Goal: Task Accomplishment & Management: Complete application form

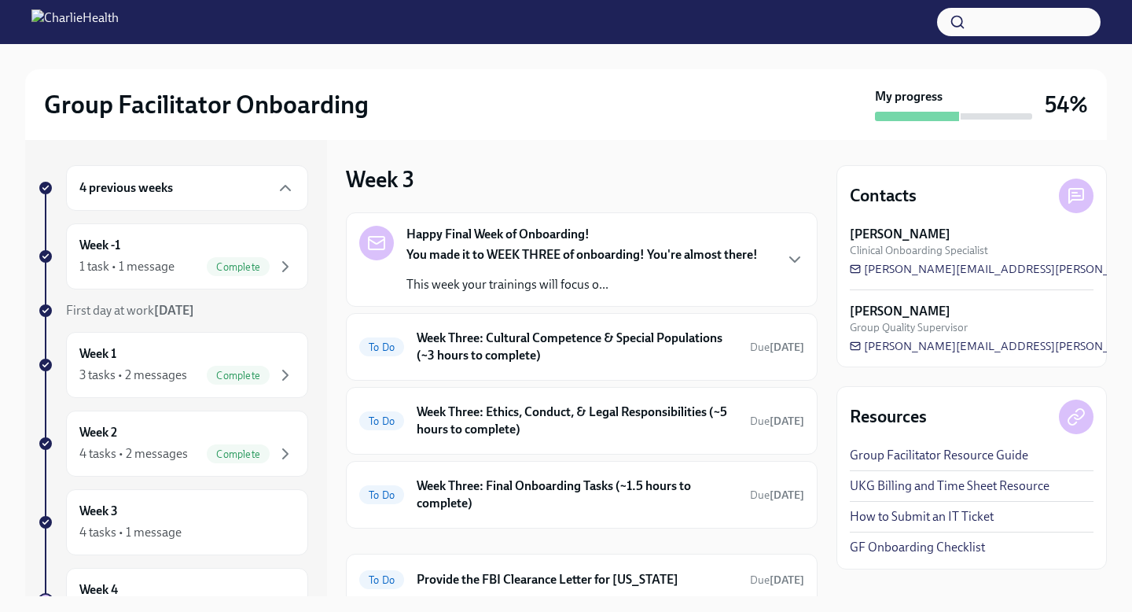
scroll to position [60, 0]
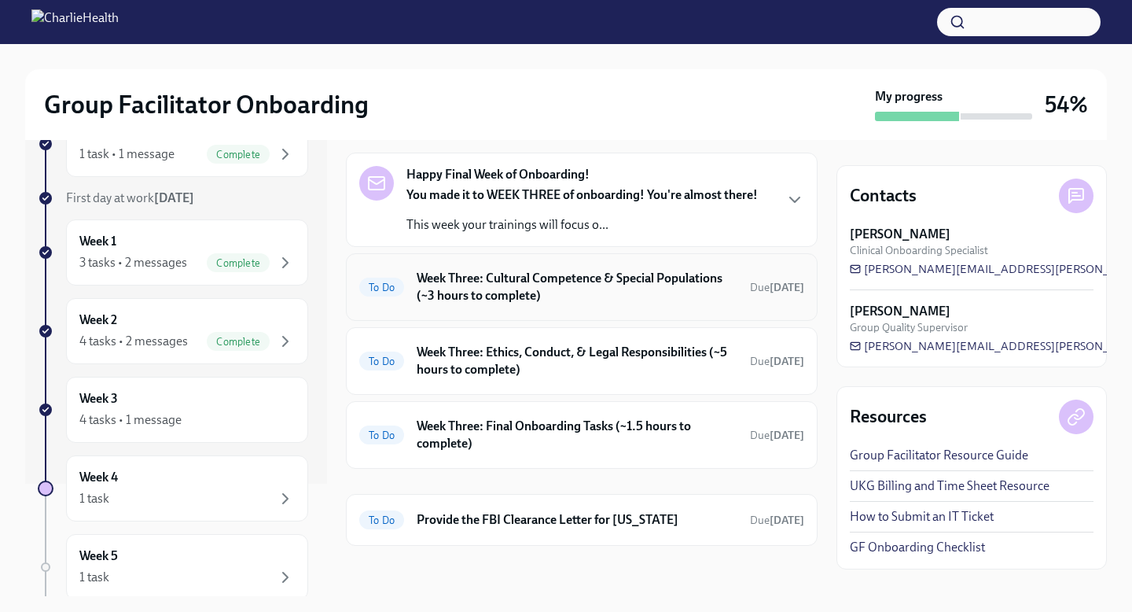
click at [668, 283] on h6 "Week Three: Cultural Competence & Special Populations (~3 hours to complete)" at bounding box center [577, 287] width 321 height 35
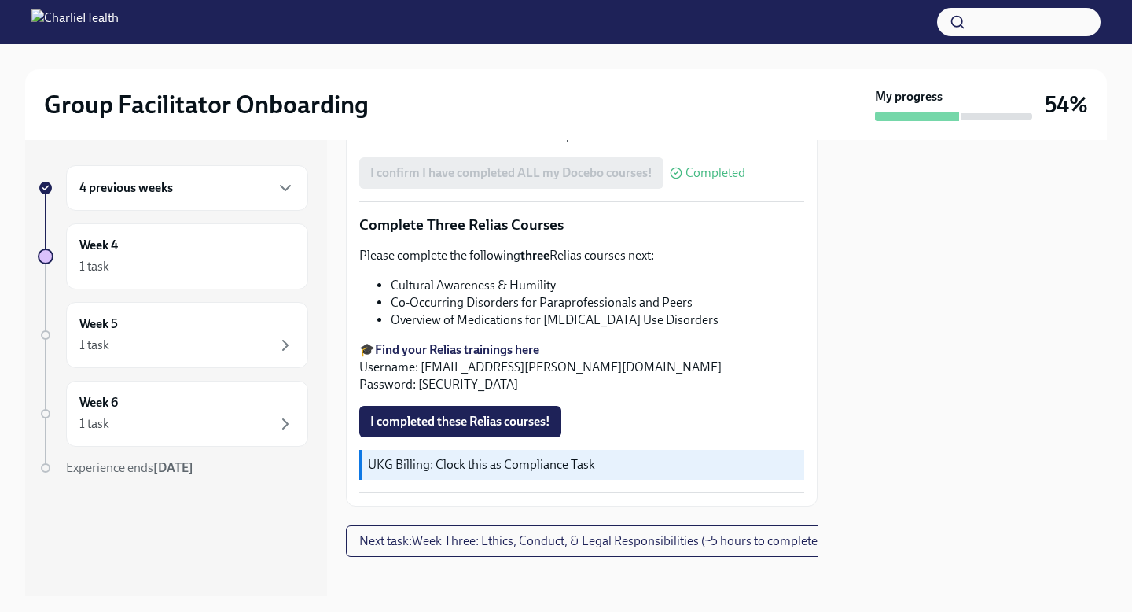
scroll to position [1242, 0]
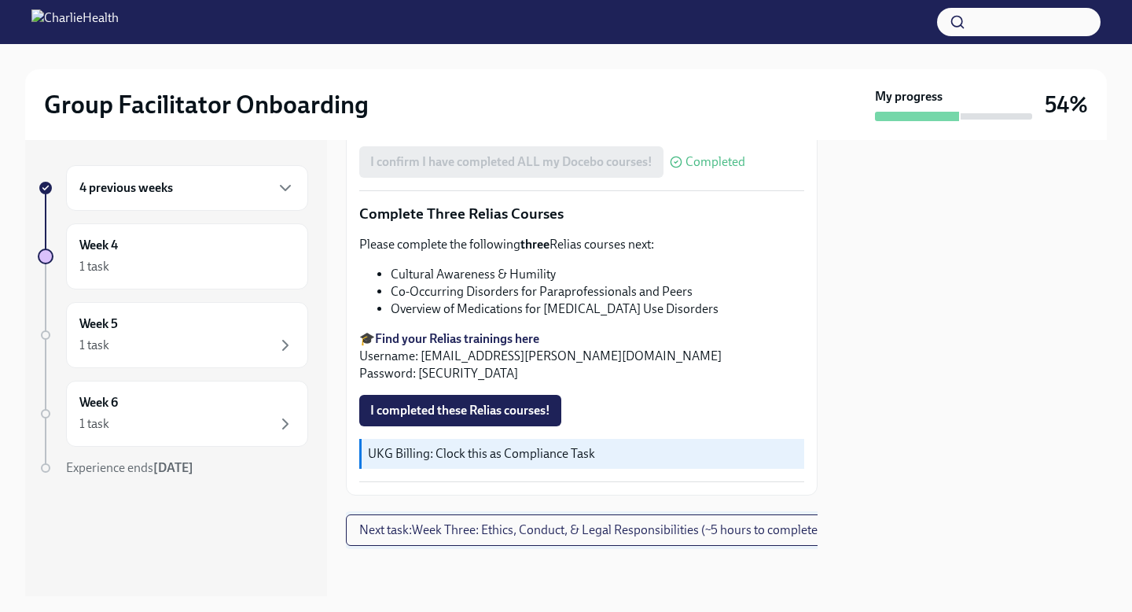
click at [508, 536] on span "Next task : Week Three: Ethics, Conduct, & Legal Responsibilities (~5 hours to …" at bounding box center [590, 530] width 462 height 16
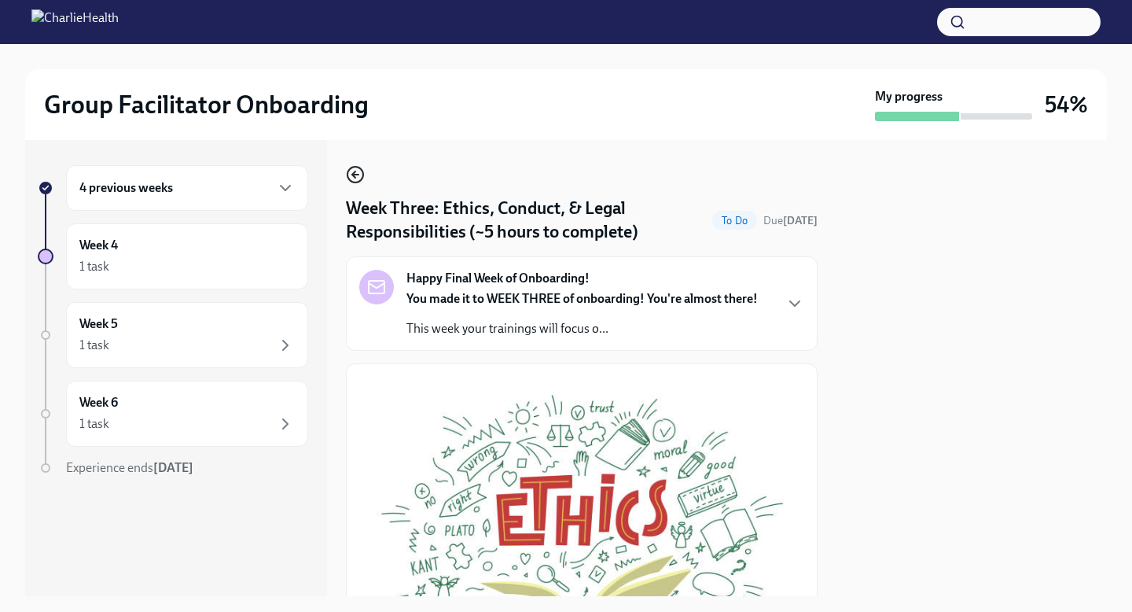
click at [353, 179] on icon "button" at bounding box center [355, 174] width 19 height 19
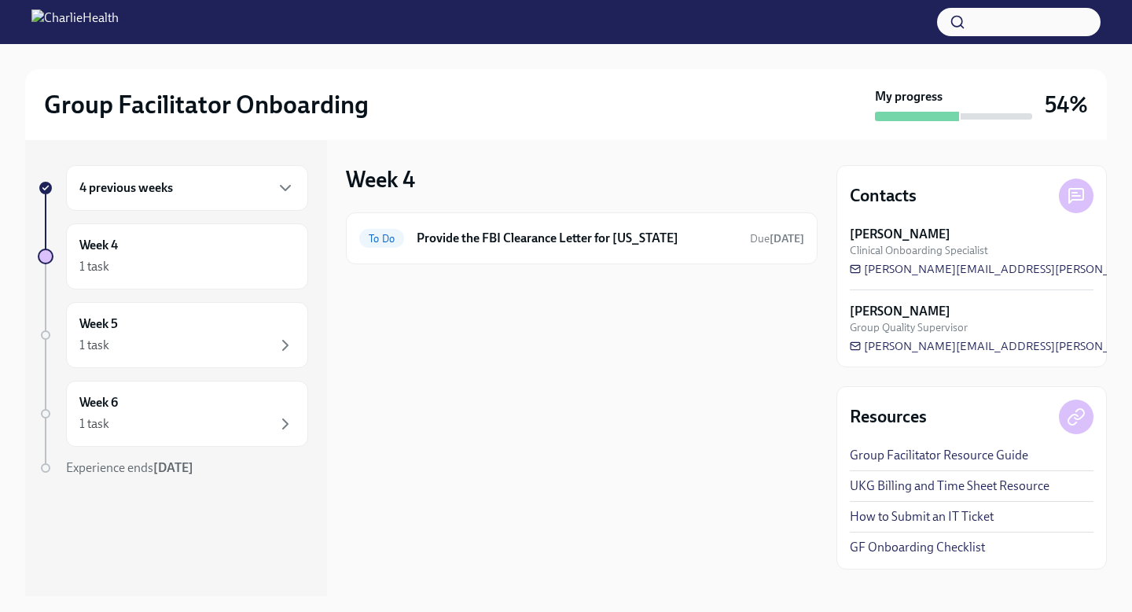
click at [248, 193] on div "4 previous weeks" at bounding box center [186, 188] width 215 height 19
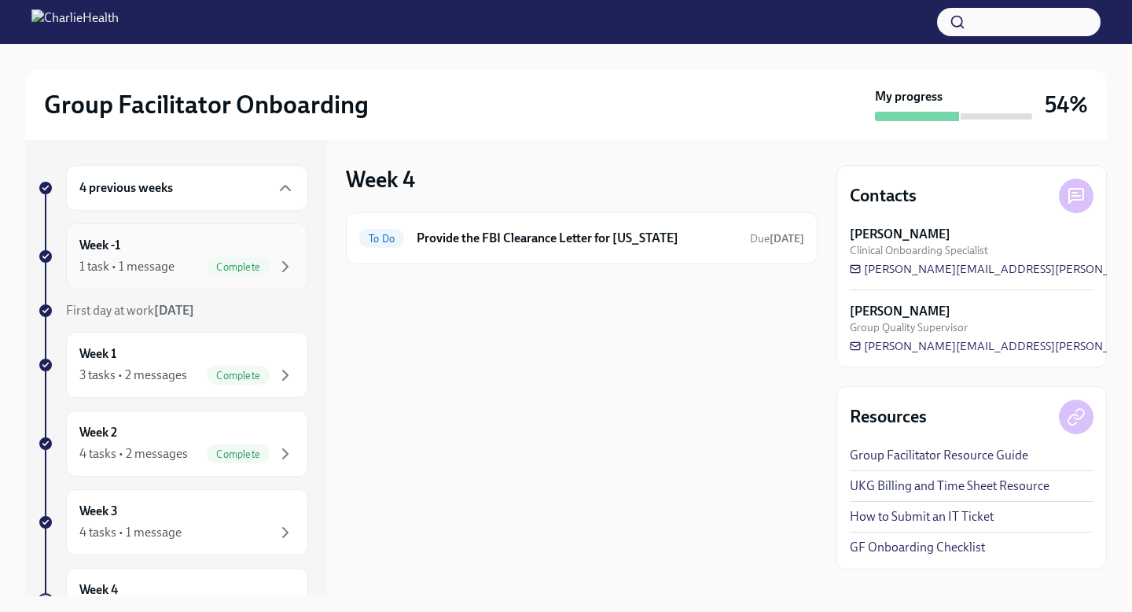
click at [239, 266] on span "Complete" at bounding box center [238, 267] width 63 height 12
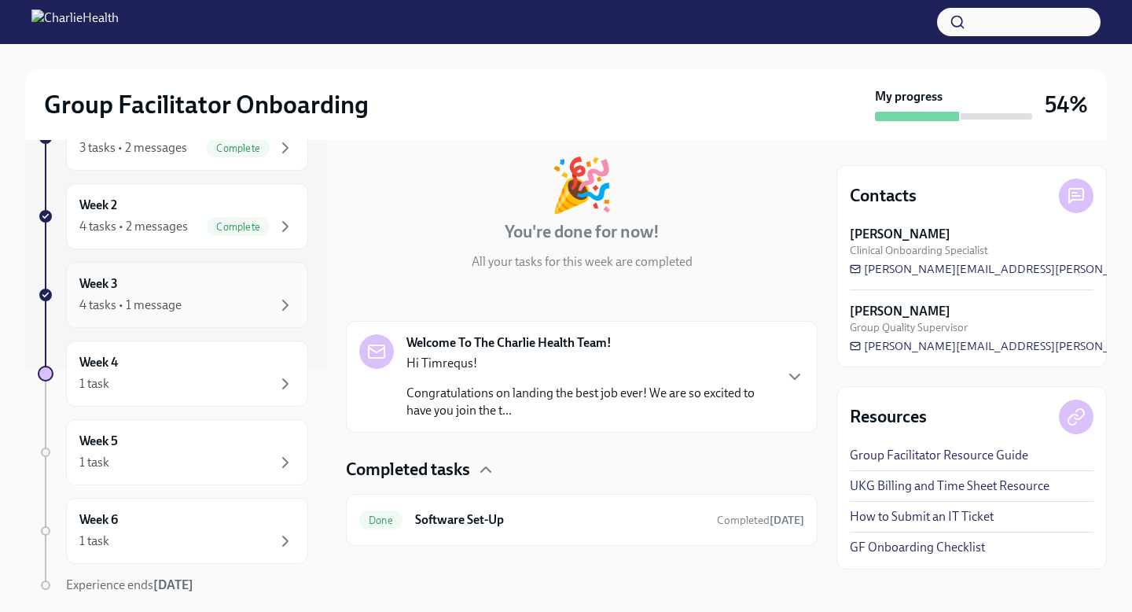
scroll to position [218, 0]
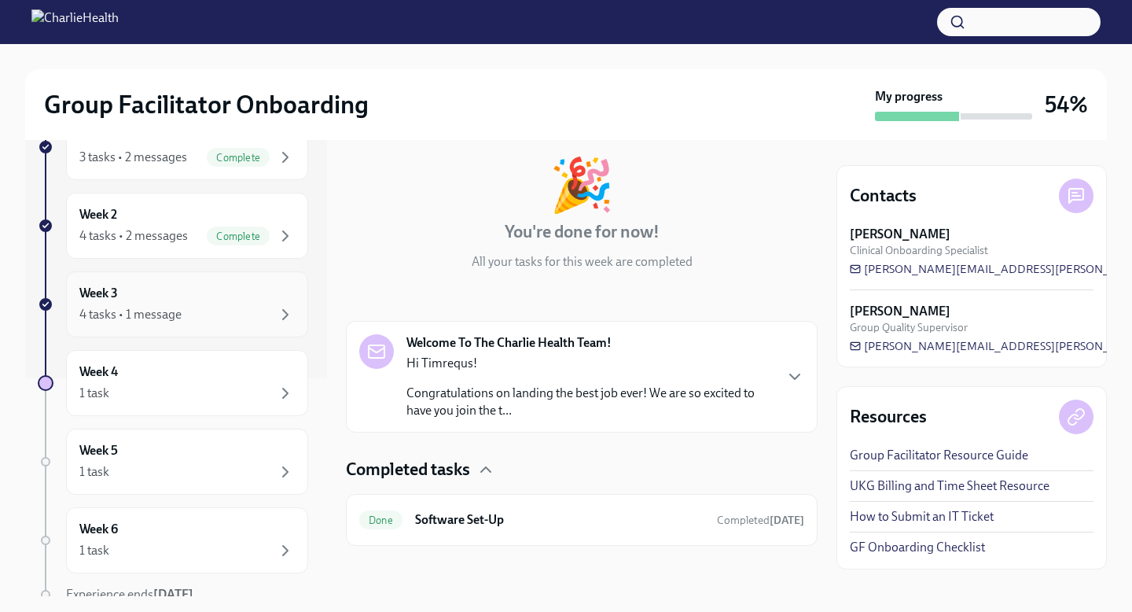
click at [244, 305] on div "4 tasks • 1 message" at bounding box center [186, 314] width 215 height 19
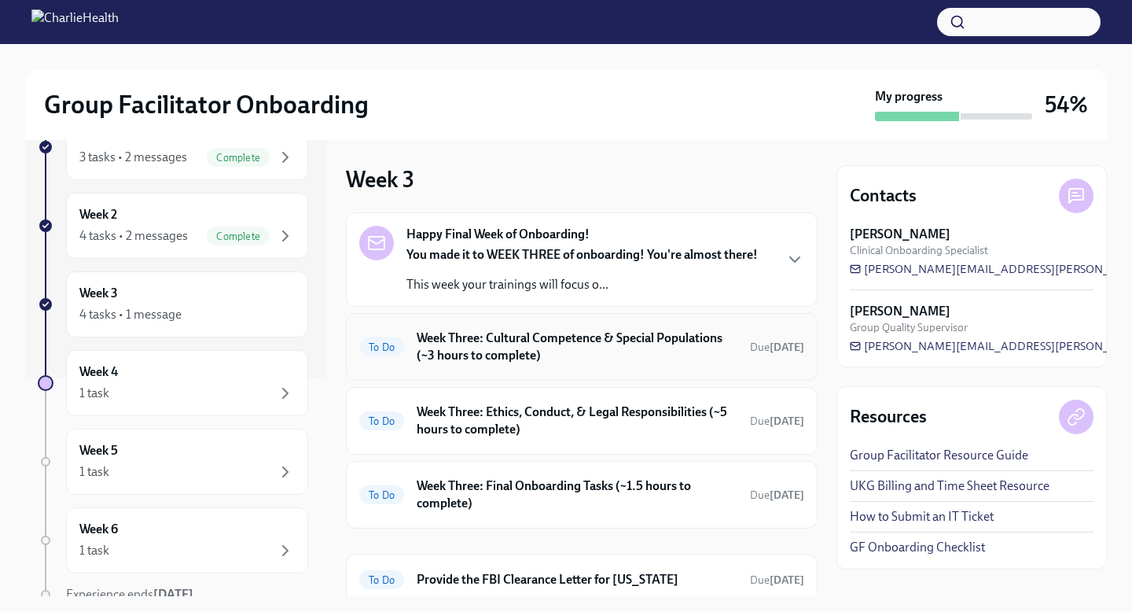
click at [621, 363] on h6 "Week Three: Cultural Competence & Special Populations (~3 hours to complete)" at bounding box center [577, 346] width 321 height 35
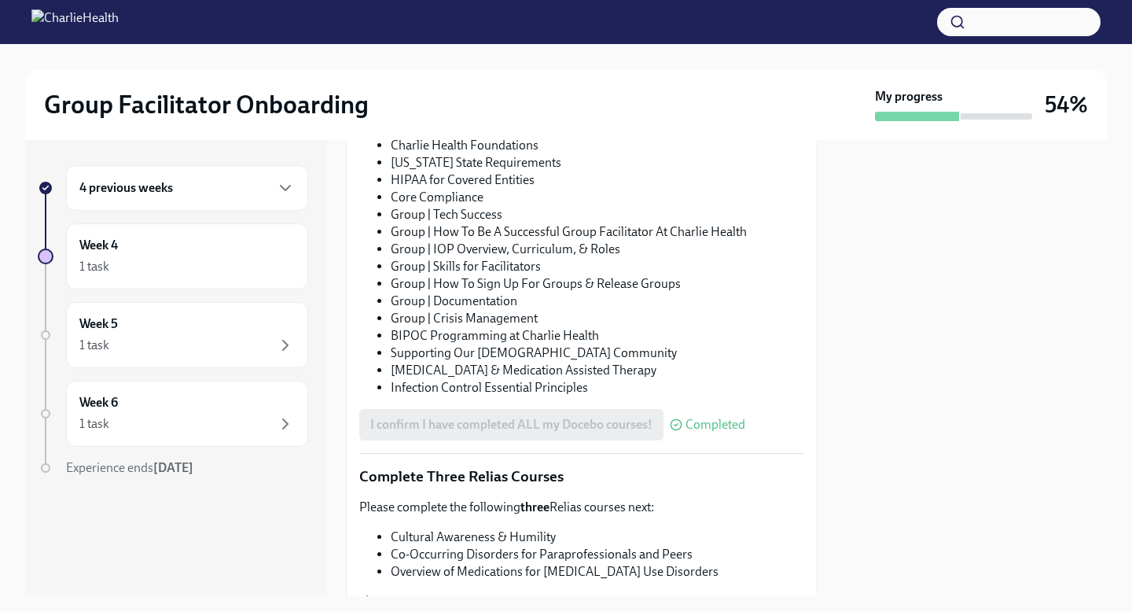
scroll to position [1242, 0]
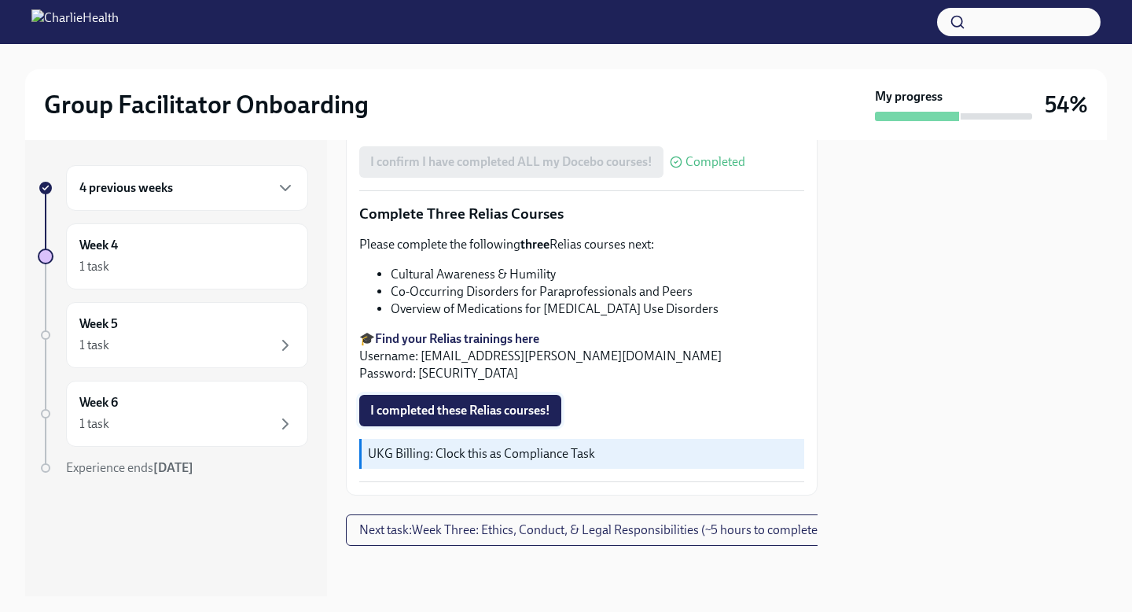
click at [523, 411] on span "I completed these Relias courses!" at bounding box center [460, 411] width 180 height 16
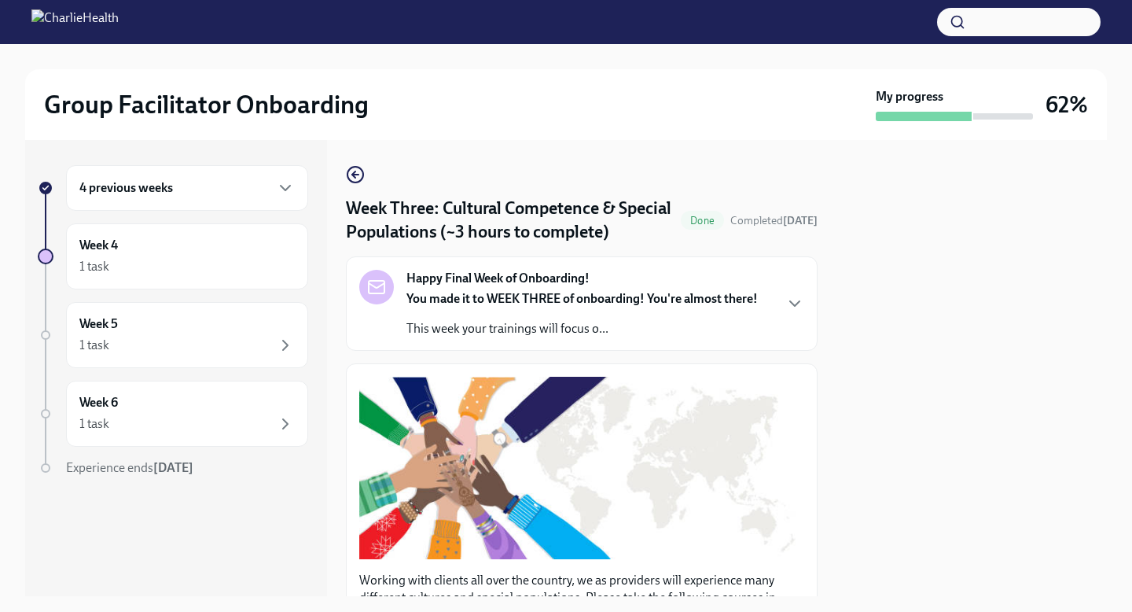
scroll to position [35, 0]
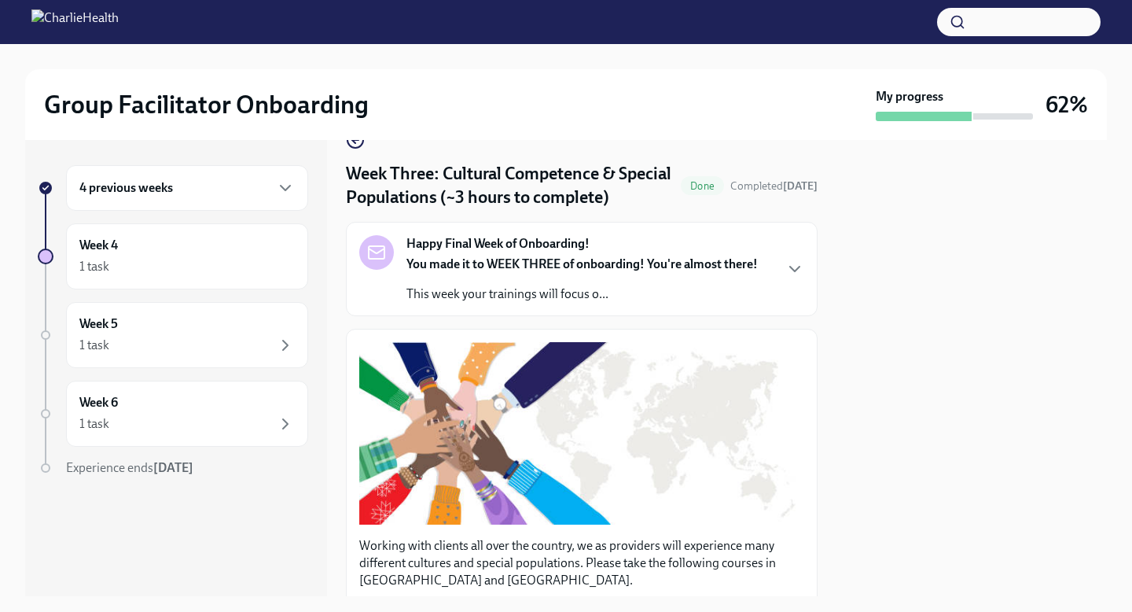
click at [789, 279] on div "Happy Final Week of Onboarding! You made it to WEEK THREE of onboarding! You're…" at bounding box center [581, 269] width 445 height 68
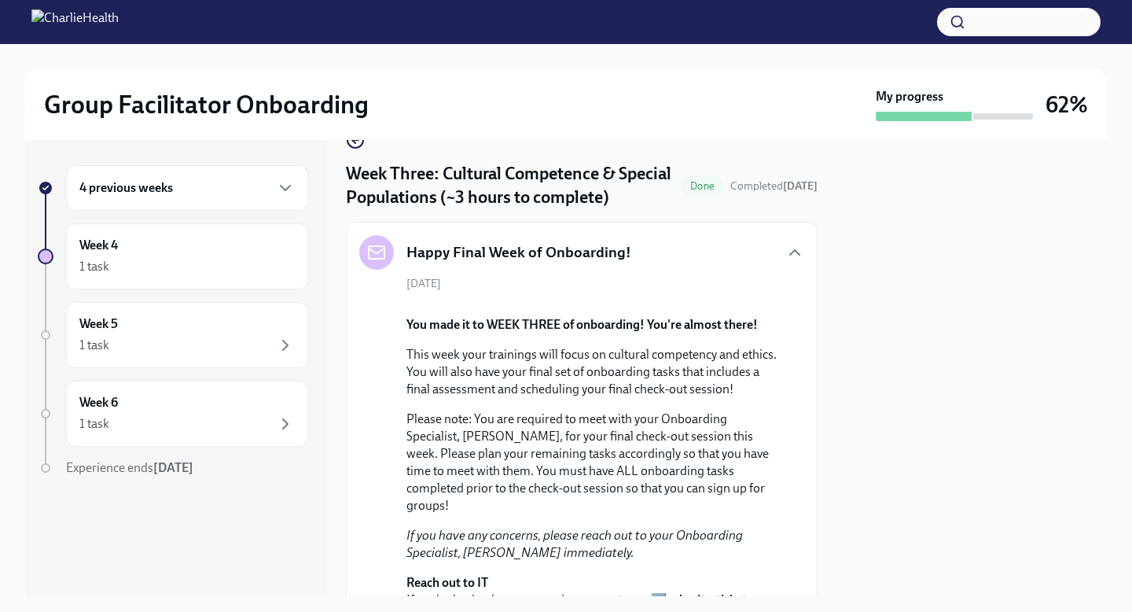
click at [785, 285] on div "[DATE] You made it to WEEK THREE of onboarding! You're almost there! This week …" at bounding box center [581, 492] width 445 height 432
click at [790, 252] on icon "button" at bounding box center [795, 252] width 19 height 19
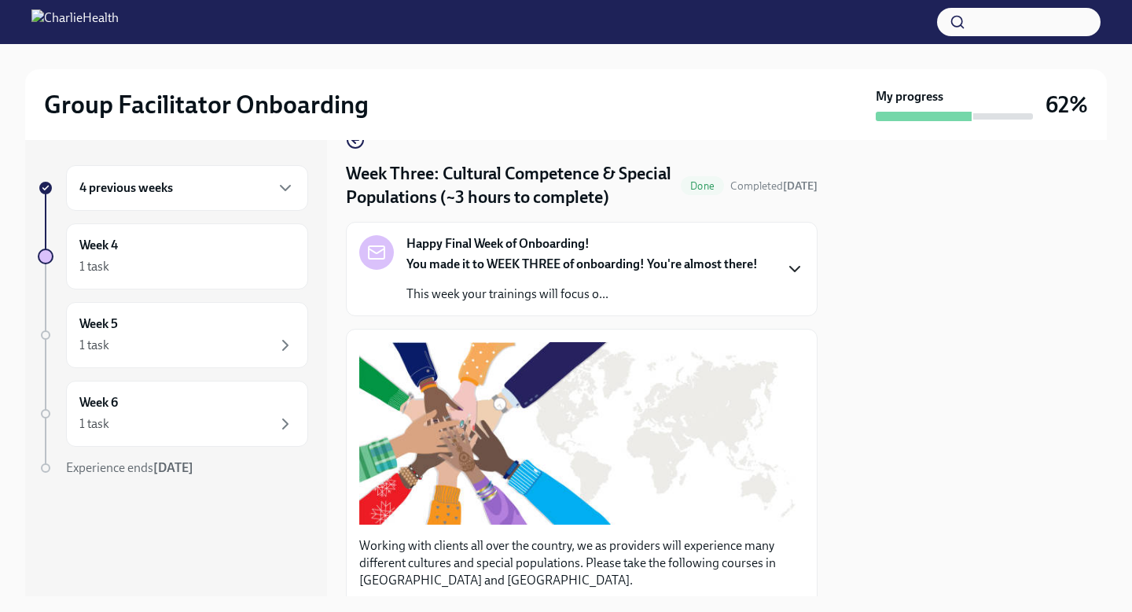
click at [790, 252] on div "Happy Final Week of Onboarding! You made it to WEEK THREE of onboarding! You're…" at bounding box center [581, 269] width 445 height 68
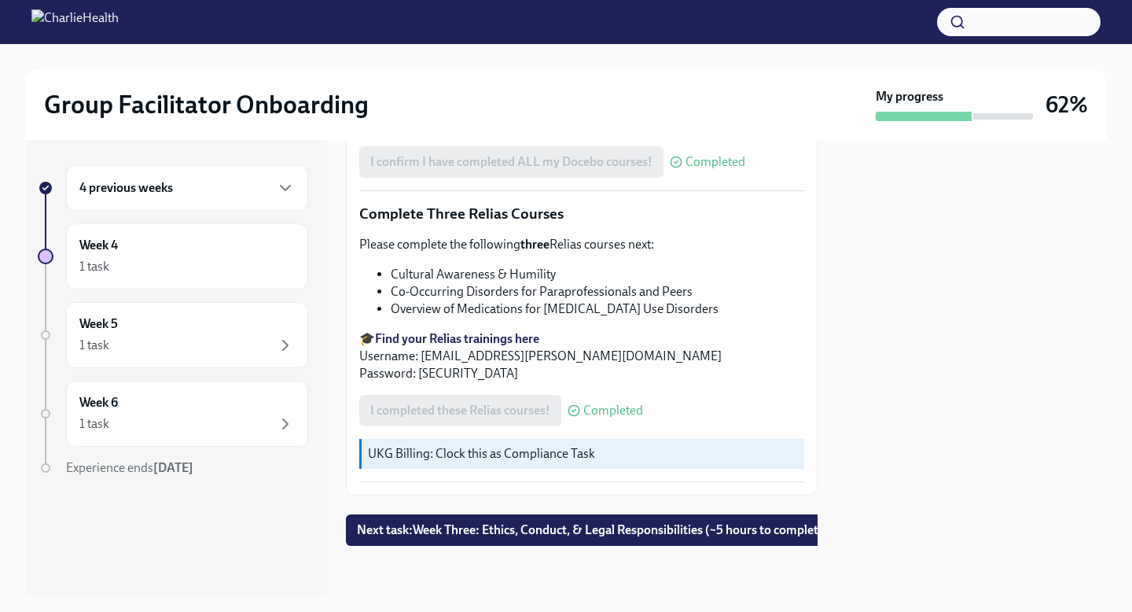
scroll to position [1857, 0]
click at [519, 532] on span "Next task : Week Three: Ethics, Conduct, & Legal Responsibilities (~5 hours to …" at bounding box center [593, 530] width 473 height 16
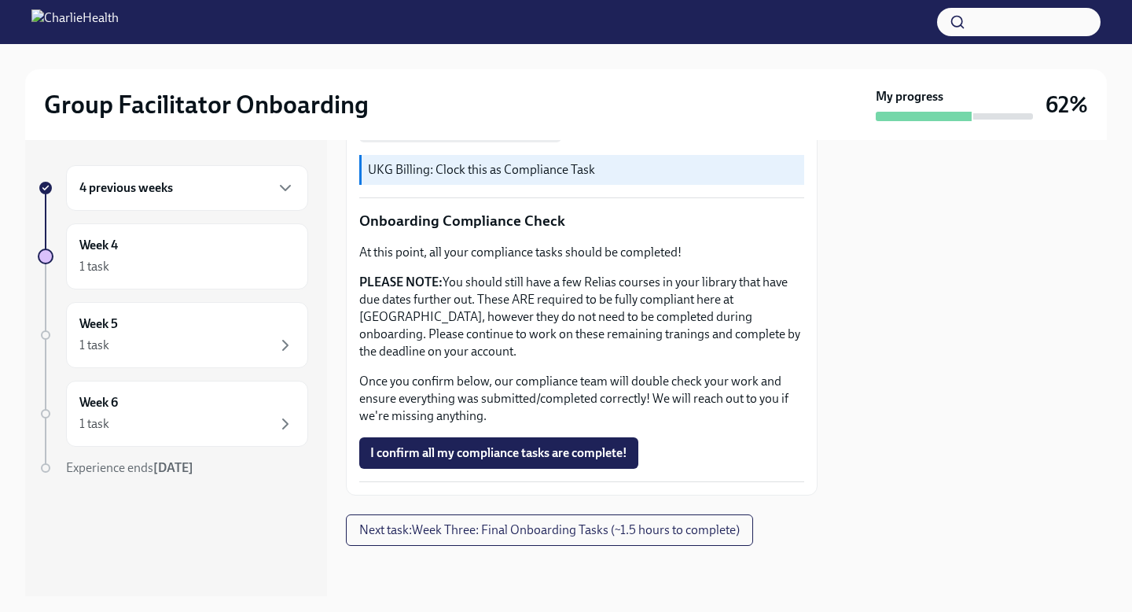
scroll to position [1478, 0]
click at [594, 445] on span "I confirm all my compliance tasks are complete!" at bounding box center [498, 453] width 257 height 16
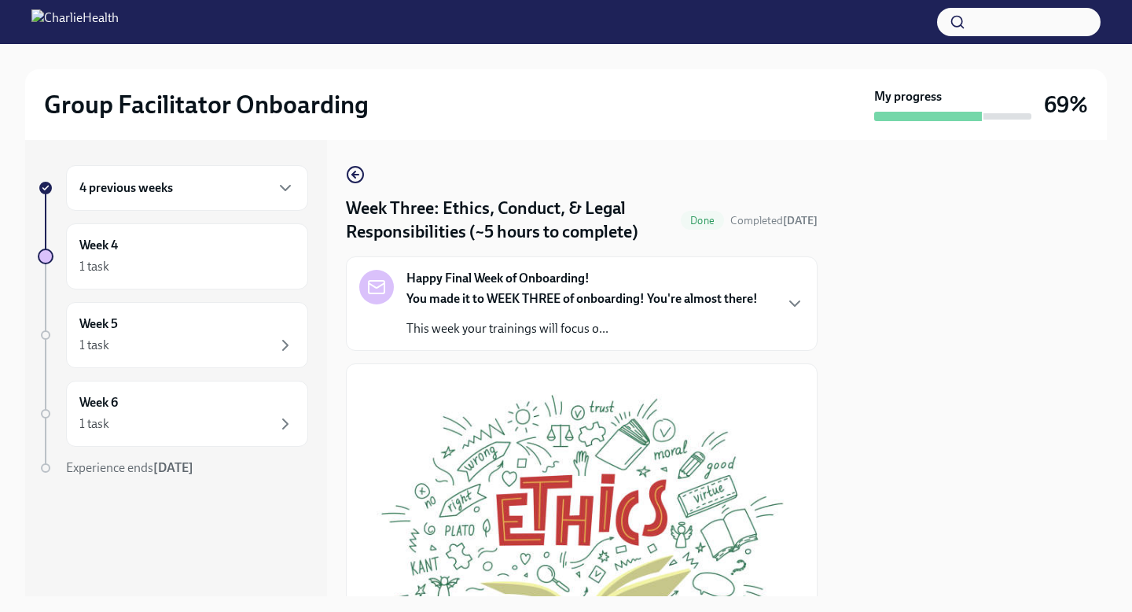
scroll to position [109, 0]
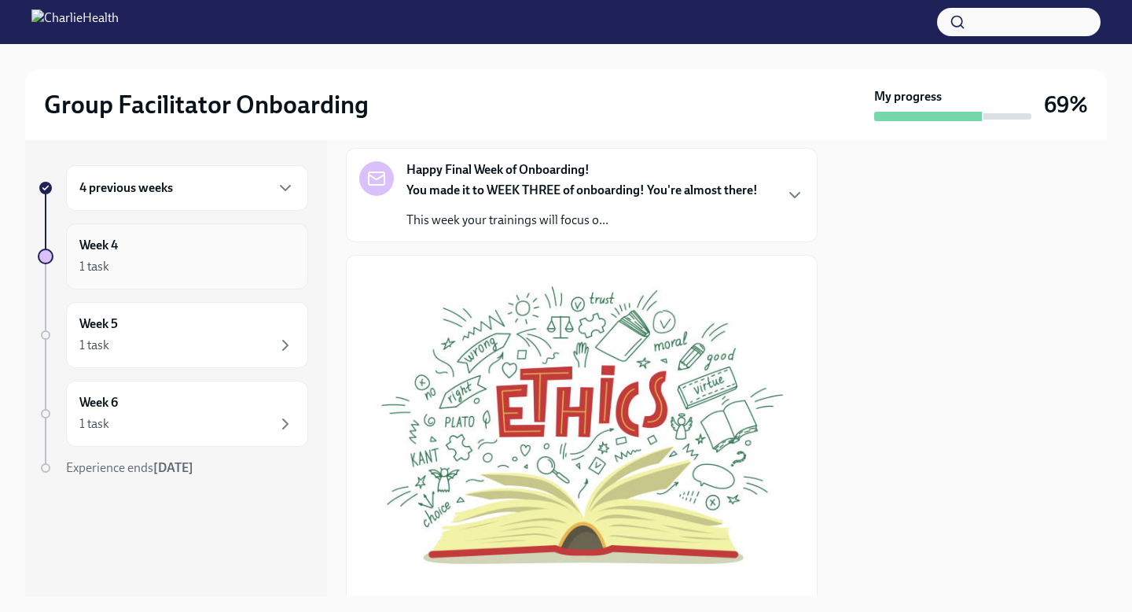
click at [224, 276] on div "Week 4 1 task" at bounding box center [187, 256] width 242 height 66
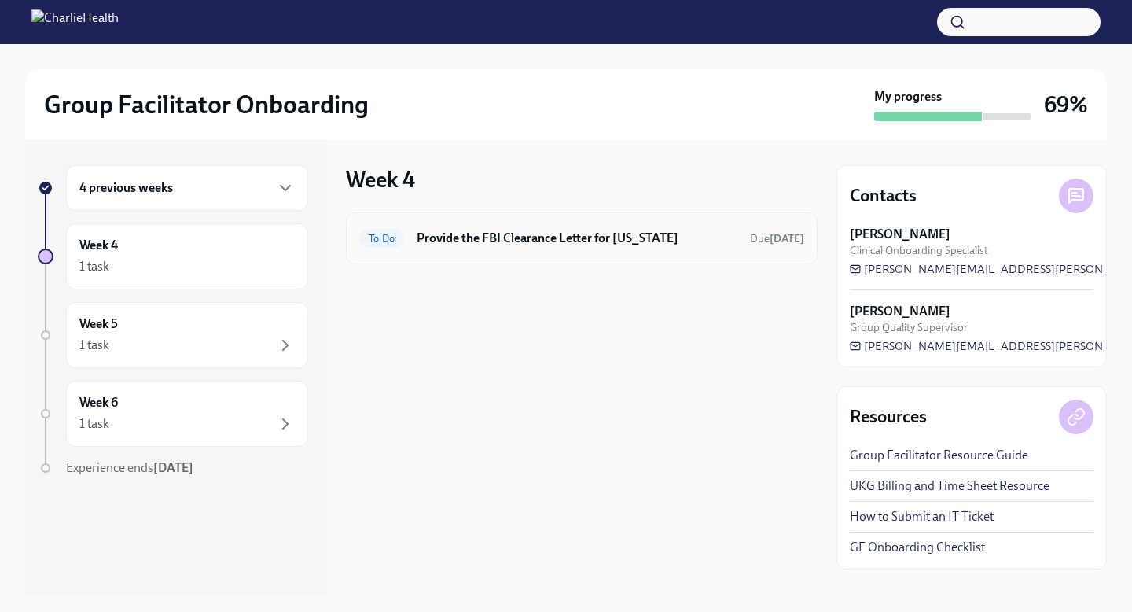
click at [581, 252] on div "To Do Provide the FBI Clearance Letter for [US_STATE] Due [DATE]" at bounding box center [582, 238] width 472 height 52
click at [616, 218] on div "To Do Provide the FBI Clearance Letter for [US_STATE] Due [DATE]" at bounding box center [582, 238] width 472 height 52
click at [569, 233] on h6 "Provide the FBI Clearance Letter for [US_STATE]" at bounding box center [577, 238] width 321 height 17
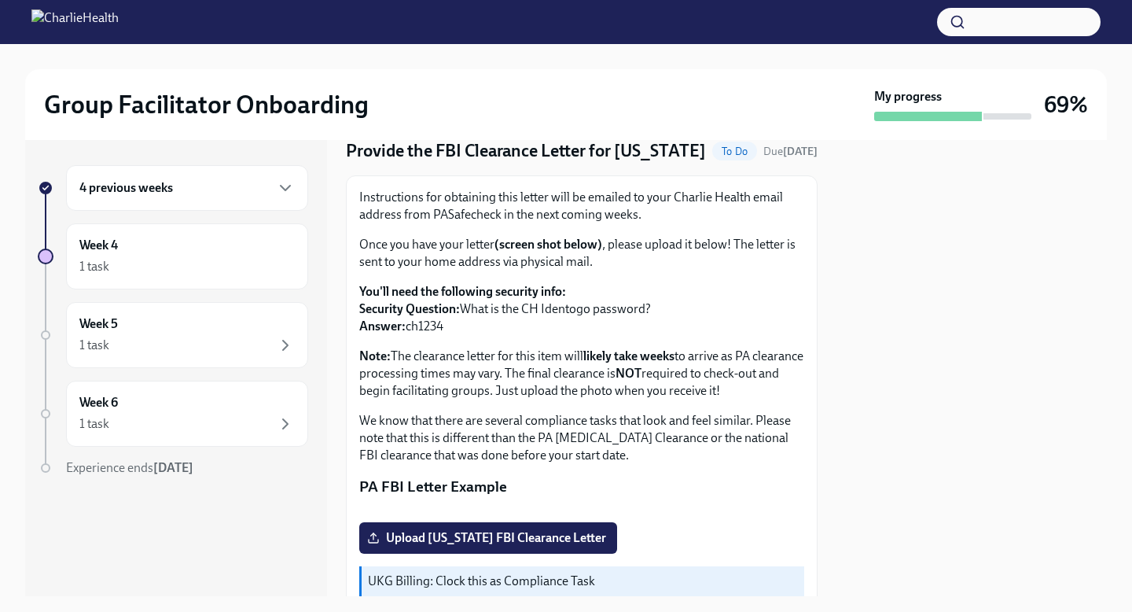
scroll to position [68, 0]
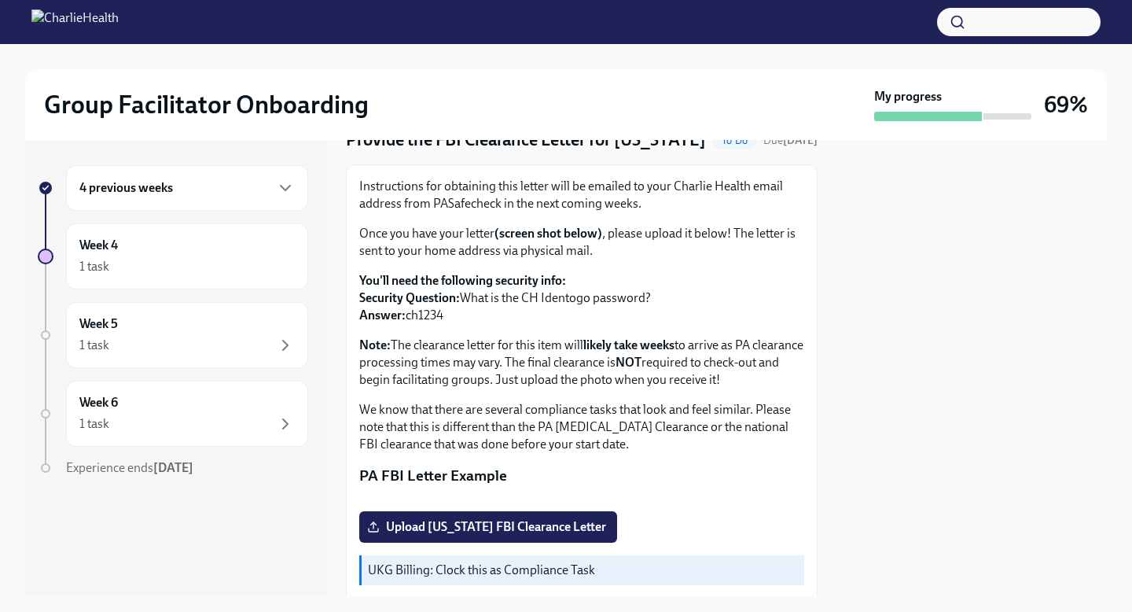
click at [439, 212] on p "Instructions for obtaining this letter will be emailed to your Charlie Health e…" at bounding box center [581, 195] width 445 height 35
drag, startPoint x: 432, startPoint y: 224, endPoint x: 498, endPoint y: 236, distance: 67.1
click at [498, 212] on p "Instructions for obtaining this letter will be emailed to your Charlie Health e…" at bounding box center [581, 195] width 445 height 35
copy p "PASafecheck"
click at [483, 286] on div "Instructions for obtaining this letter will be emailed to your Charlie Health e…" at bounding box center [581, 315] width 445 height 275
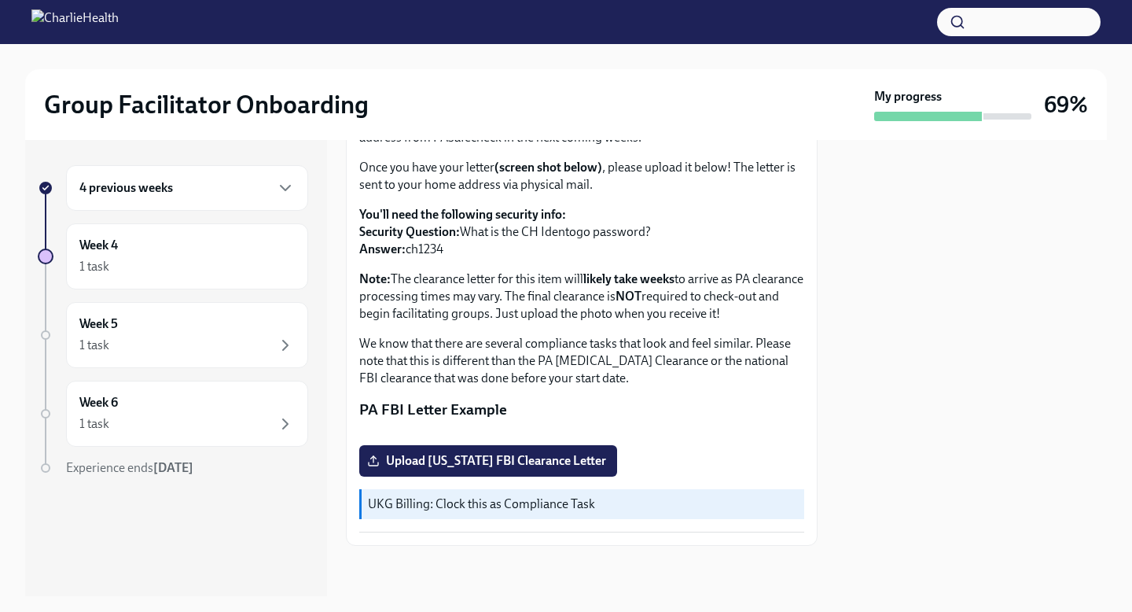
scroll to position [307, 0]
click at [278, 255] on div "Week 4 1 task" at bounding box center [186, 256] width 215 height 39
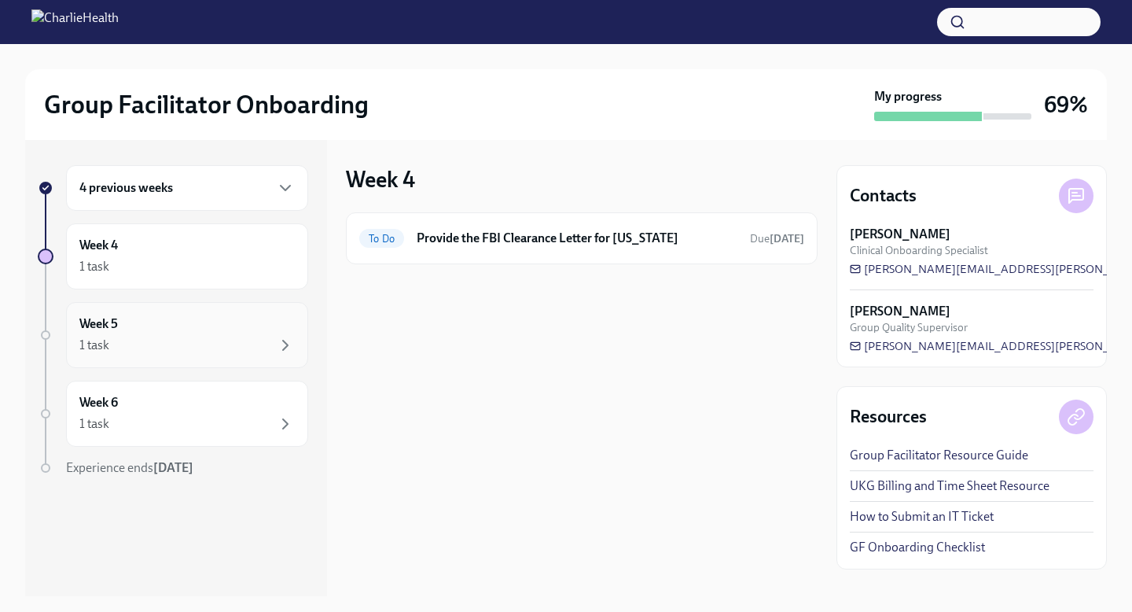
click at [249, 323] on div "Week 5 1 task" at bounding box center [186, 334] width 215 height 39
click at [214, 331] on div "Week 5 1 task" at bounding box center [186, 334] width 215 height 39
click at [206, 333] on div "Week 5 1 task" at bounding box center [186, 334] width 215 height 39
click at [222, 403] on div "Week 6 1 task" at bounding box center [186, 413] width 215 height 39
click at [243, 356] on div "Week 5 1 task" at bounding box center [187, 335] width 242 height 66
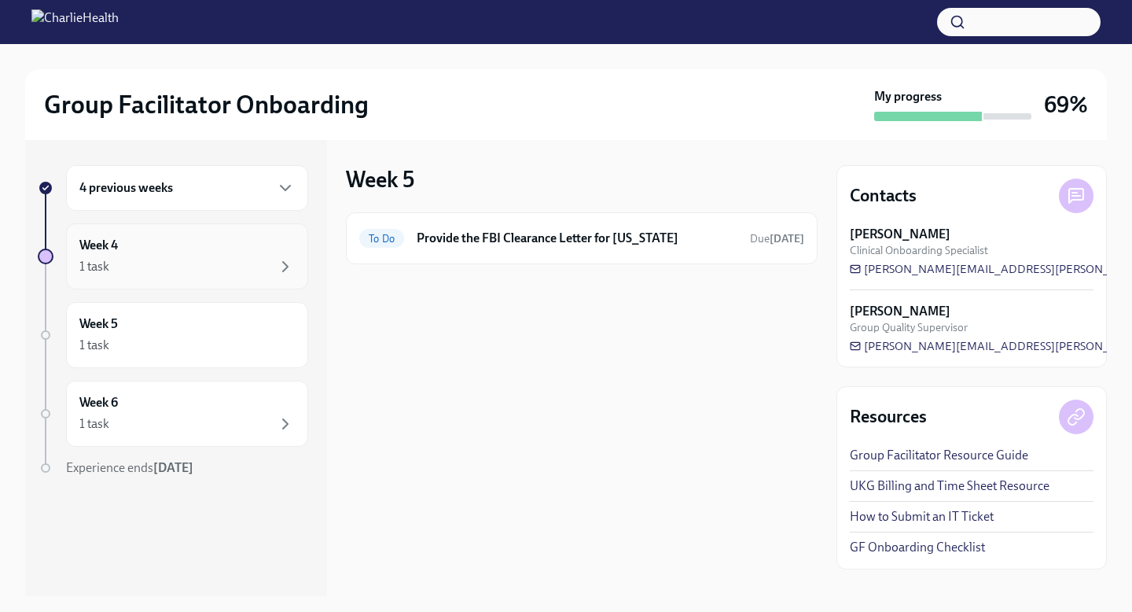
click at [241, 281] on div "Week 4 1 task" at bounding box center [187, 256] width 242 height 66
click at [226, 242] on div "Week 4 1 task" at bounding box center [186, 256] width 215 height 39
click at [278, 201] on div "4 previous weeks" at bounding box center [187, 188] width 242 height 46
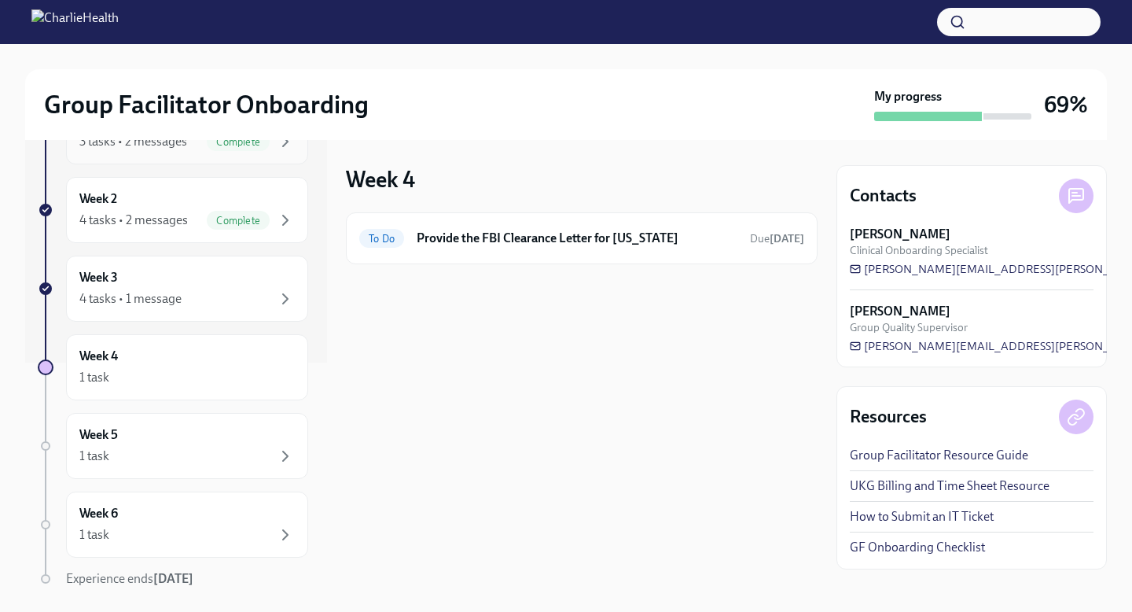
scroll to position [201, 0]
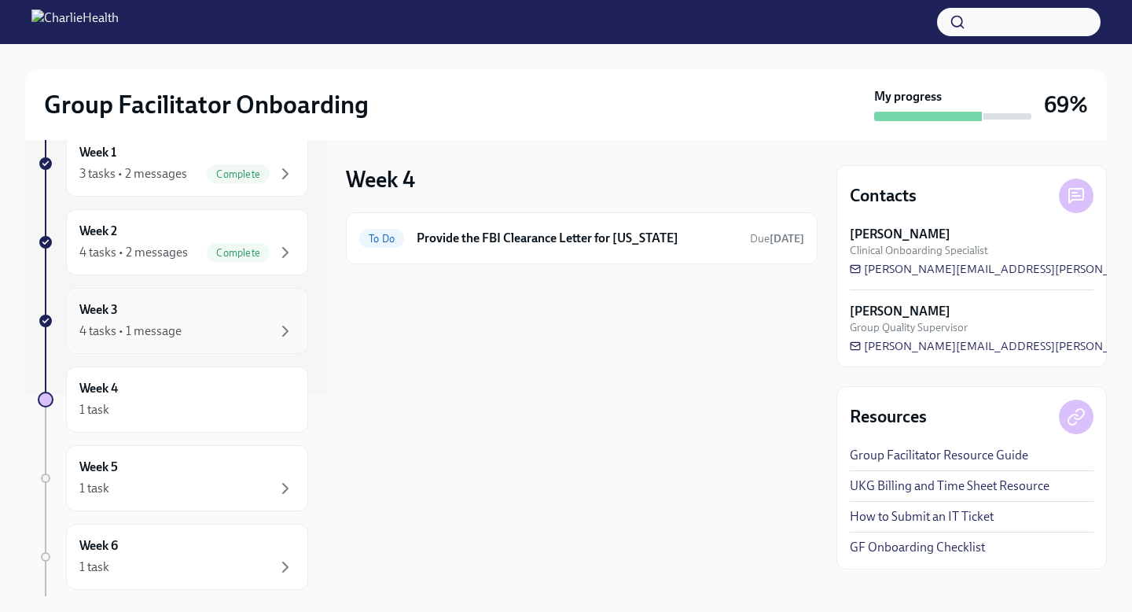
click at [236, 348] on div "Week 3 4 tasks • 1 message" at bounding box center [187, 321] width 242 height 66
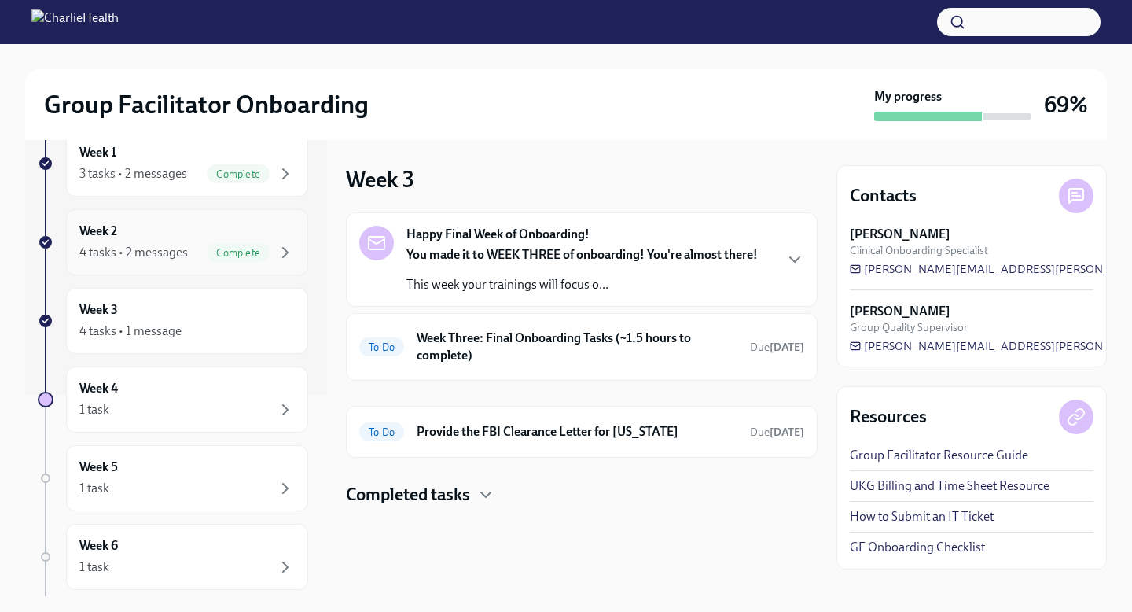
click at [222, 262] on div "Week 2 4 tasks • 2 messages Complete" at bounding box center [187, 242] width 242 height 66
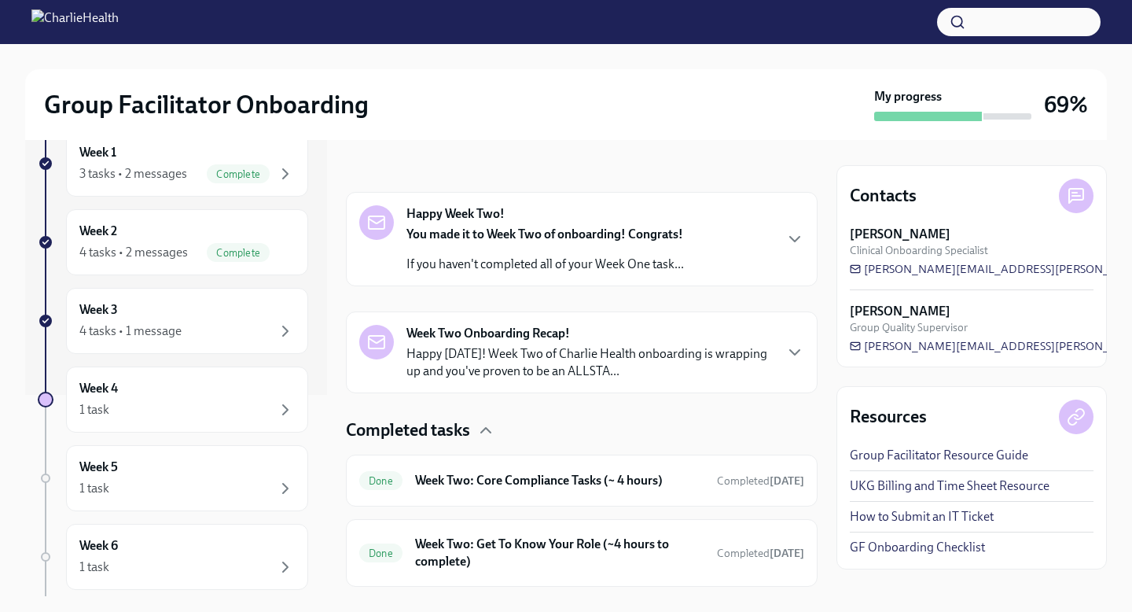
scroll to position [409, 0]
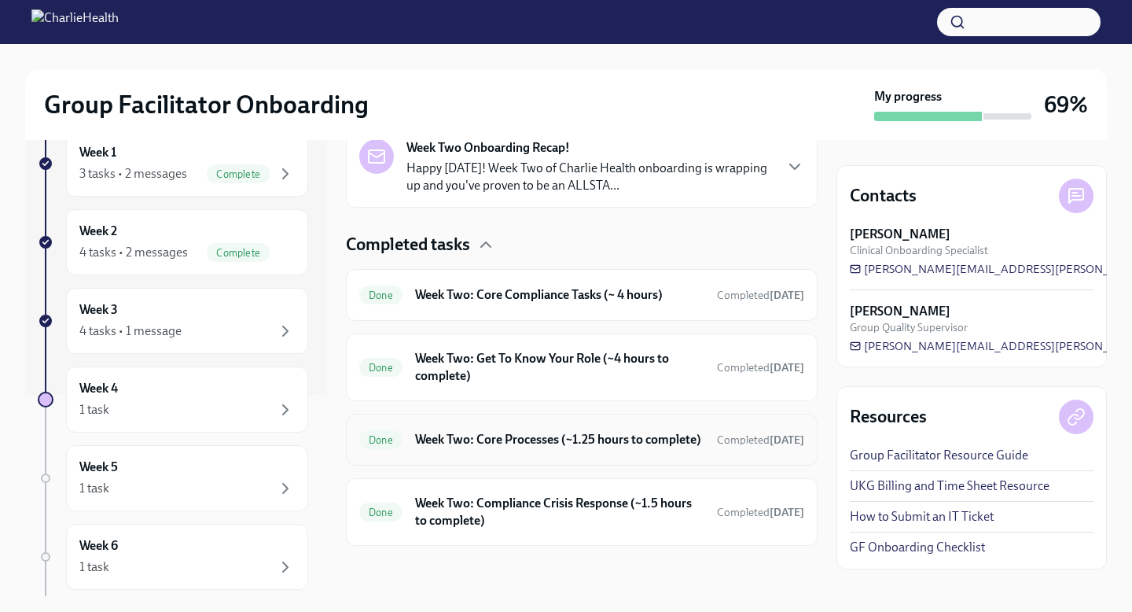
click at [610, 444] on h6 "Week Two: Core Processes (~1.25 hours to complete)" at bounding box center [559, 439] width 289 height 17
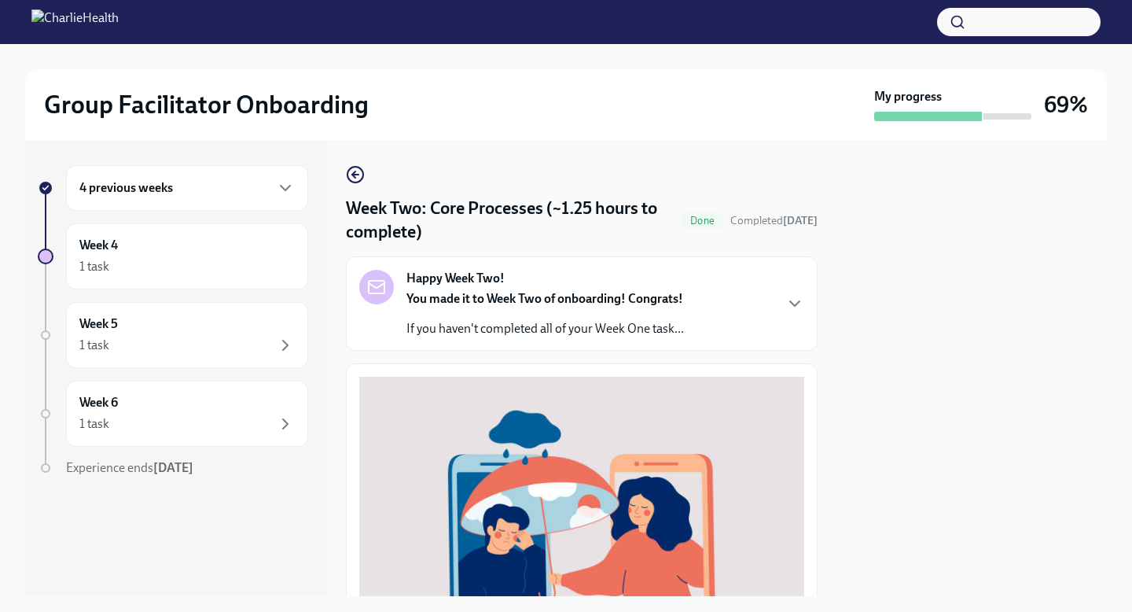
click at [772, 326] on div "Happy Week Two! You made it to Week Two of onboarding! Congrats! If you haven't…" at bounding box center [581, 304] width 445 height 68
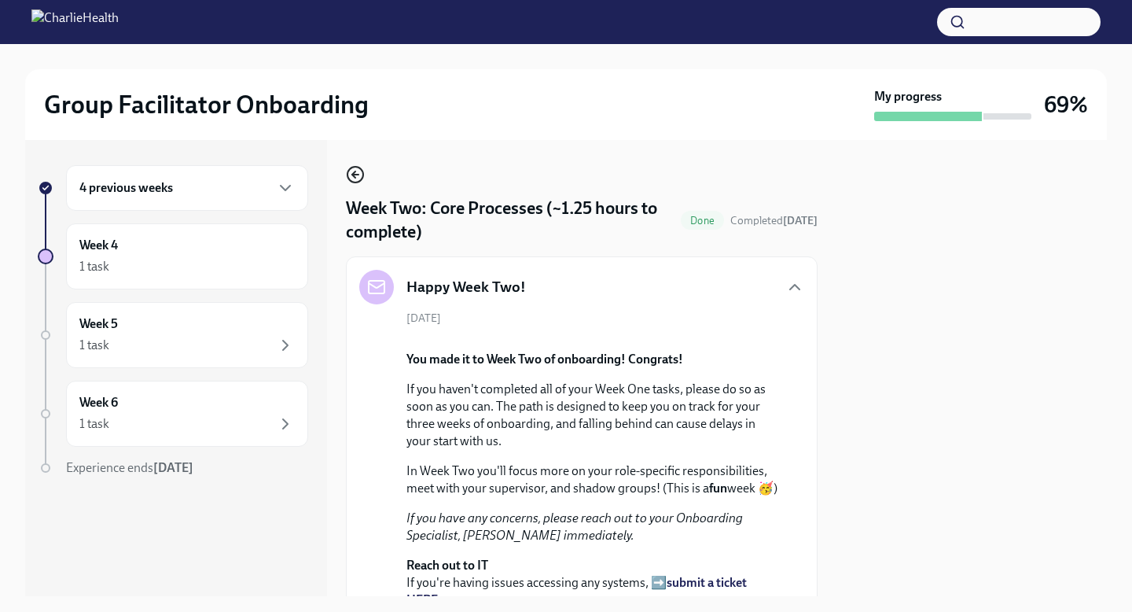
click at [358, 171] on icon "button" at bounding box center [355, 174] width 19 height 19
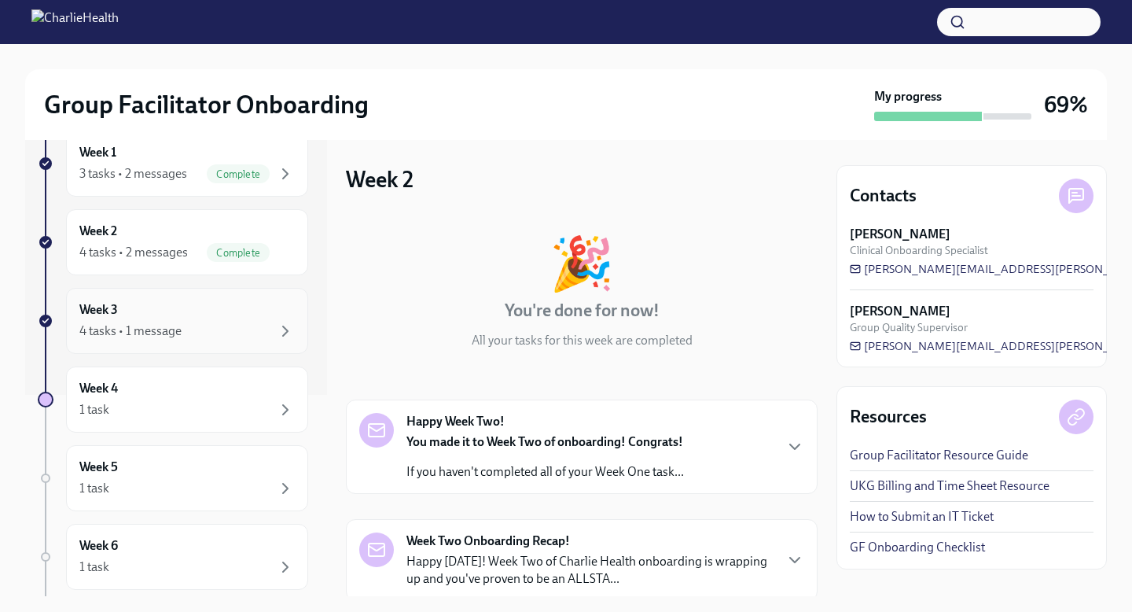
scroll to position [188, 0]
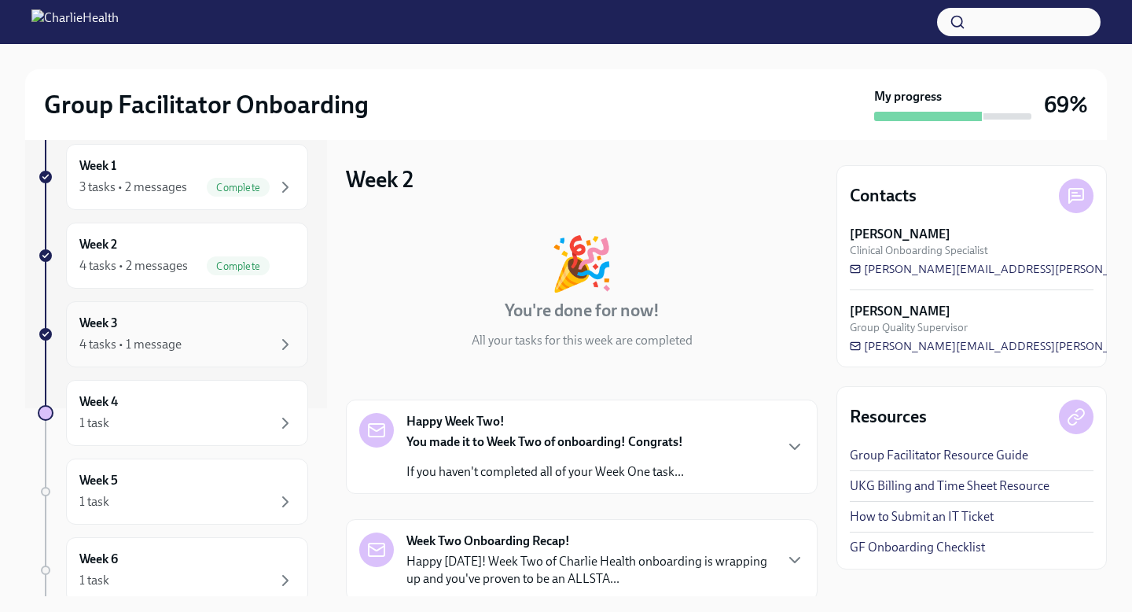
click at [219, 344] on div "4 tasks • 1 message" at bounding box center [186, 344] width 215 height 19
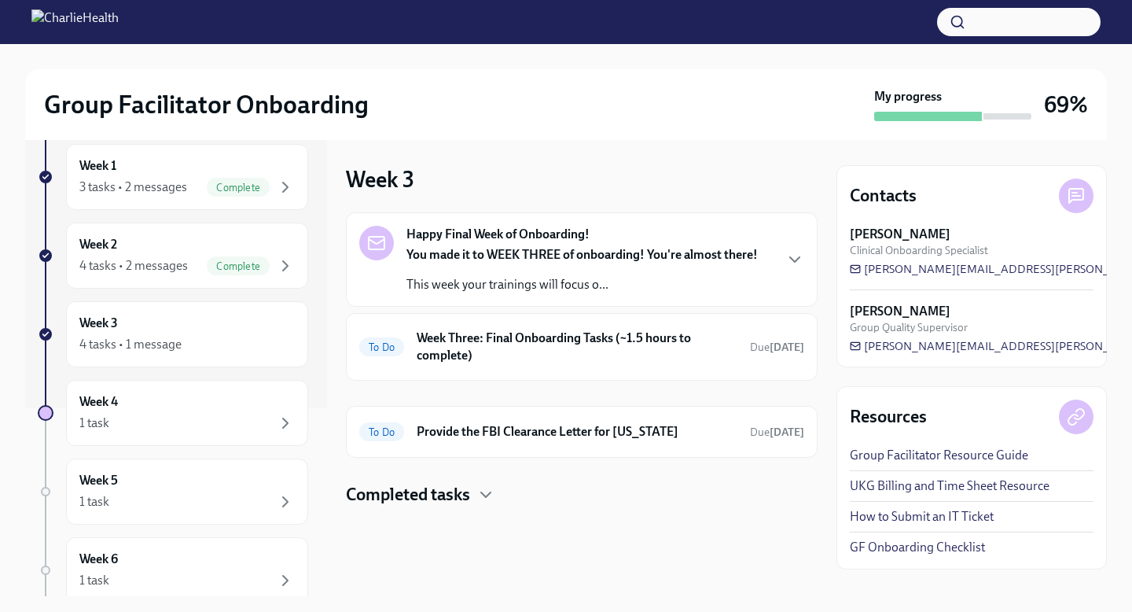
click at [738, 295] on div "Happy Final Week of Onboarding! You made it to WEEK THREE of onboarding! You're…" at bounding box center [582, 259] width 472 height 94
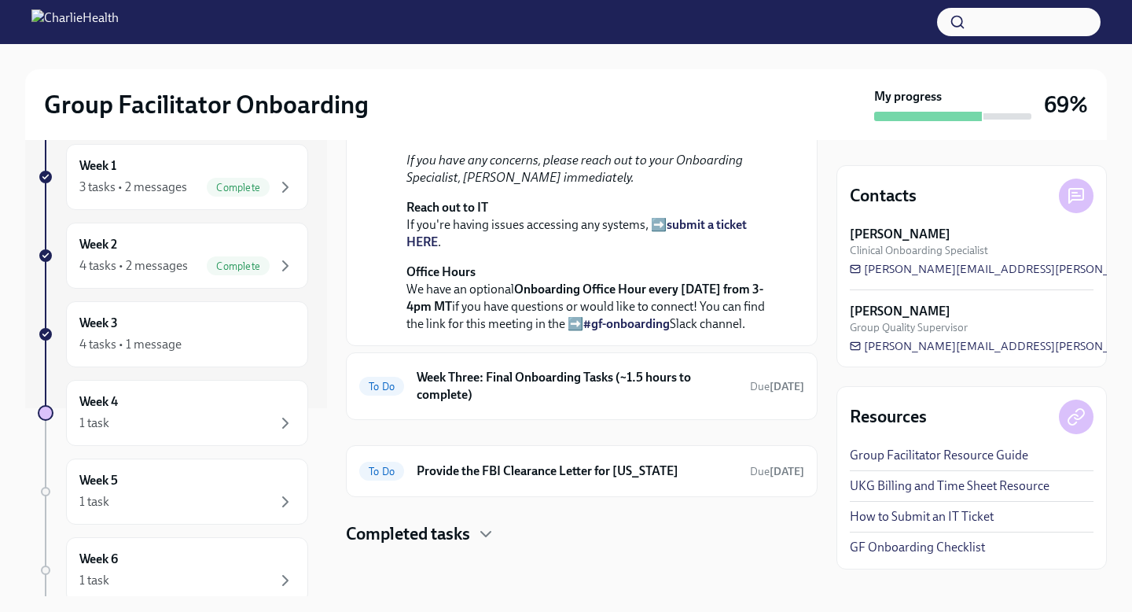
scroll to position [575, 0]
click at [226, 412] on div "Week 4 1 task" at bounding box center [186, 412] width 215 height 39
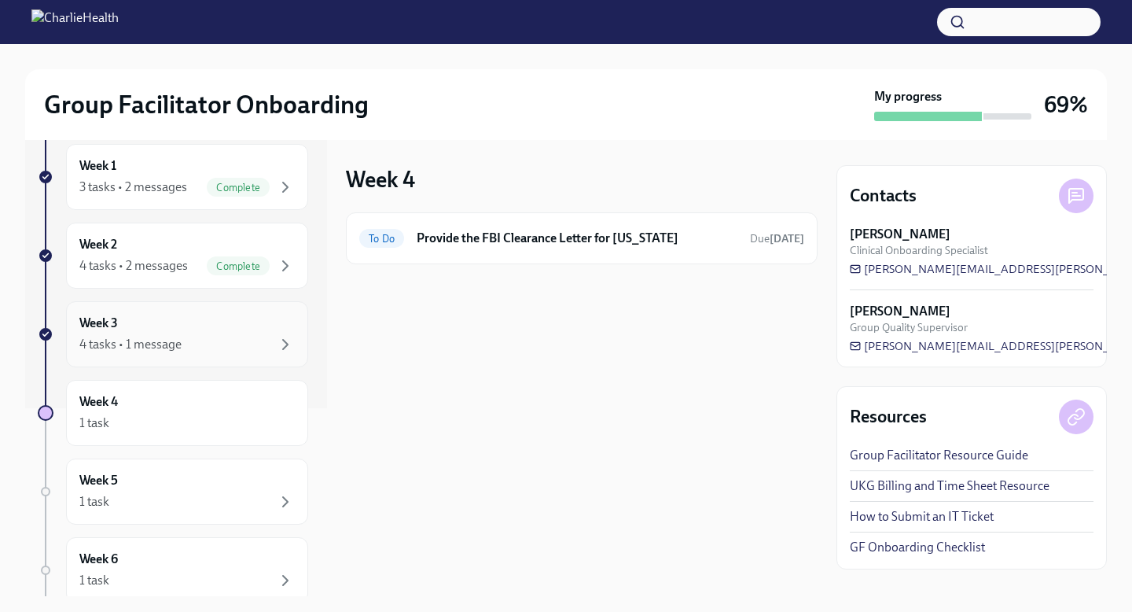
click at [238, 347] on div "4 tasks • 1 message" at bounding box center [186, 344] width 215 height 19
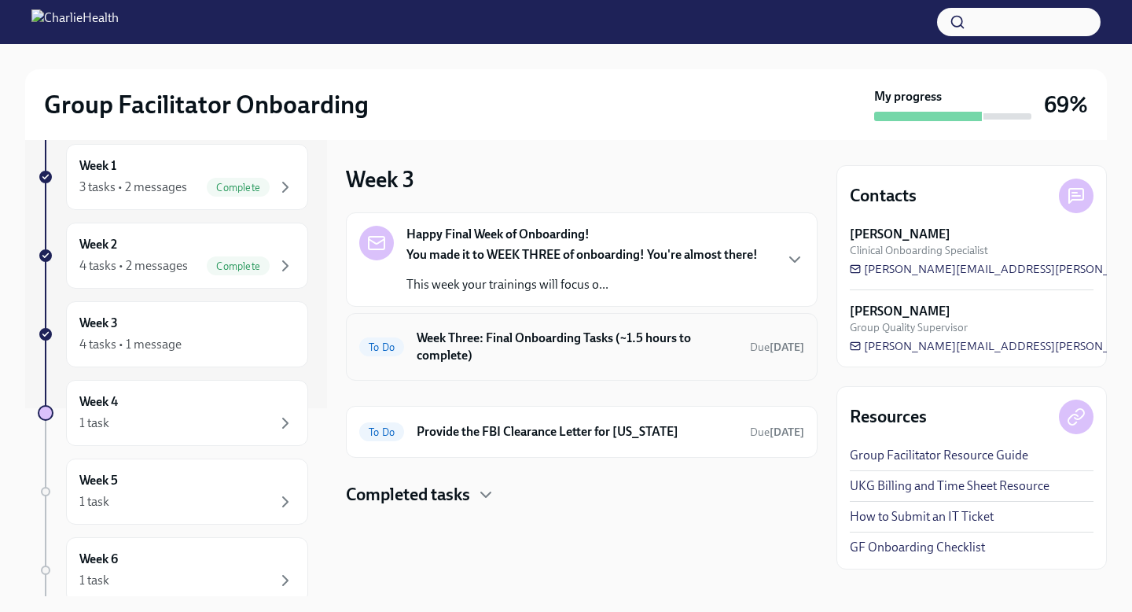
click at [444, 360] on h6 "Week Three: Final Onboarding Tasks (~1.5 hours to complete)" at bounding box center [577, 346] width 321 height 35
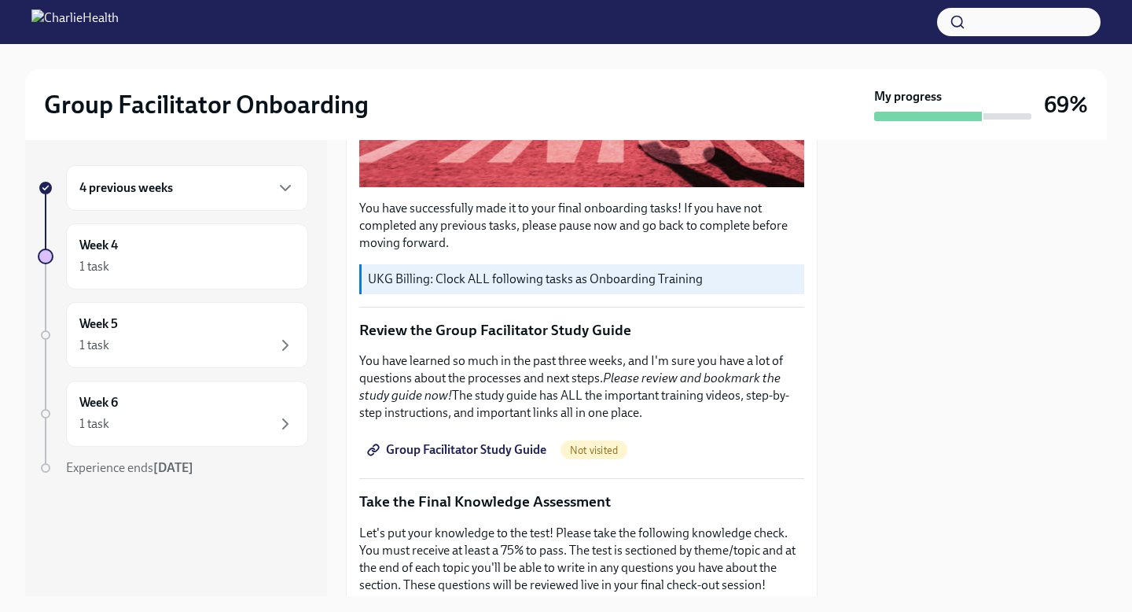
scroll to position [492, 0]
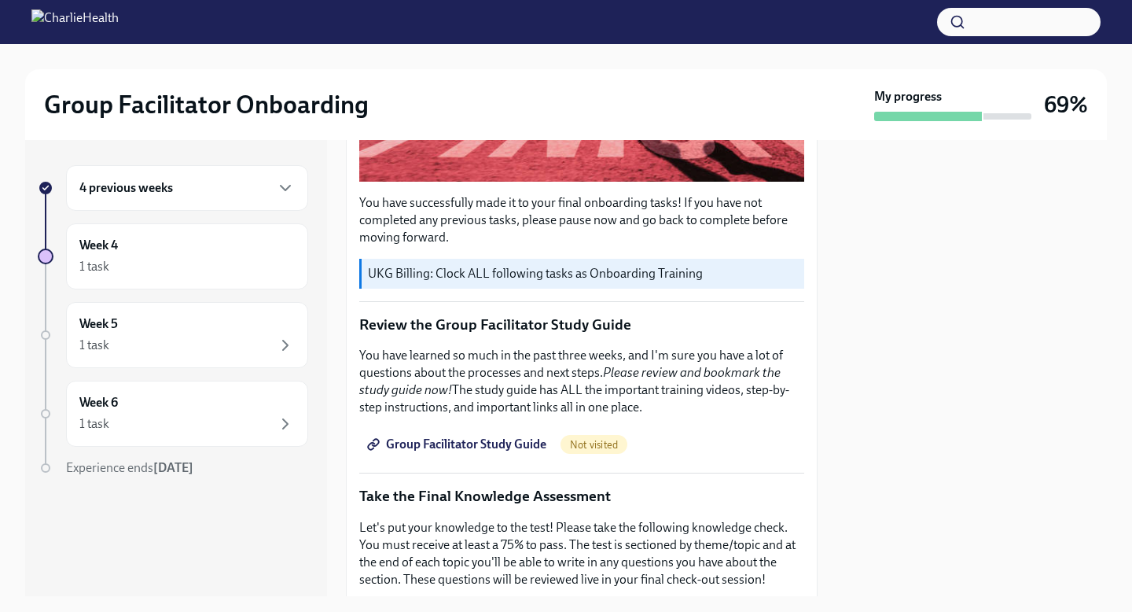
click at [495, 444] on span "Group Facilitator Study Guide" at bounding box center [458, 444] width 176 height 16
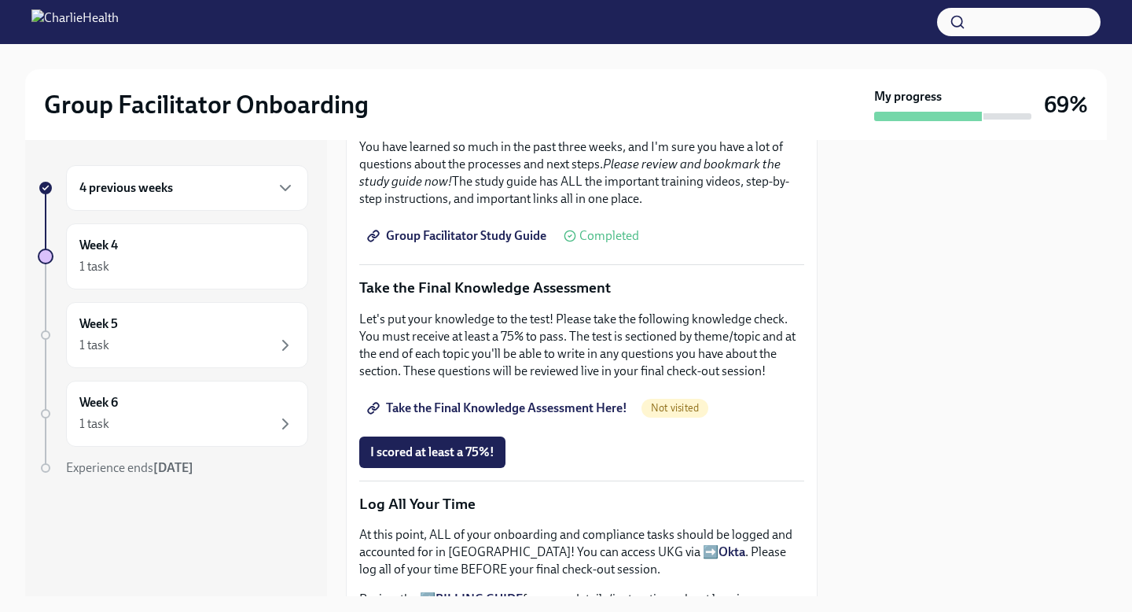
scroll to position [713, 0]
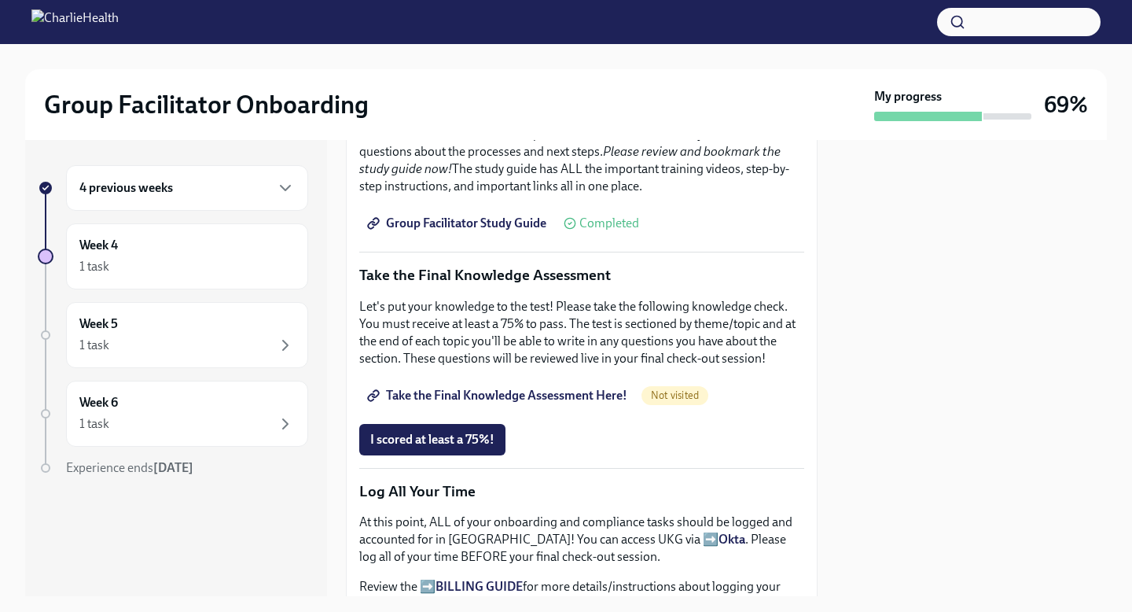
click at [488, 398] on span "Take the Final Knowledge Assessment Here!" at bounding box center [498, 396] width 257 height 16
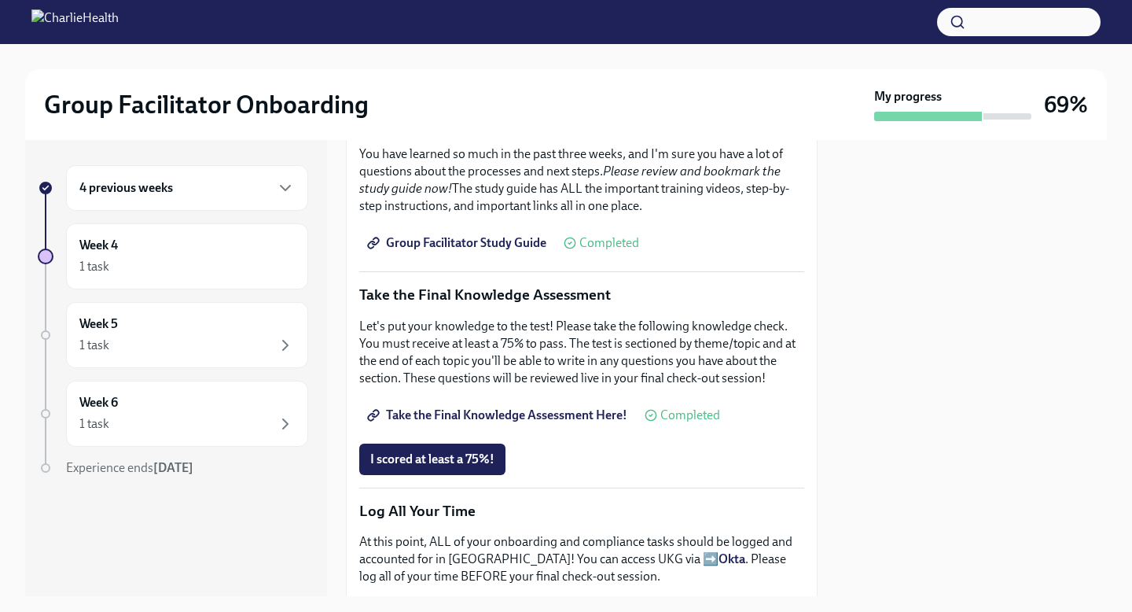
scroll to position [718, 0]
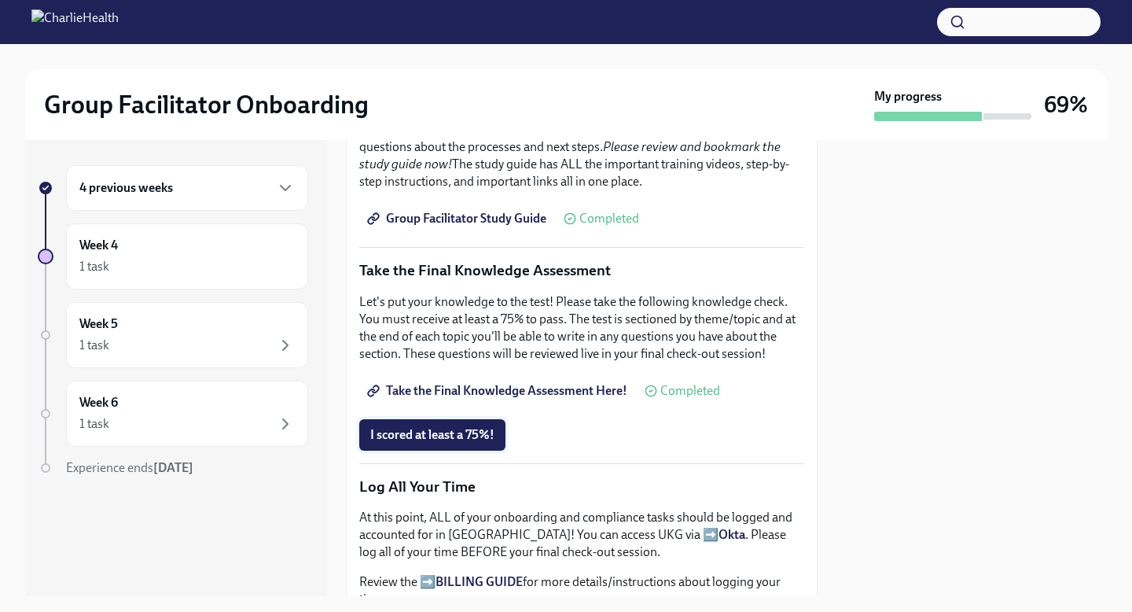
click at [481, 438] on span "I scored at least a 75%!" at bounding box center [432, 435] width 124 height 16
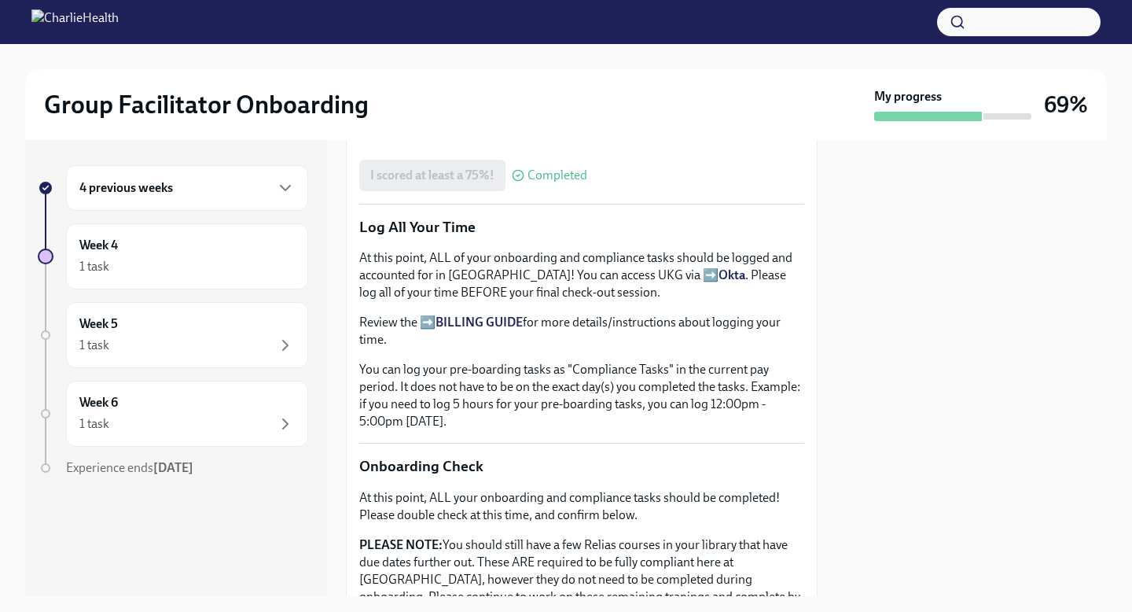
scroll to position [978, 0]
click at [238, 185] on div "4 previous weeks" at bounding box center [186, 188] width 215 height 19
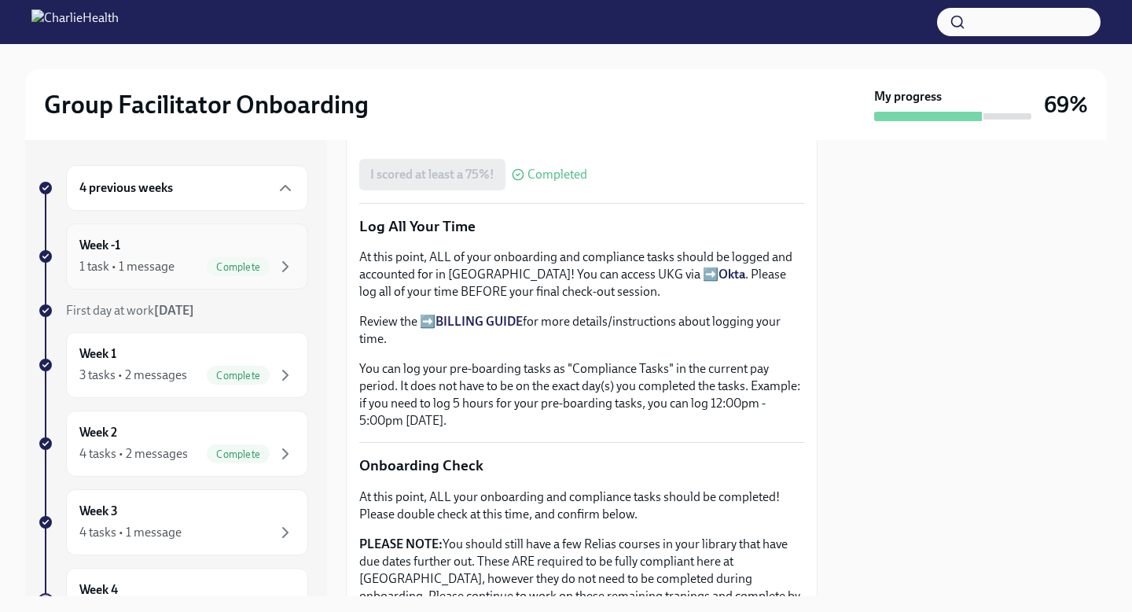
click at [233, 255] on div "Week -1 1 task • 1 message Complete" at bounding box center [186, 256] width 215 height 39
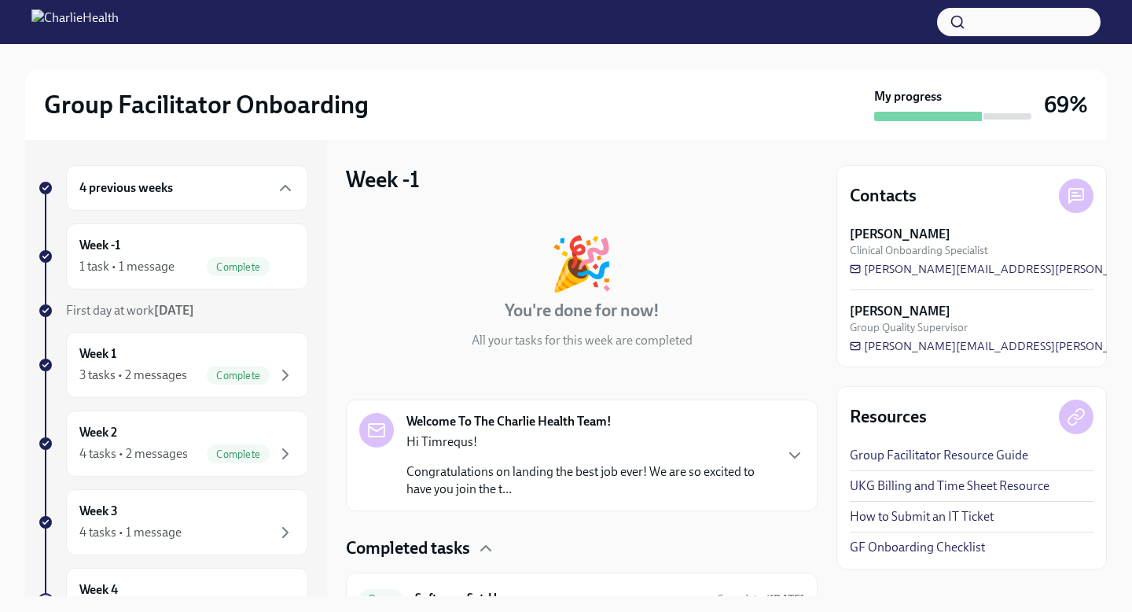
scroll to position [79, 0]
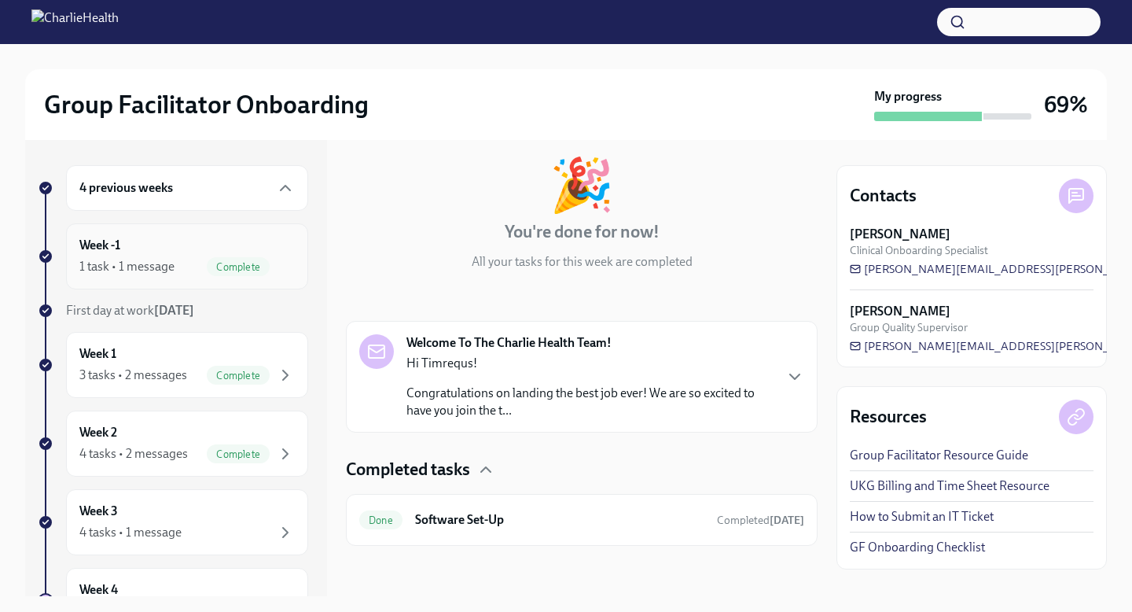
click at [240, 285] on div "Week -1 1 task • 1 message Complete" at bounding box center [187, 256] width 242 height 66
click at [252, 377] on span "Complete" at bounding box center [238, 376] width 63 height 12
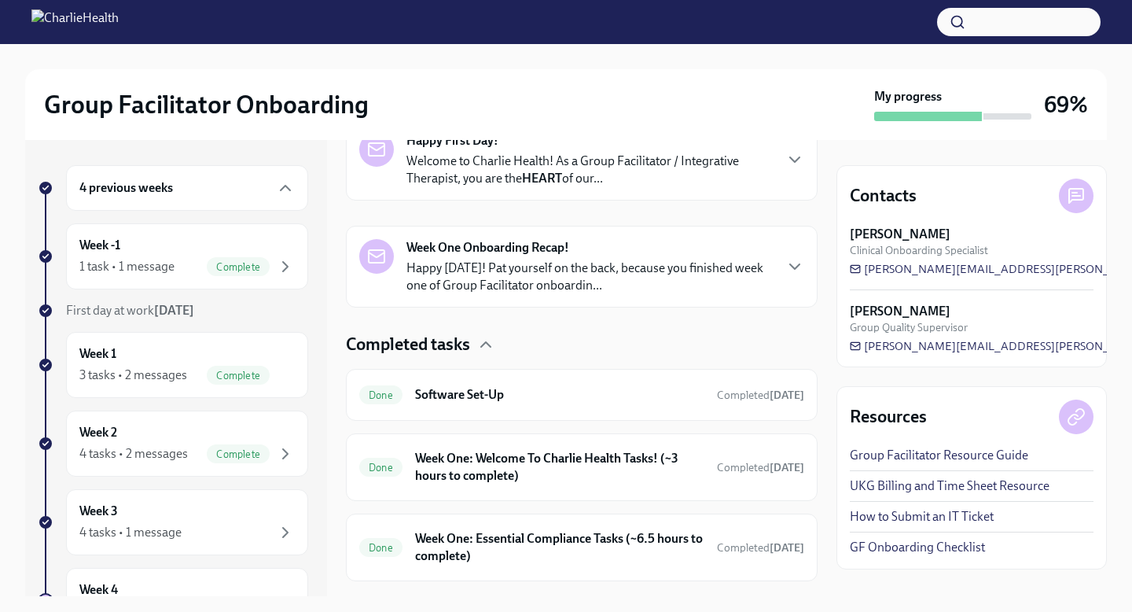
scroll to position [316, 0]
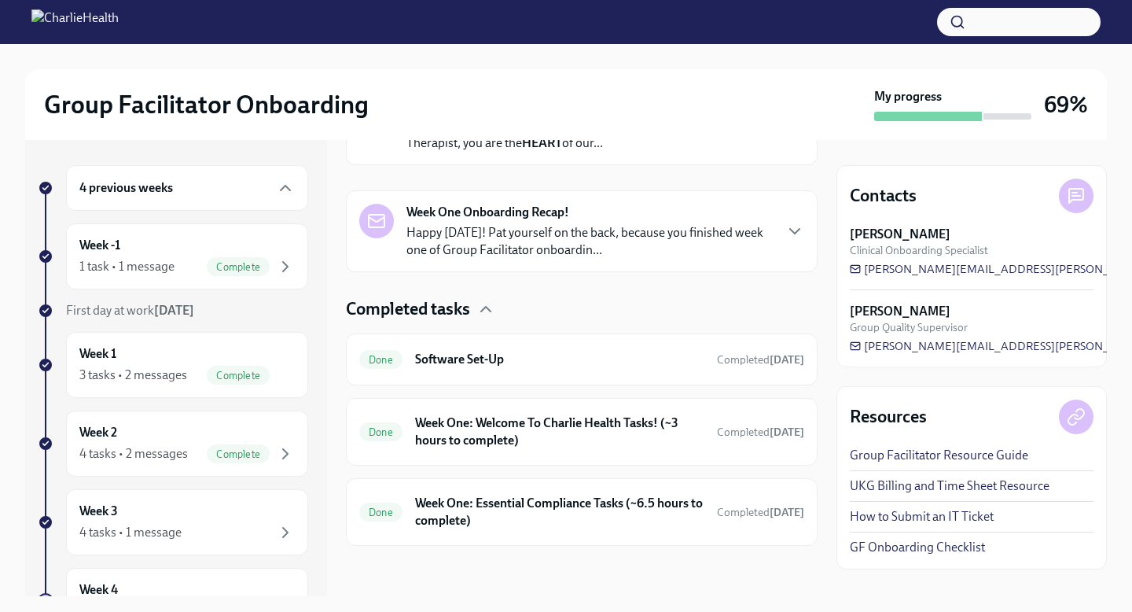
click at [273, 197] on div "4 previous weeks" at bounding box center [186, 188] width 215 height 19
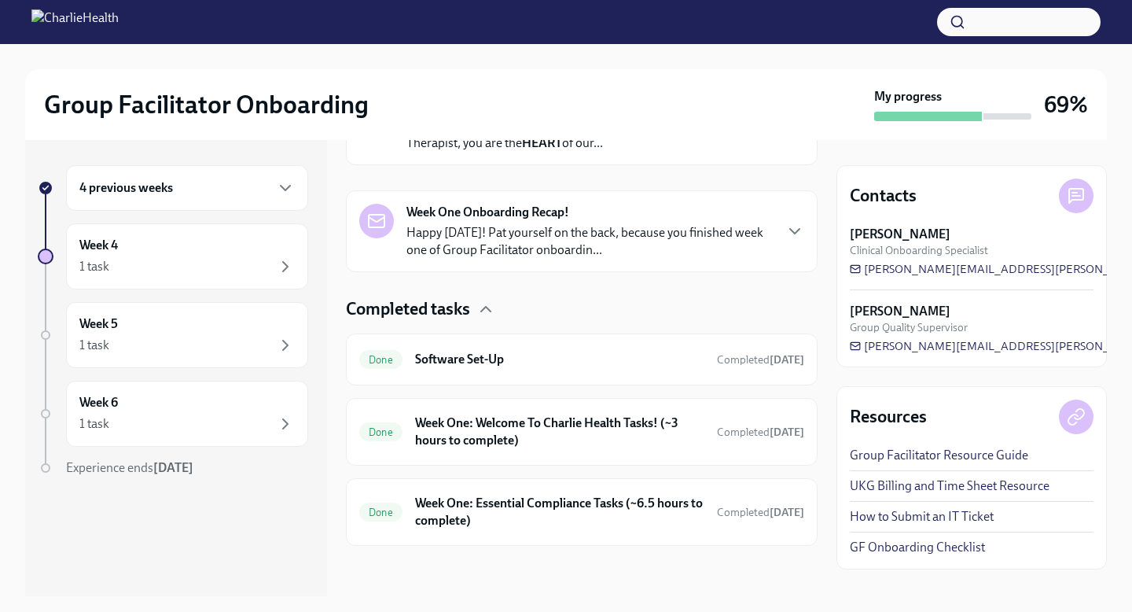
click at [273, 197] on div "4 previous weeks" at bounding box center [186, 188] width 215 height 19
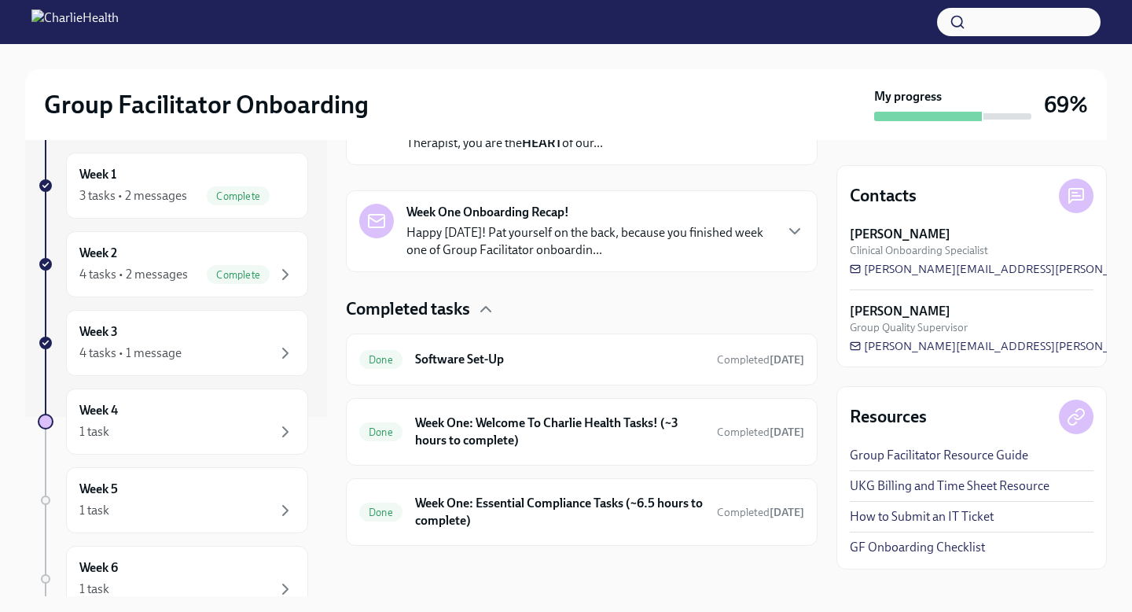
scroll to position [201, 0]
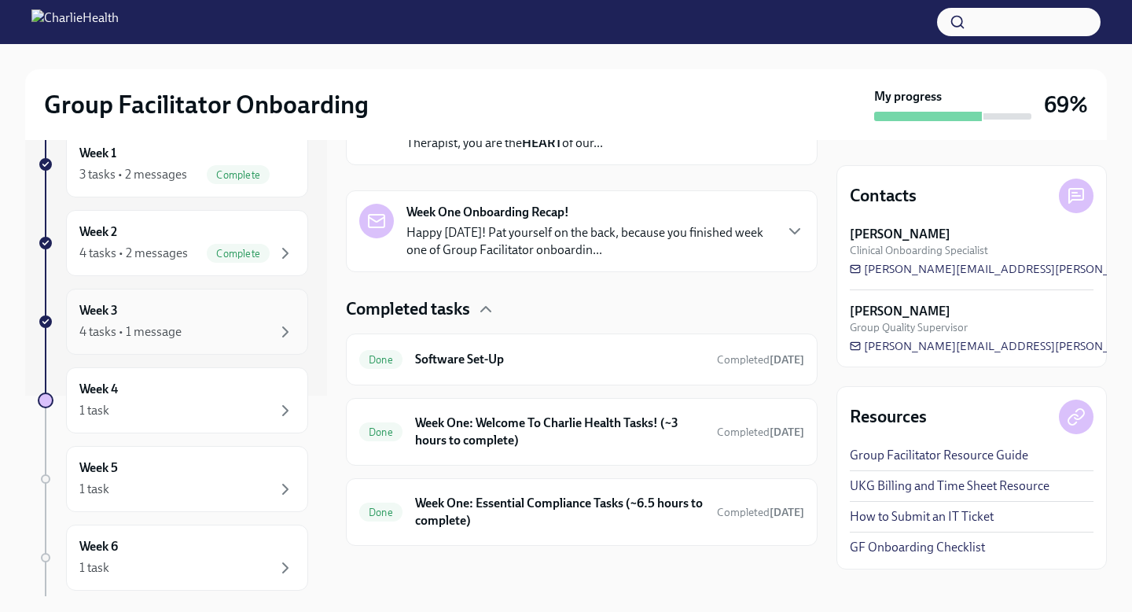
click at [248, 303] on div "Week 3 4 tasks • 1 message" at bounding box center [186, 321] width 215 height 39
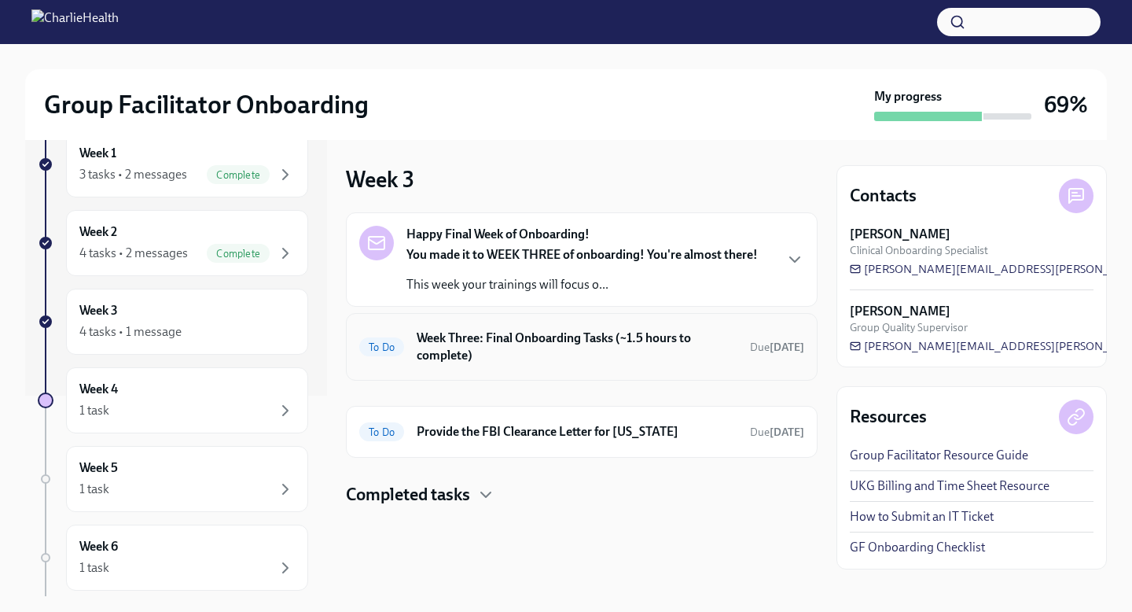
click at [521, 361] on h6 "Week Three: Final Onboarding Tasks (~1.5 hours to complete)" at bounding box center [577, 346] width 321 height 35
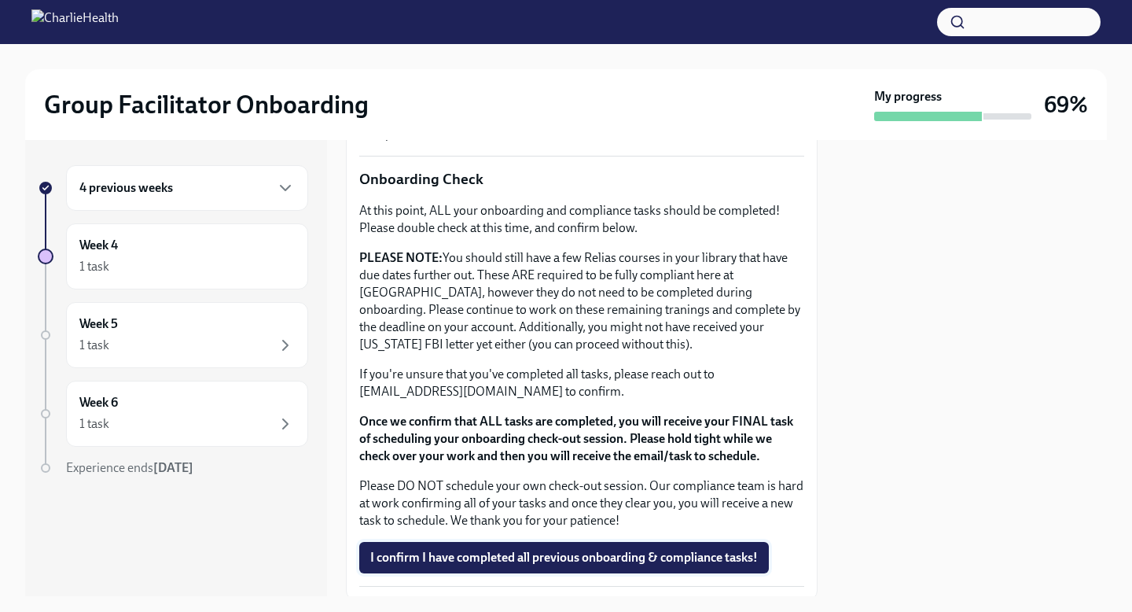
scroll to position [1266, 0]
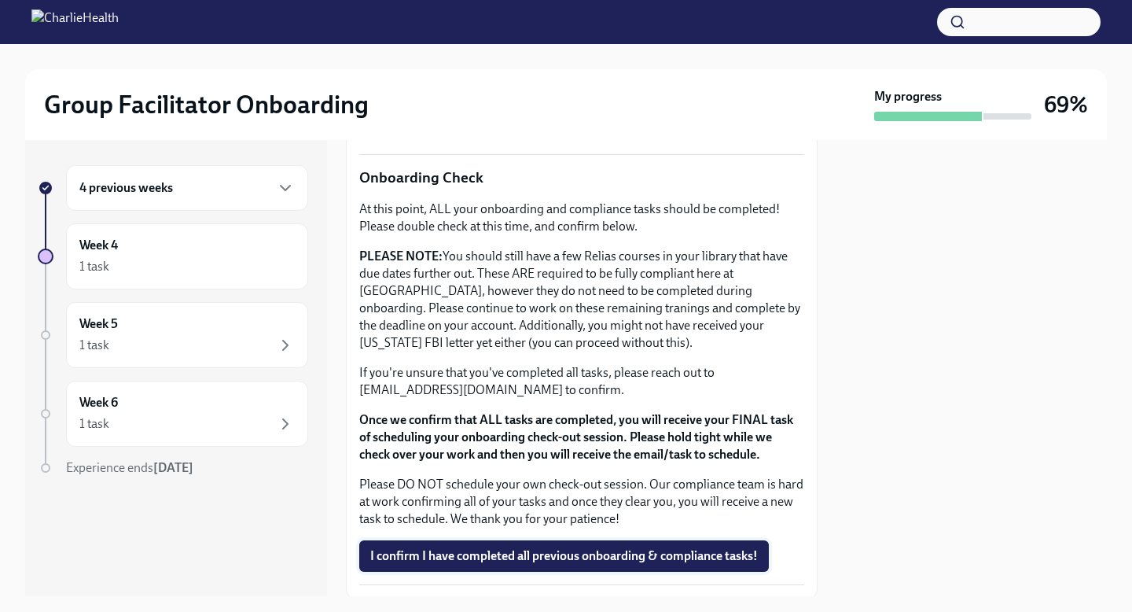
click at [577, 558] on span "I confirm I have completed all previous onboarding & compliance tasks!" at bounding box center [564, 556] width 388 height 16
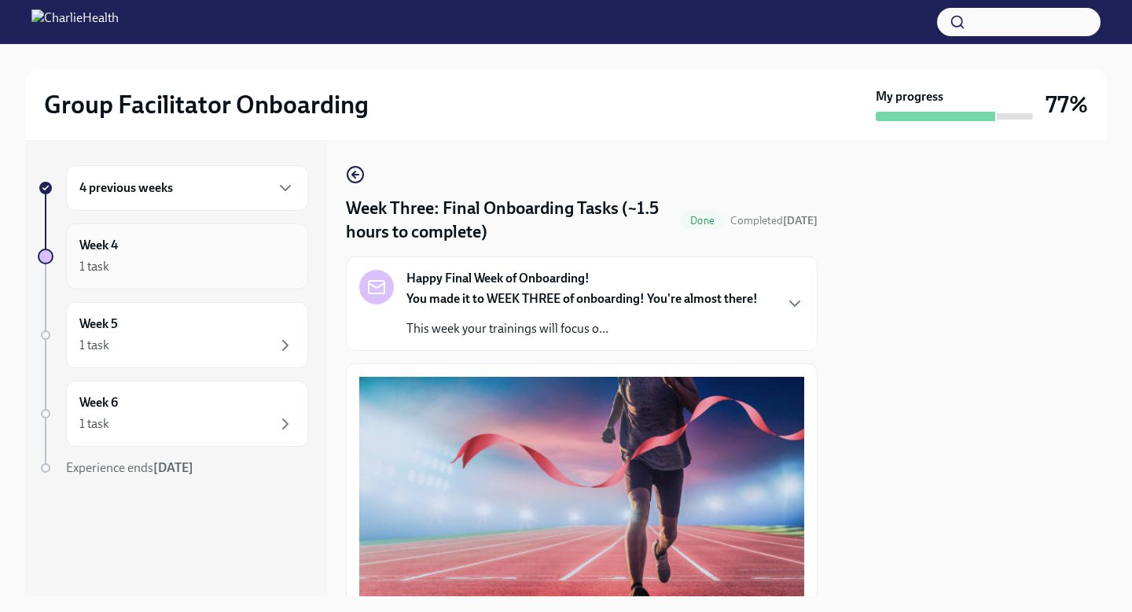
click at [211, 259] on div "1 task" at bounding box center [186, 266] width 215 height 19
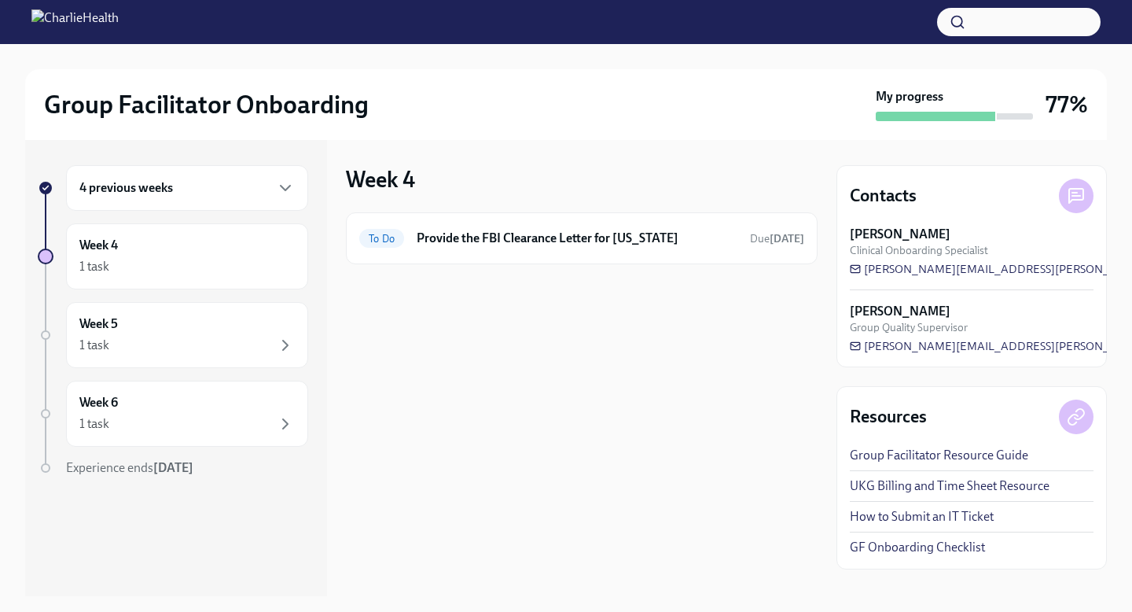
click at [211, 259] on div "1 task" at bounding box center [186, 266] width 215 height 19
click at [245, 273] on div "1 task" at bounding box center [186, 266] width 215 height 19
click at [256, 186] on div "4 previous weeks" at bounding box center [186, 188] width 215 height 19
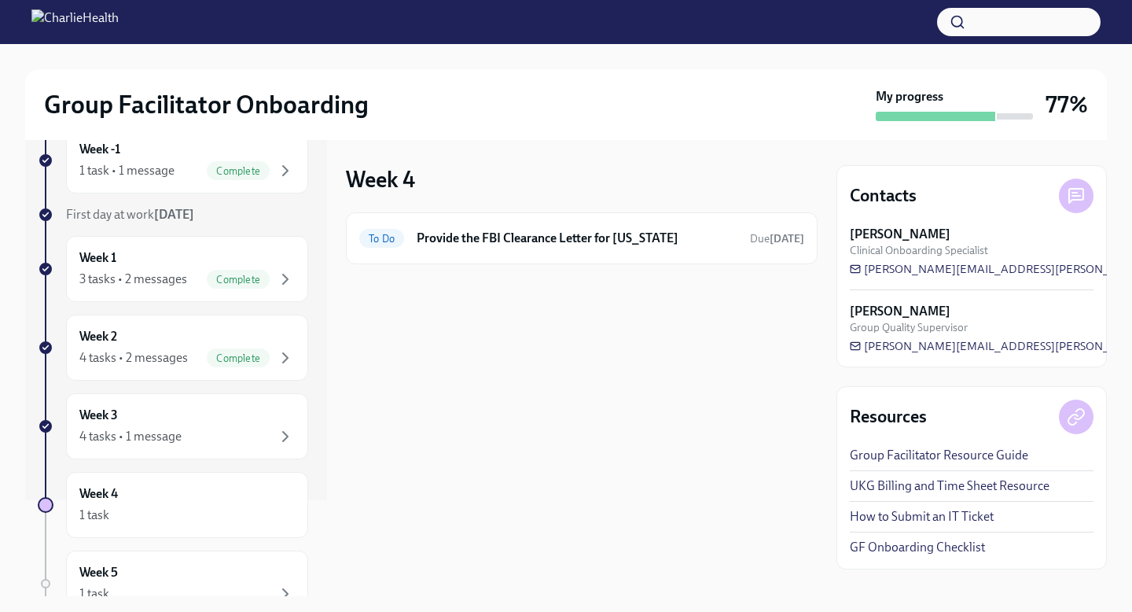
scroll to position [119, 0]
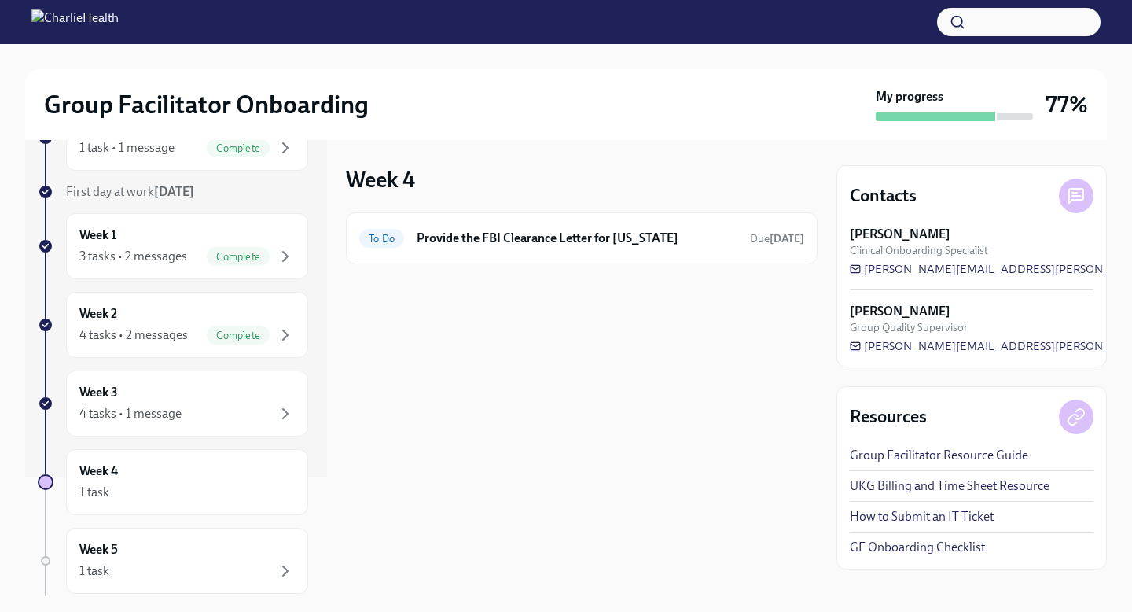
click at [245, 408] on div "4 tasks • 1 message" at bounding box center [186, 413] width 215 height 19
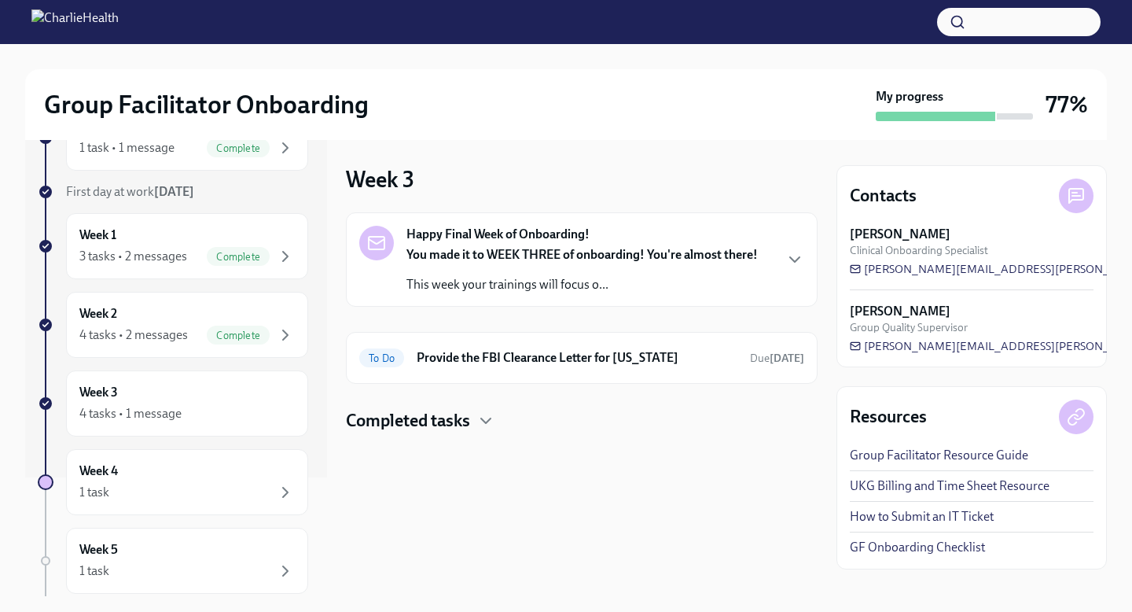
click at [718, 288] on p "This week your trainings will focus o..." at bounding box center [583, 284] width 352 height 17
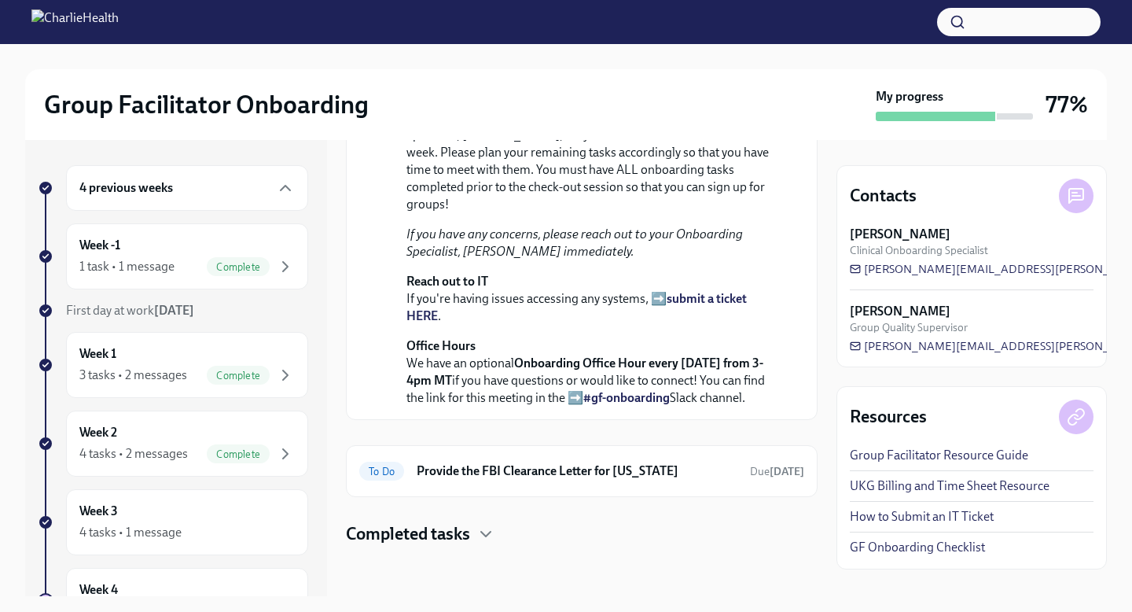
click at [232, 202] on div "4 previous weeks" at bounding box center [187, 188] width 242 height 46
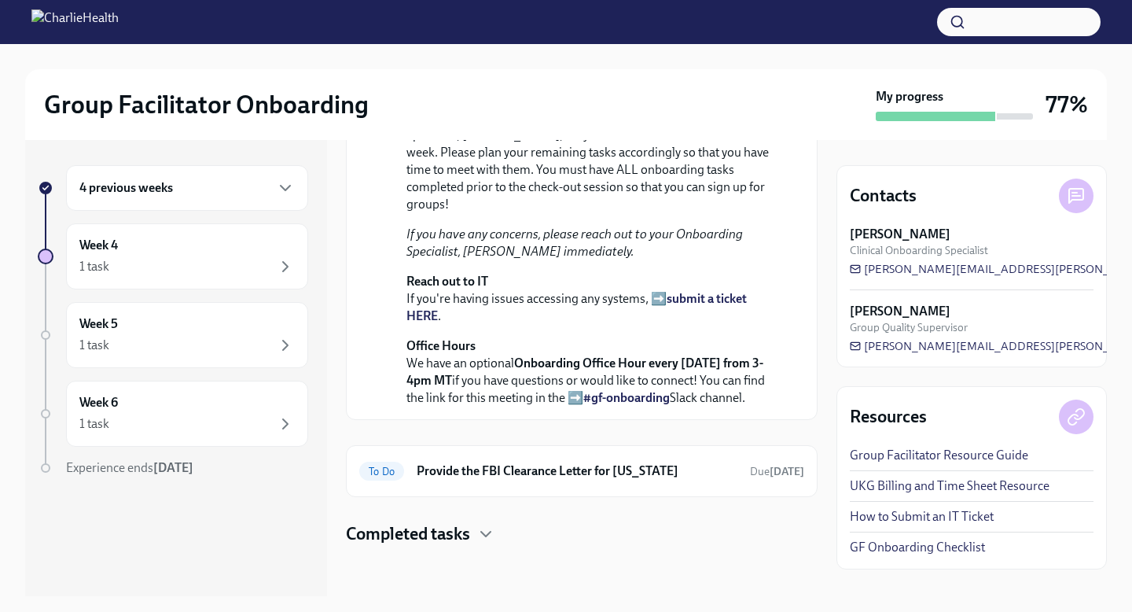
click at [236, 195] on div "4 previous weeks" at bounding box center [186, 188] width 215 height 19
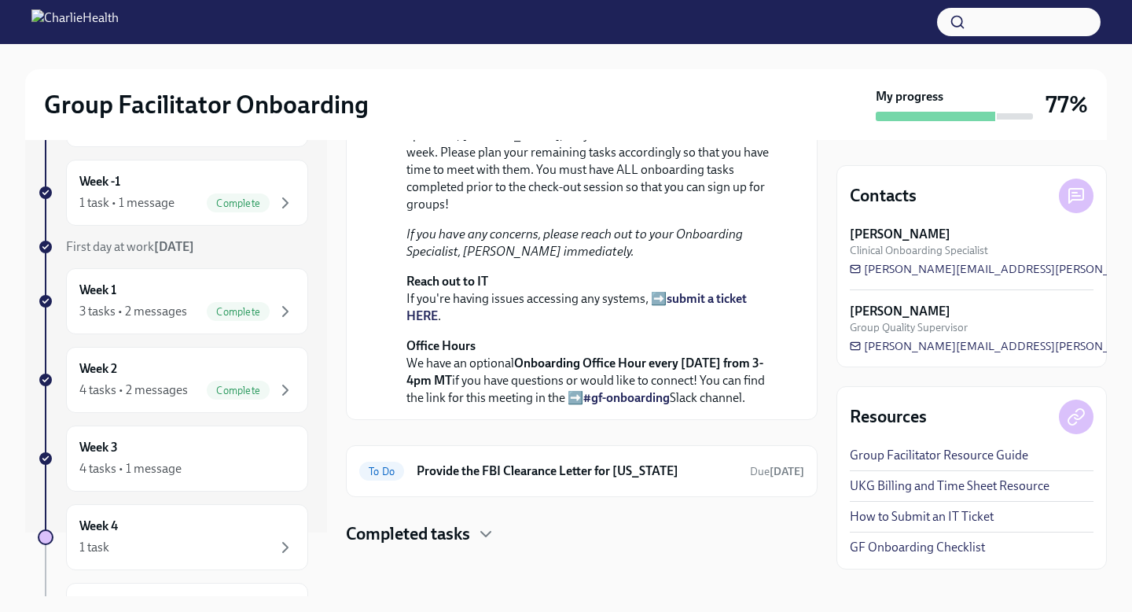
scroll to position [81, 0]
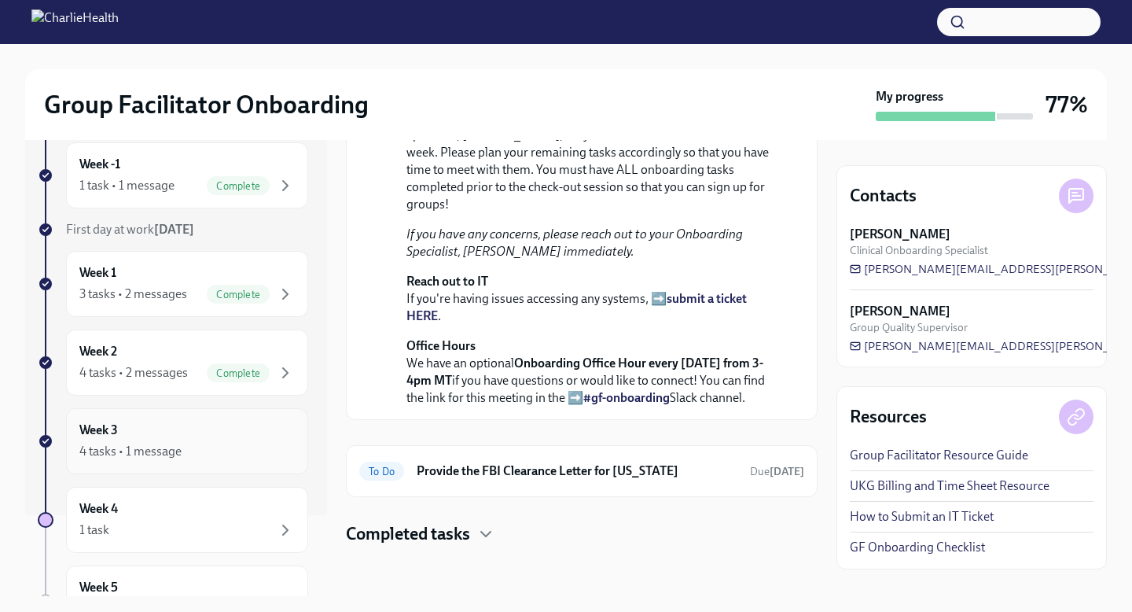
click at [241, 429] on div "Week 3 4 tasks • 1 message" at bounding box center [186, 440] width 215 height 39
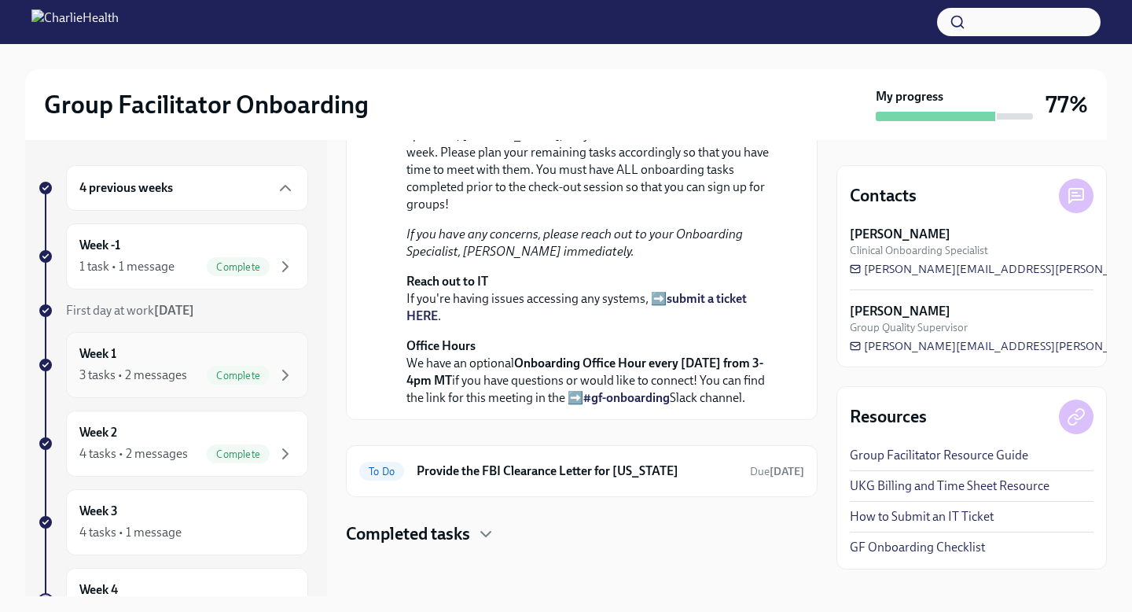
click at [267, 372] on span "Complete" at bounding box center [238, 376] width 63 height 12
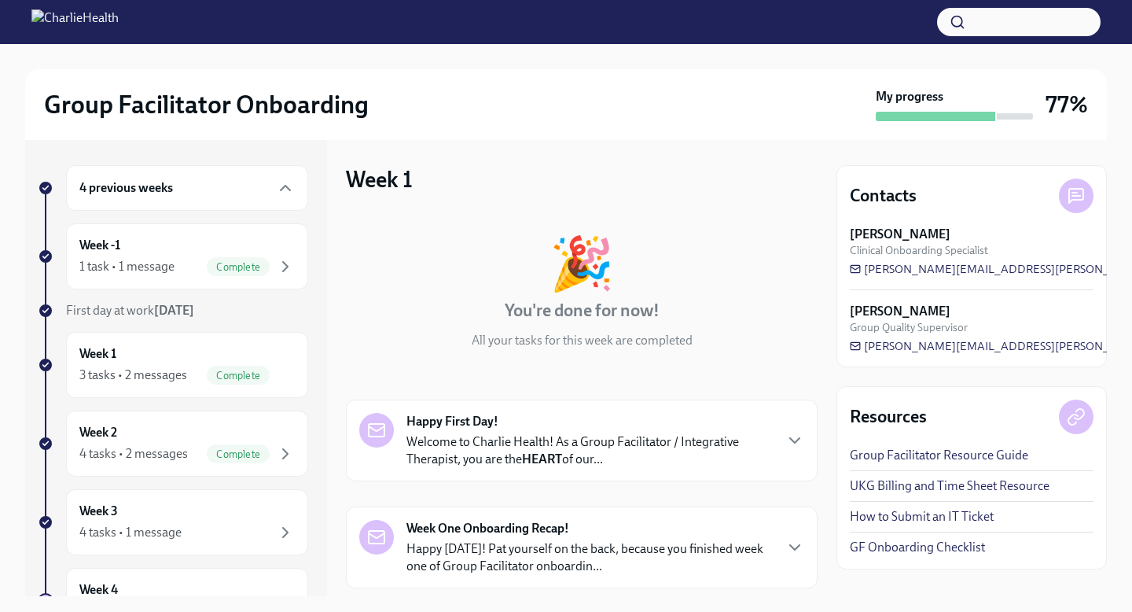
click at [1039, 15] on button "button" at bounding box center [1019, 22] width 164 height 28
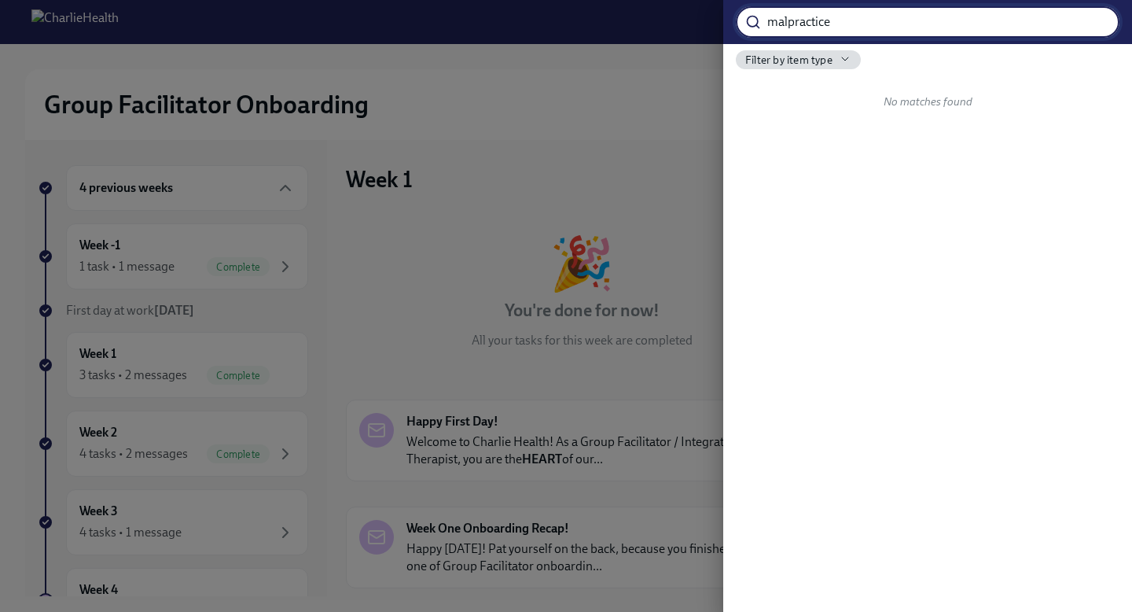
type input "malpractice"
click at [842, 62] on icon "button" at bounding box center [845, 59] width 13 height 13
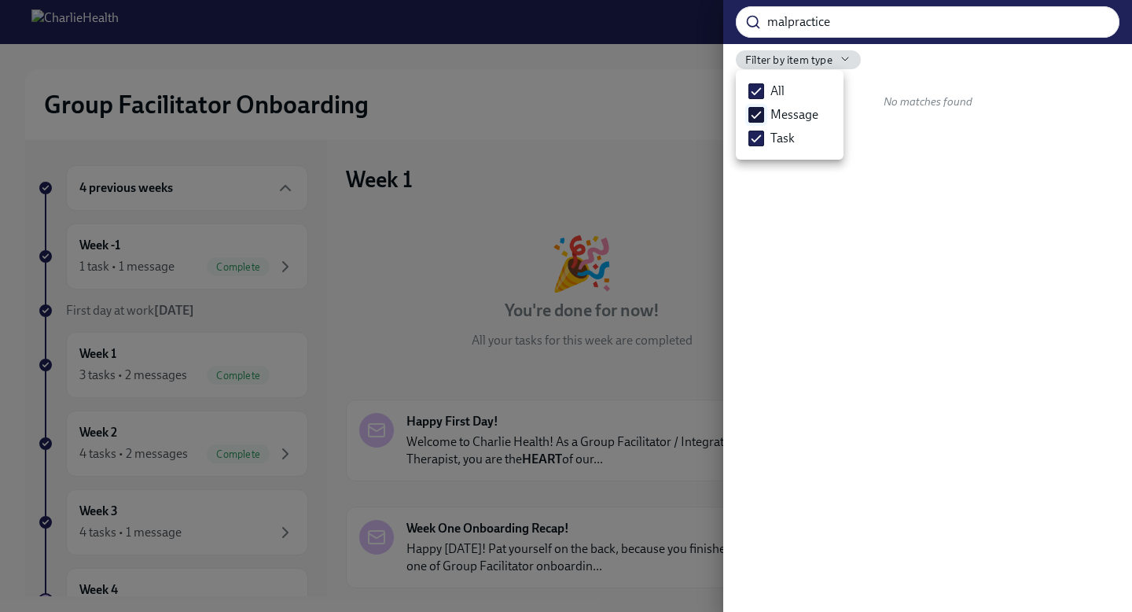
click at [808, 116] on span "Message" at bounding box center [795, 114] width 48 height 17
click at [764, 116] on input "Message" at bounding box center [756, 115] width 14 height 14
checkbox input "false"
click at [781, 133] on span "Task" at bounding box center [783, 138] width 24 height 17
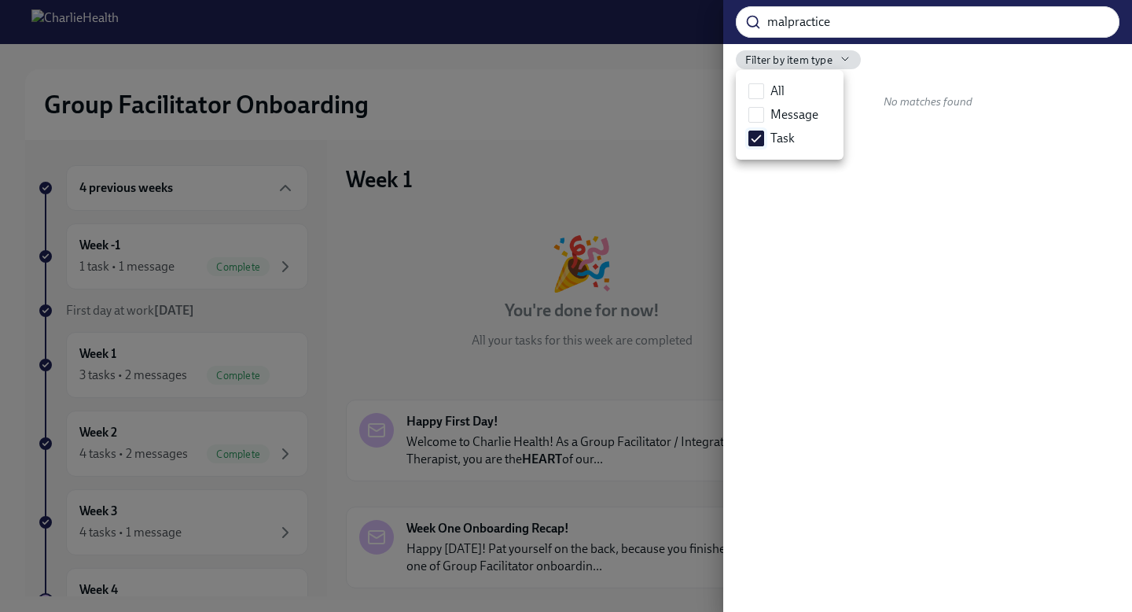
click at [764, 133] on input "Task" at bounding box center [756, 138] width 14 height 14
checkbox input "false"
click at [790, 87] on label "All" at bounding box center [766, 91] width 49 height 24
click at [764, 87] on input "All" at bounding box center [756, 91] width 14 height 14
checkbox input "true"
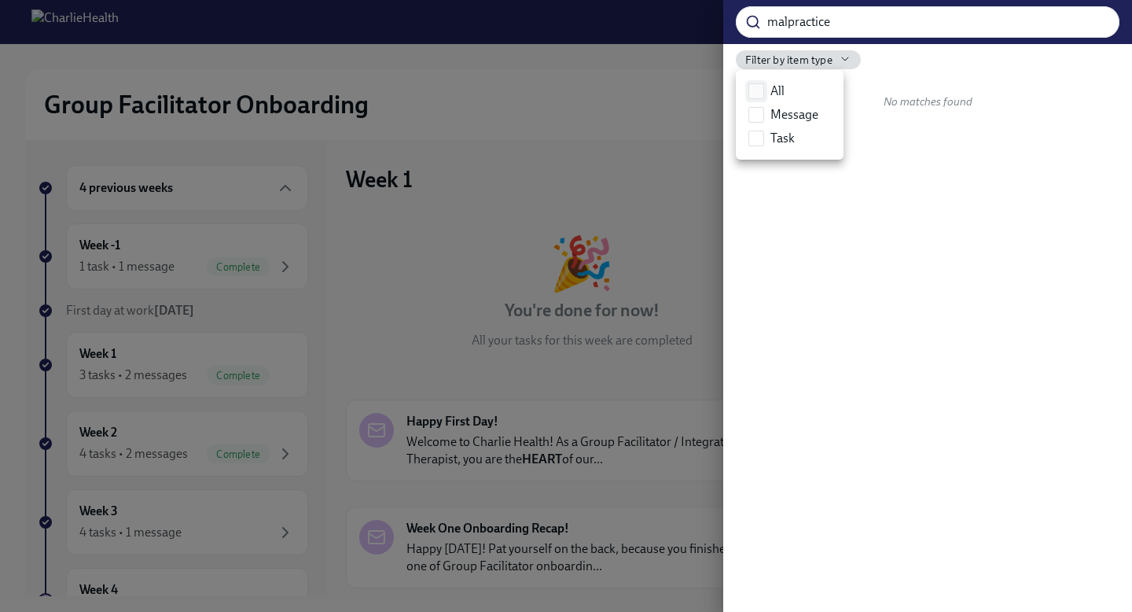
checkbox input "true"
click at [880, 150] on div at bounding box center [566, 306] width 1132 height 612
click at [414, 183] on div at bounding box center [566, 306] width 1132 height 612
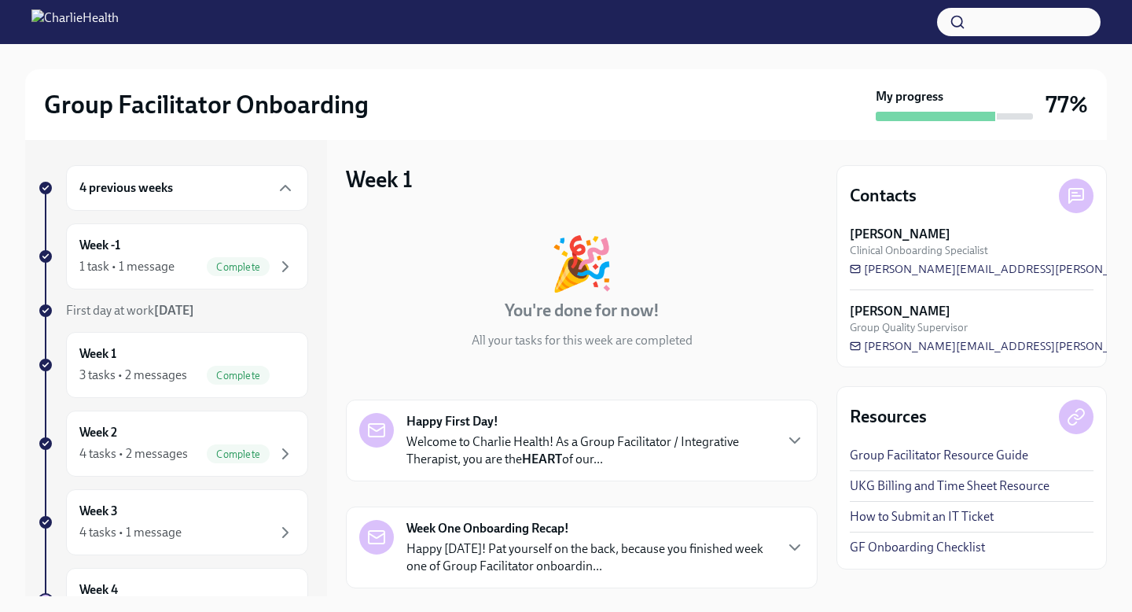
click at [261, 189] on div "4 previous weeks" at bounding box center [186, 188] width 215 height 19
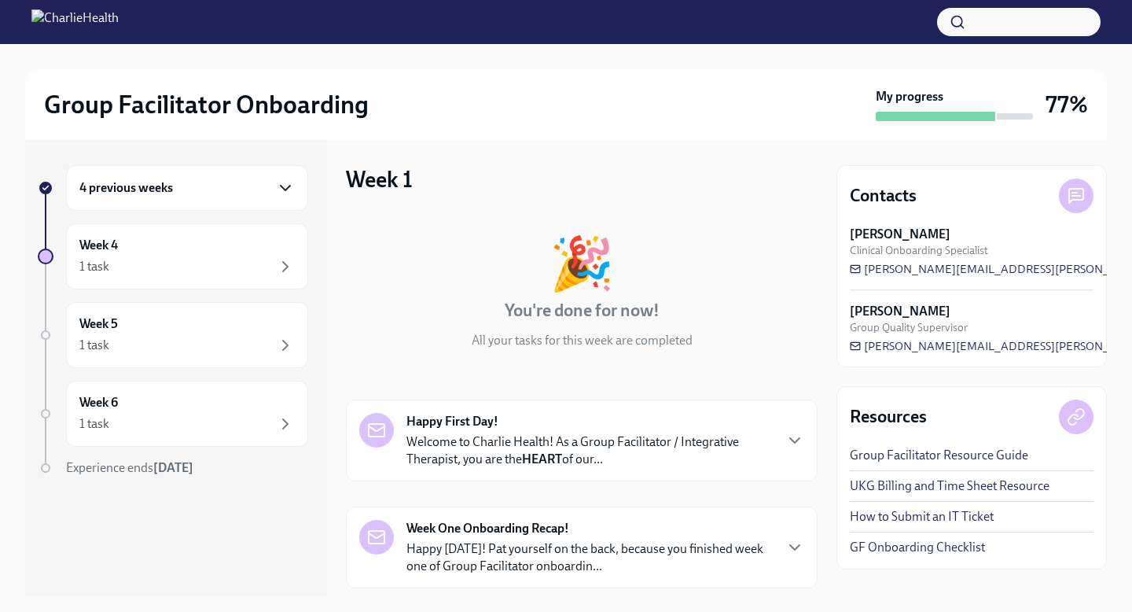
click at [285, 194] on icon "button" at bounding box center [285, 188] width 19 height 19
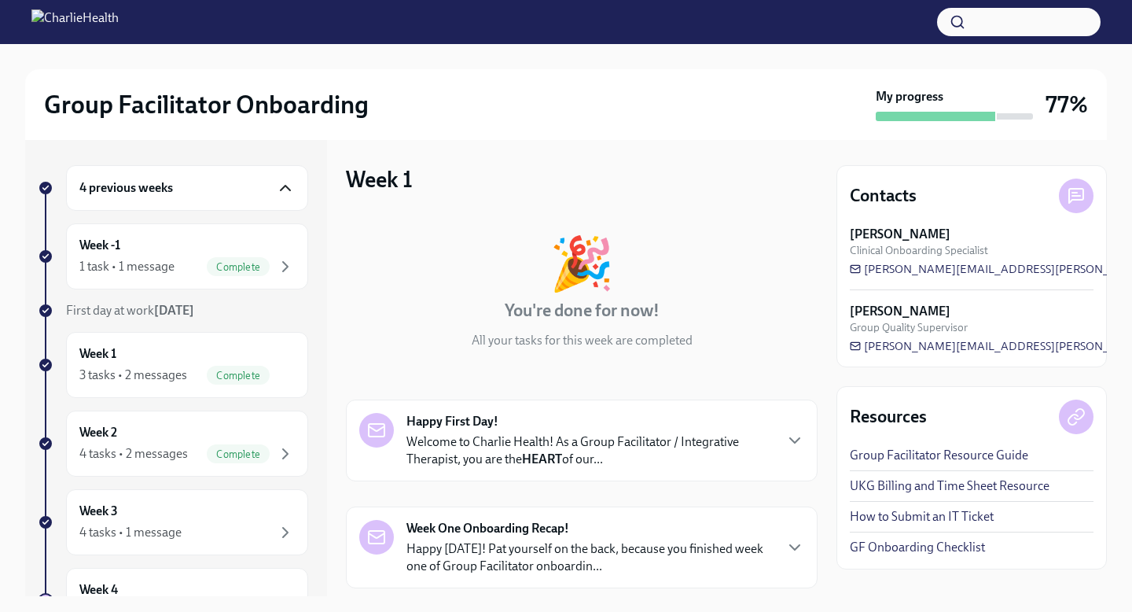
click at [120, 188] on h6 "4 previous weeks" at bounding box center [126, 187] width 94 height 17
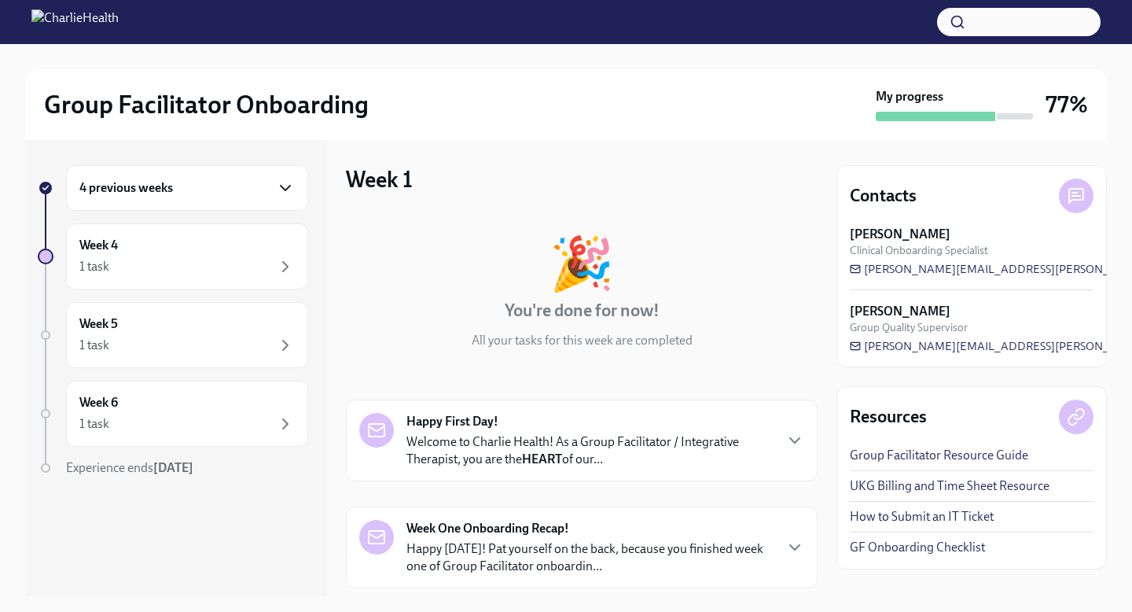
click at [120, 188] on h6 "4 previous weeks" at bounding box center [126, 187] width 94 height 17
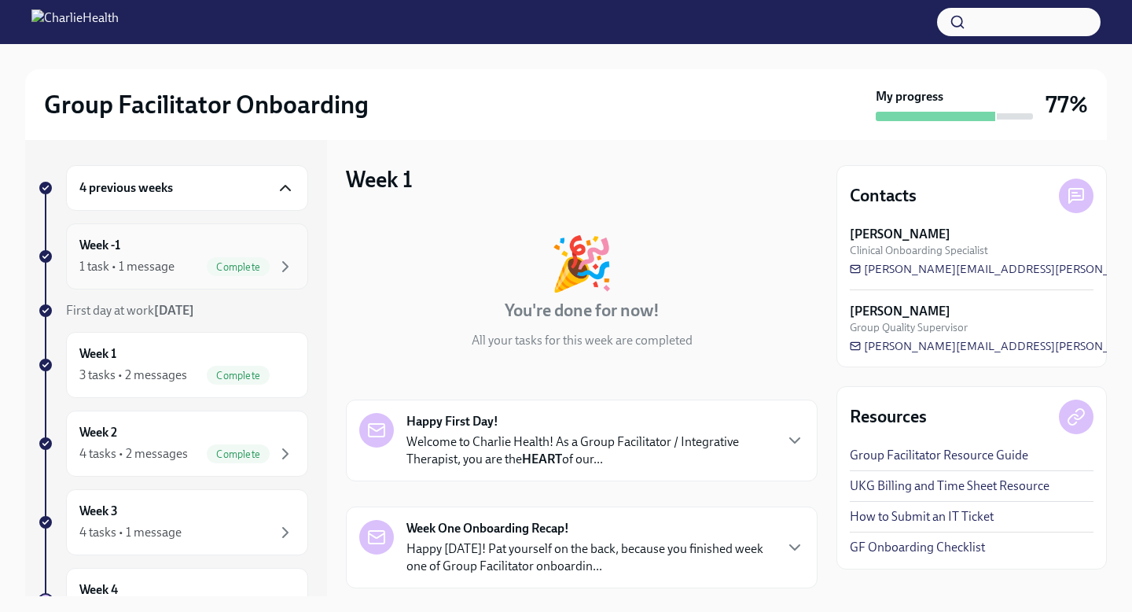
click at [189, 264] on div "1 task • 1 message Complete" at bounding box center [186, 266] width 215 height 19
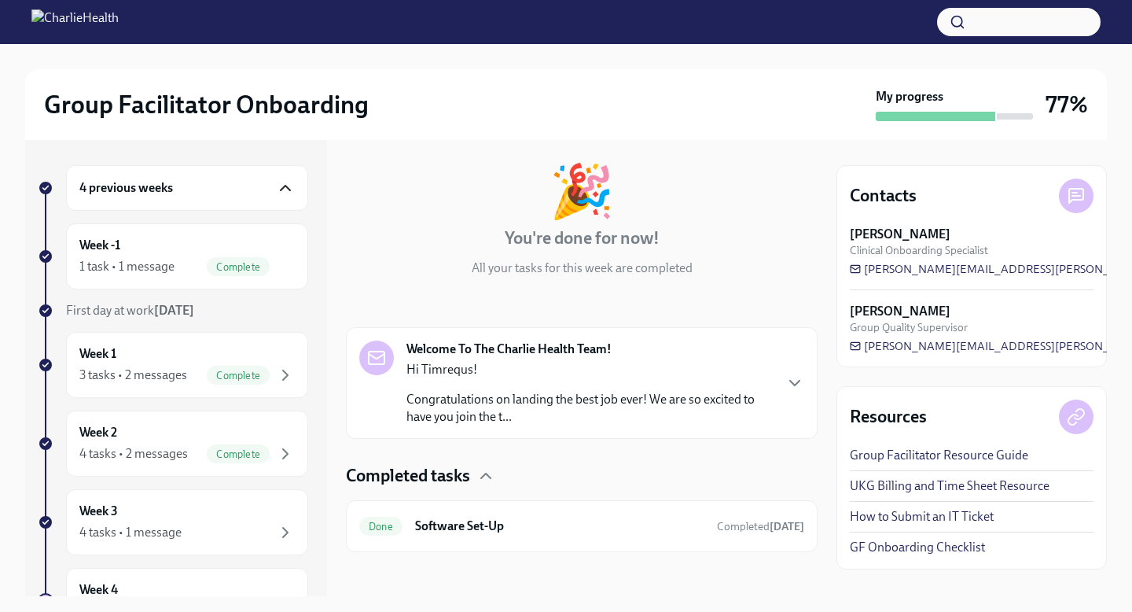
scroll to position [79, 0]
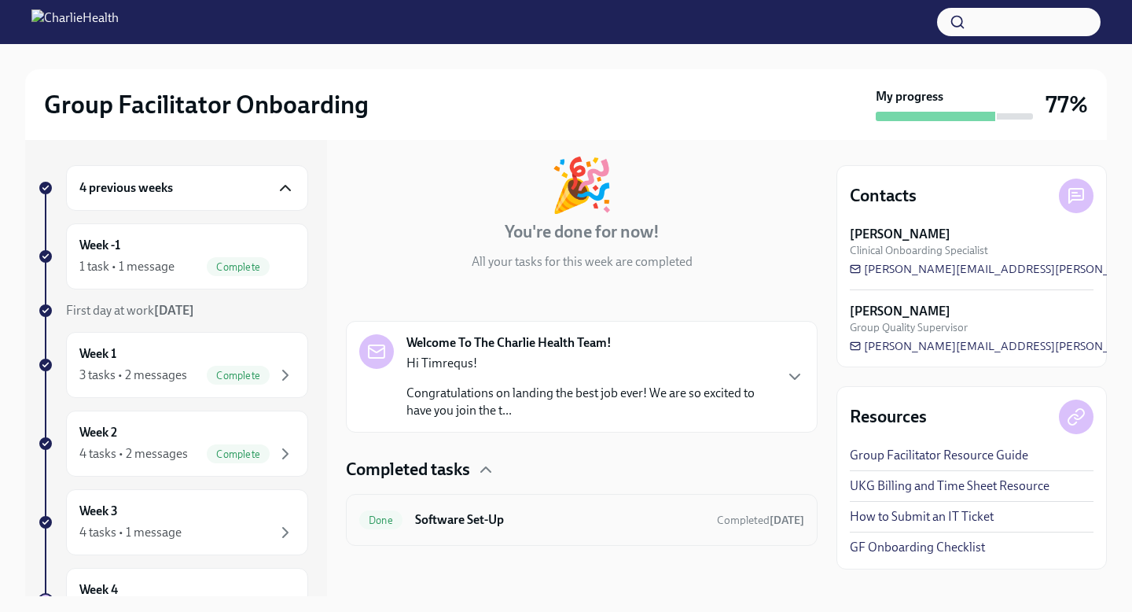
click at [511, 524] on h6 "Software Set-Up" at bounding box center [559, 519] width 289 height 17
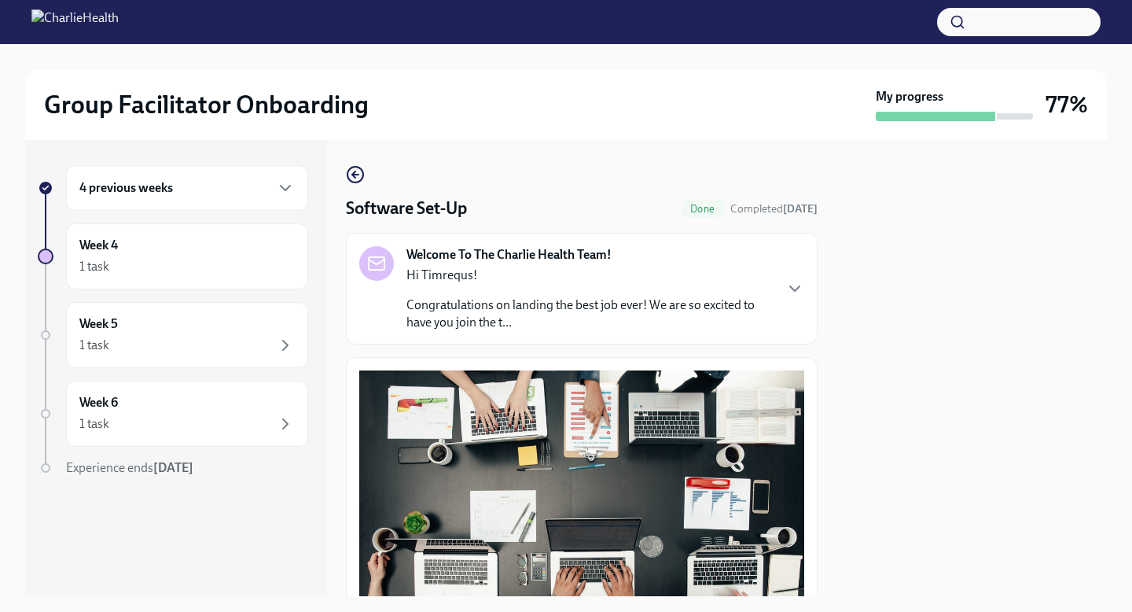
scroll to position [94, 0]
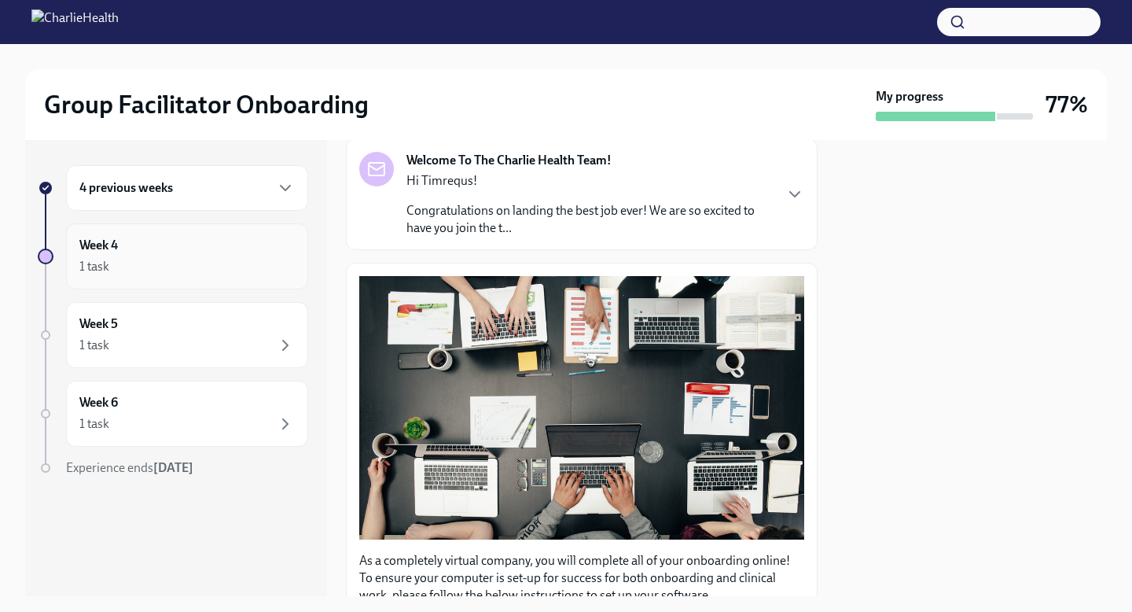
click at [215, 274] on div "1 task" at bounding box center [186, 266] width 215 height 19
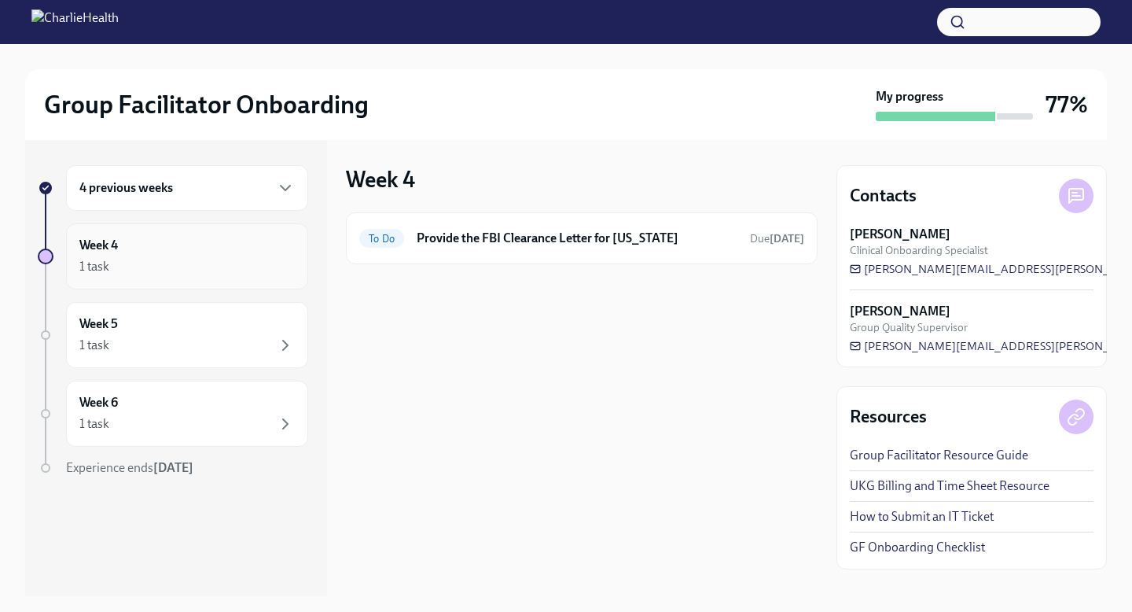
click at [215, 274] on div "1 task" at bounding box center [186, 266] width 215 height 19
click at [232, 186] on div "4 previous weeks" at bounding box center [186, 188] width 215 height 19
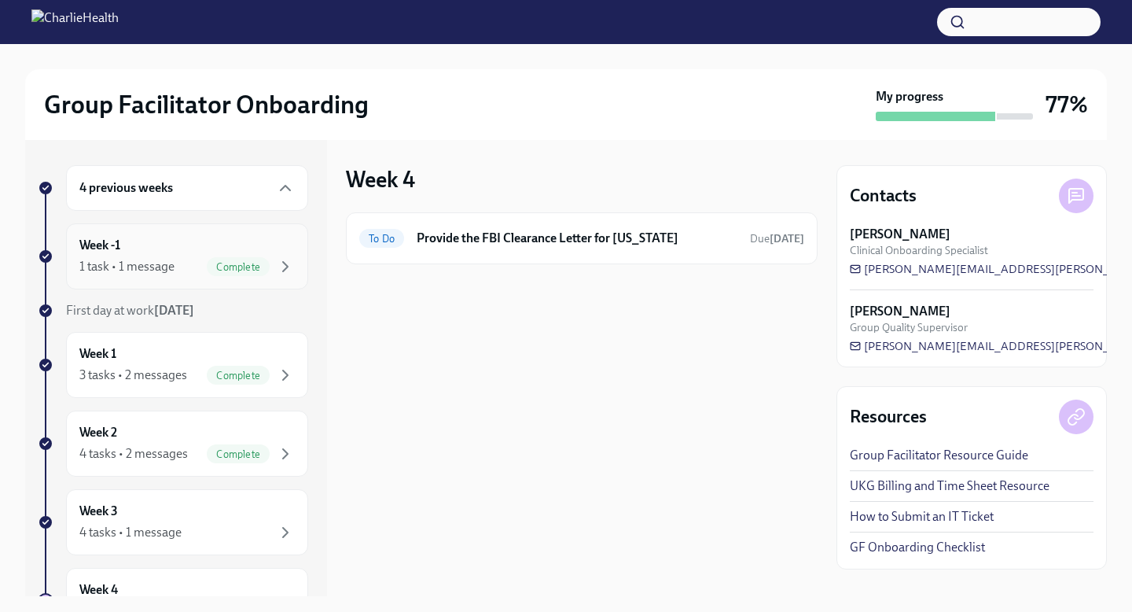
click at [230, 271] on span "Complete" at bounding box center [238, 267] width 63 height 12
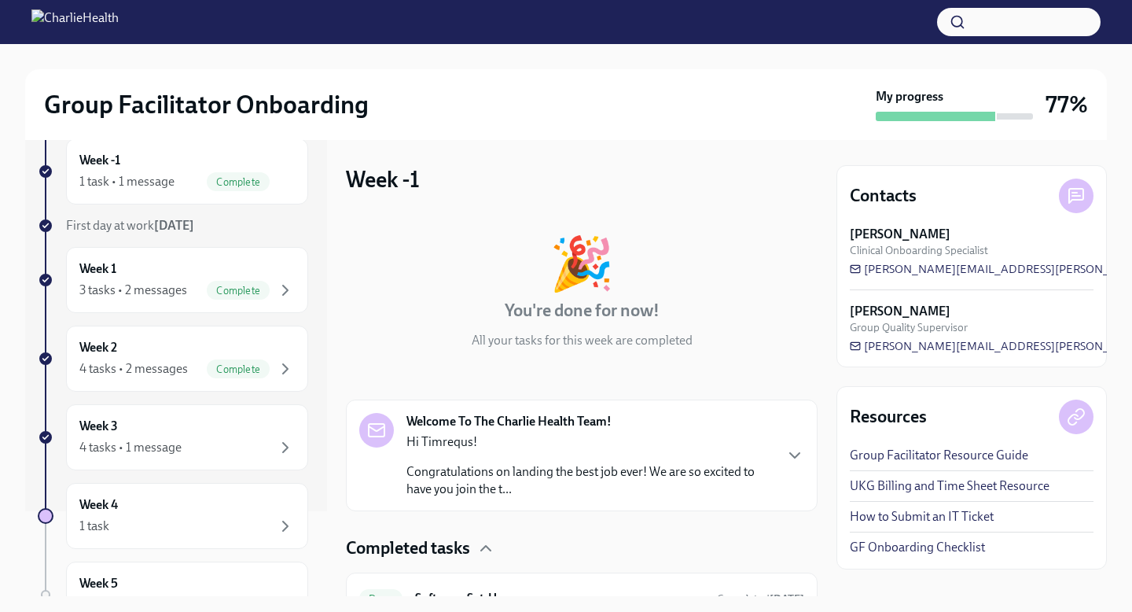
scroll to position [79, 0]
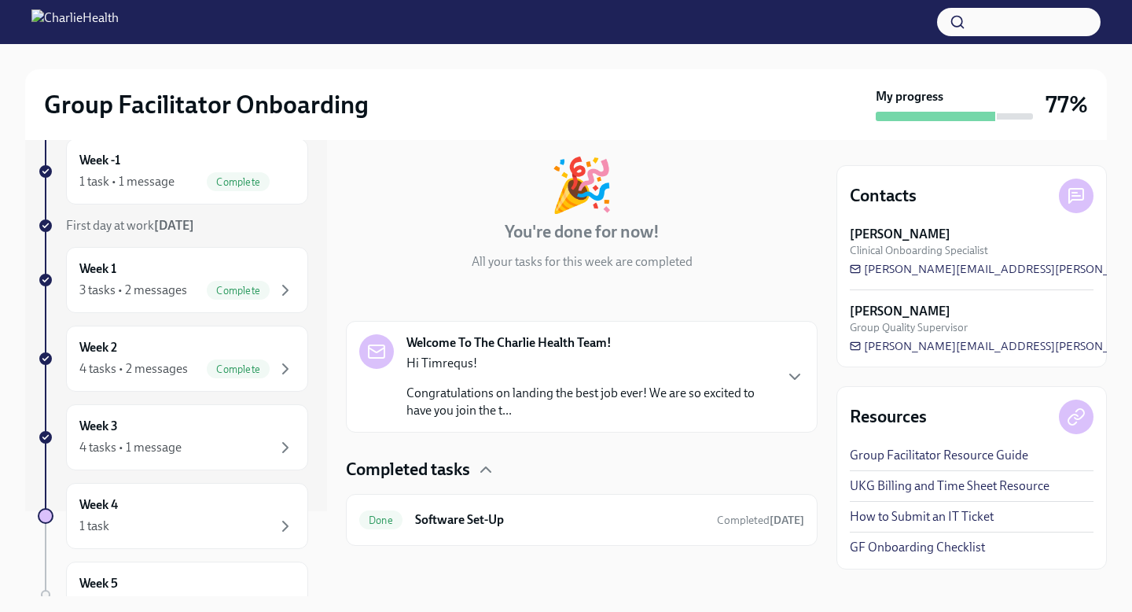
click at [582, 404] on p "Congratulations on landing the best job ever! We are so excited to have you joi…" at bounding box center [590, 402] width 366 height 35
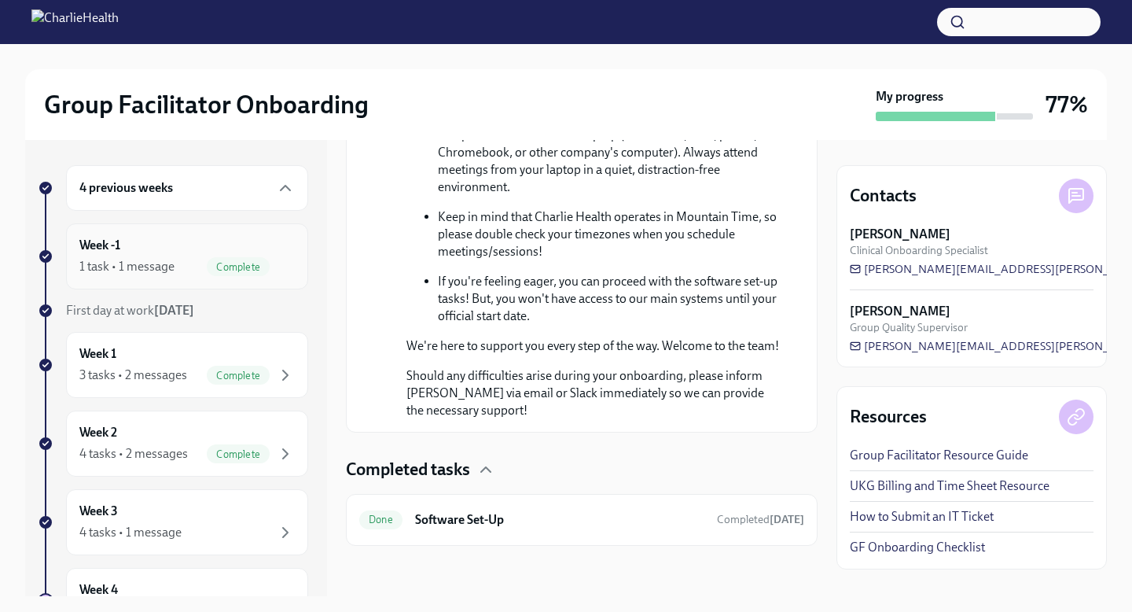
scroll to position [28, 0]
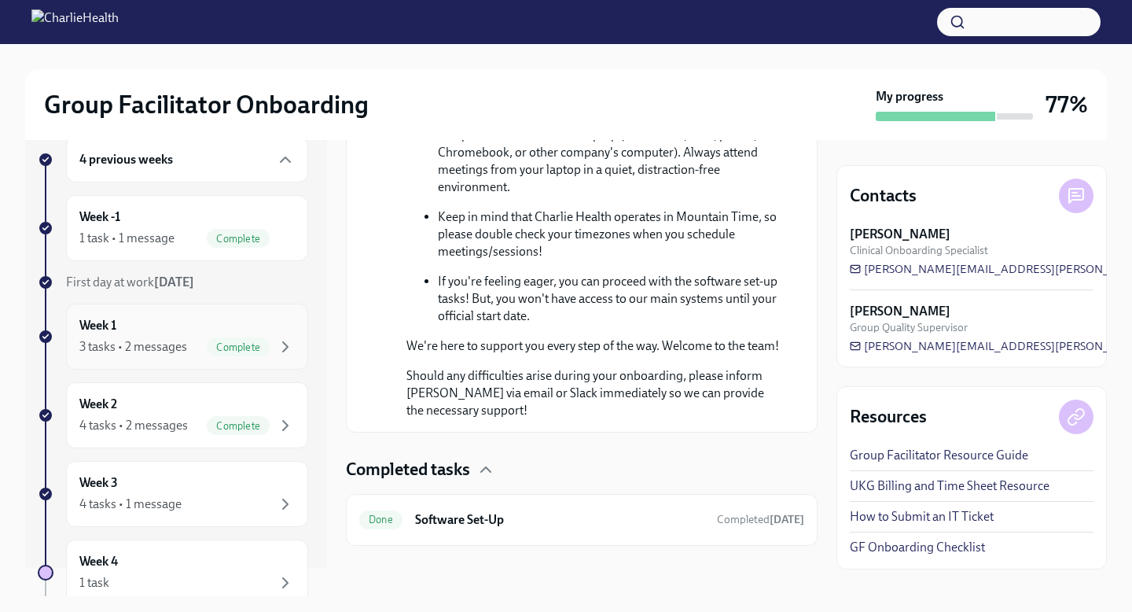
click at [237, 328] on div "Week 1 3 tasks • 2 messages Complete" at bounding box center [186, 336] width 215 height 39
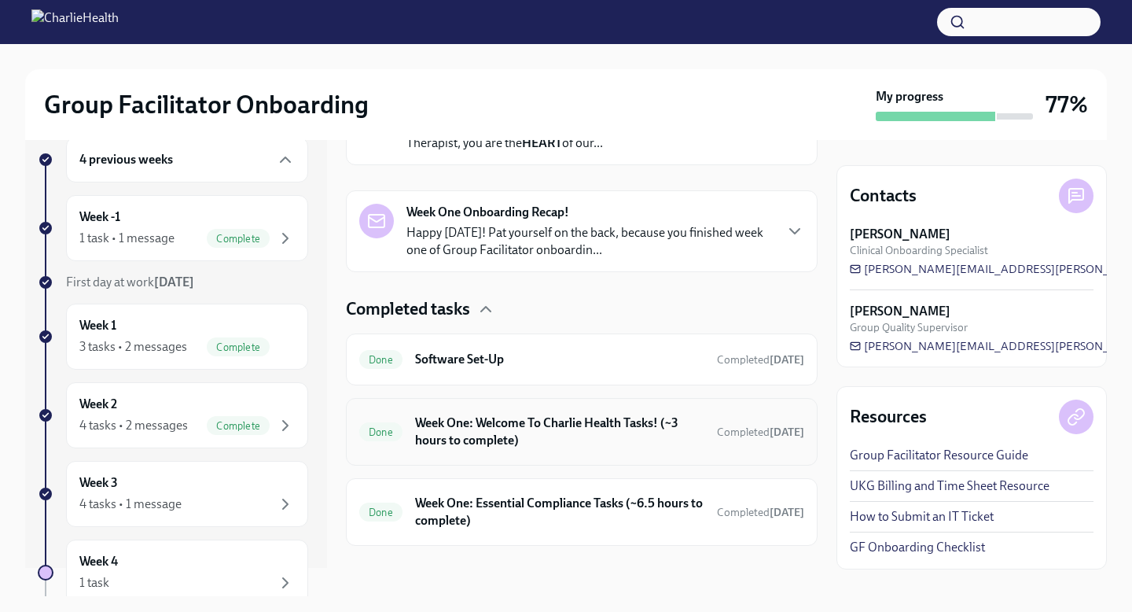
click at [565, 437] on h6 "Week One: Welcome To Charlie Health Tasks! (~3 hours to complete)" at bounding box center [559, 431] width 289 height 35
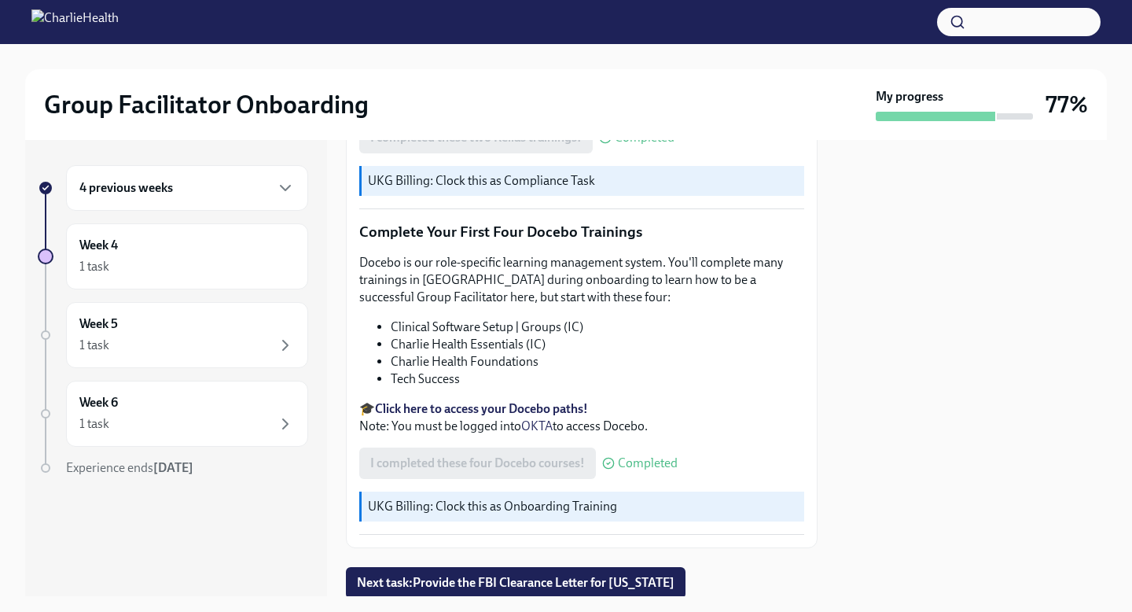
scroll to position [2026, 0]
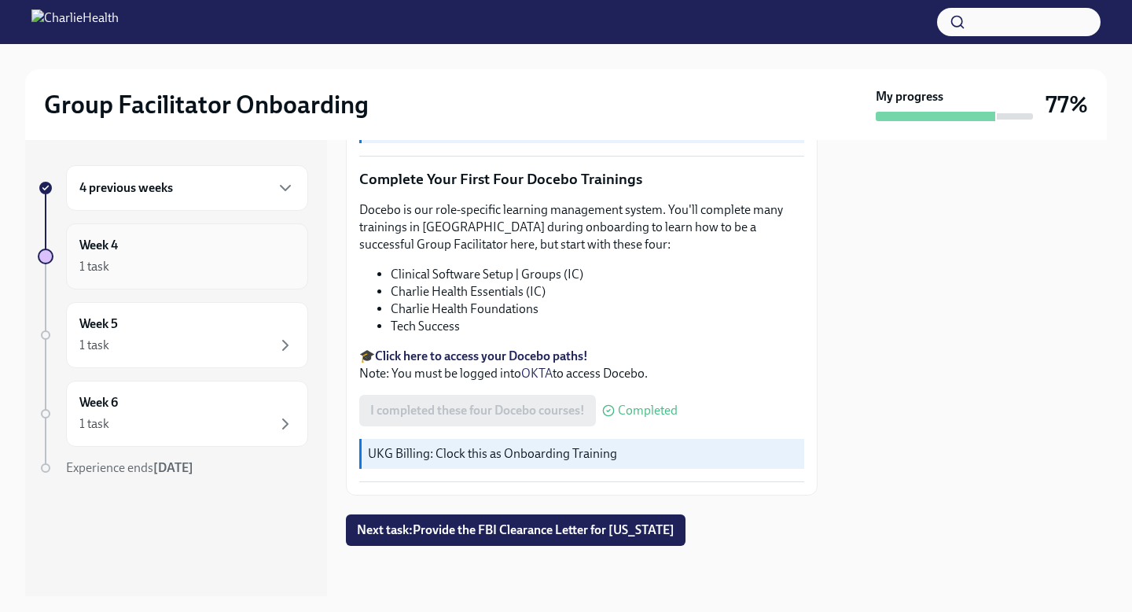
click at [249, 265] on div "1 task" at bounding box center [186, 266] width 215 height 19
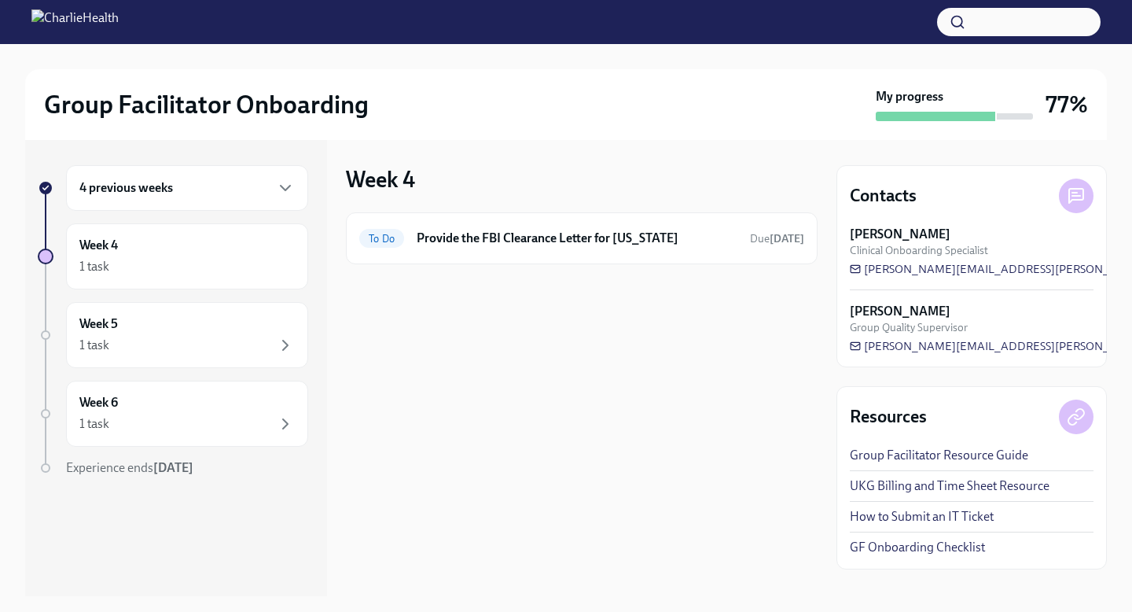
click at [249, 265] on div "1 task" at bounding box center [186, 266] width 215 height 19
click at [251, 193] on div "4 previous weeks" at bounding box center [186, 188] width 215 height 19
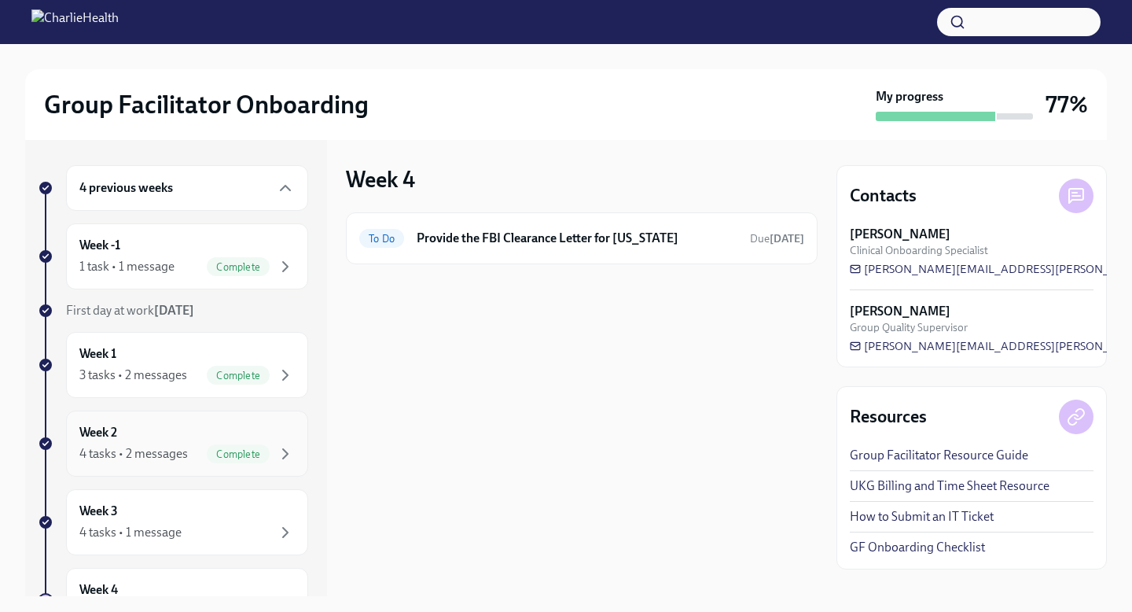
click at [261, 438] on div "Week 2 4 tasks • 2 messages Complete" at bounding box center [186, 443] width 215 height 39
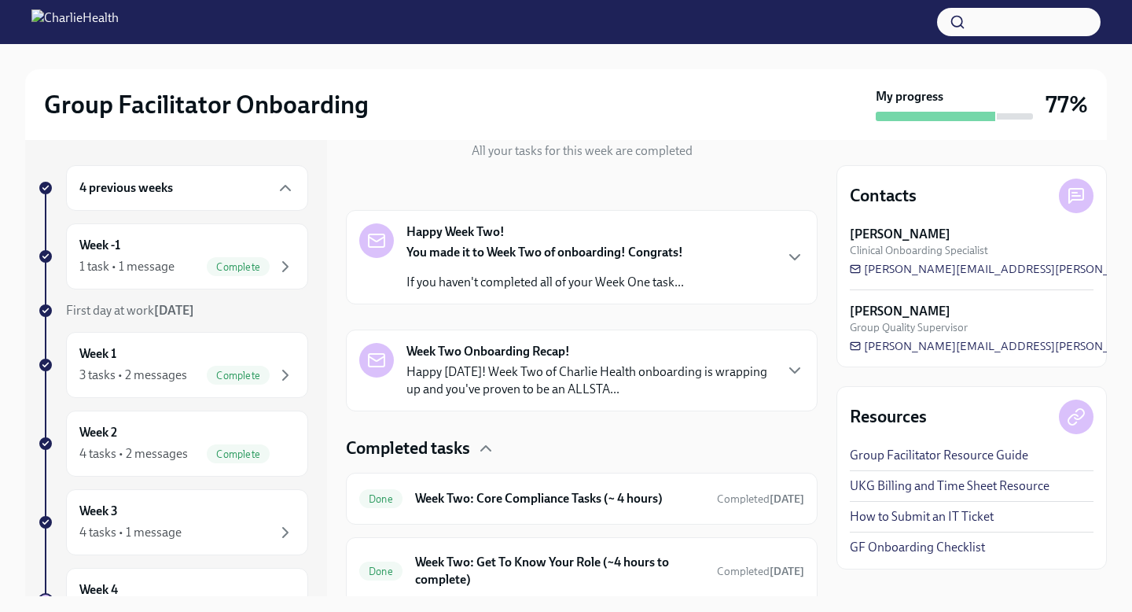
scroll to position [190, 0]
click at [598, 291] on div "Happy Week Two! You made it to Week Two of onboarding! Congrats! If you haven't…" at bounding box center [582, 256] width 472 height 94
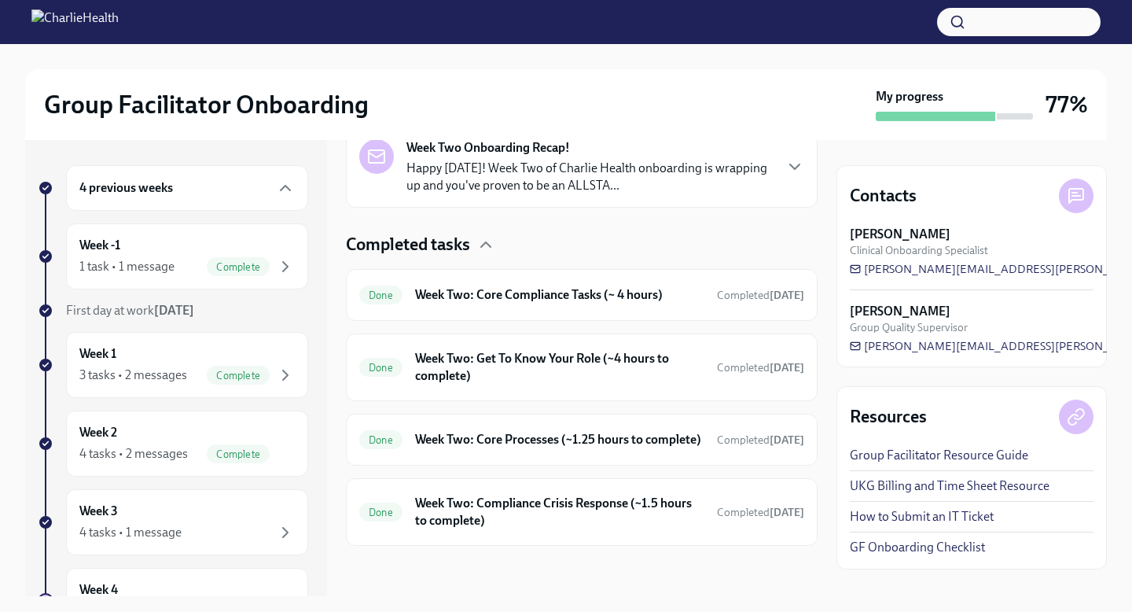
scroll to position [930, 0]
click at [614, 286] on h6 "Week Two: Core Compliance Tasks (~ 4 hours)" at bounding box center [559, 294] width 289 height 17
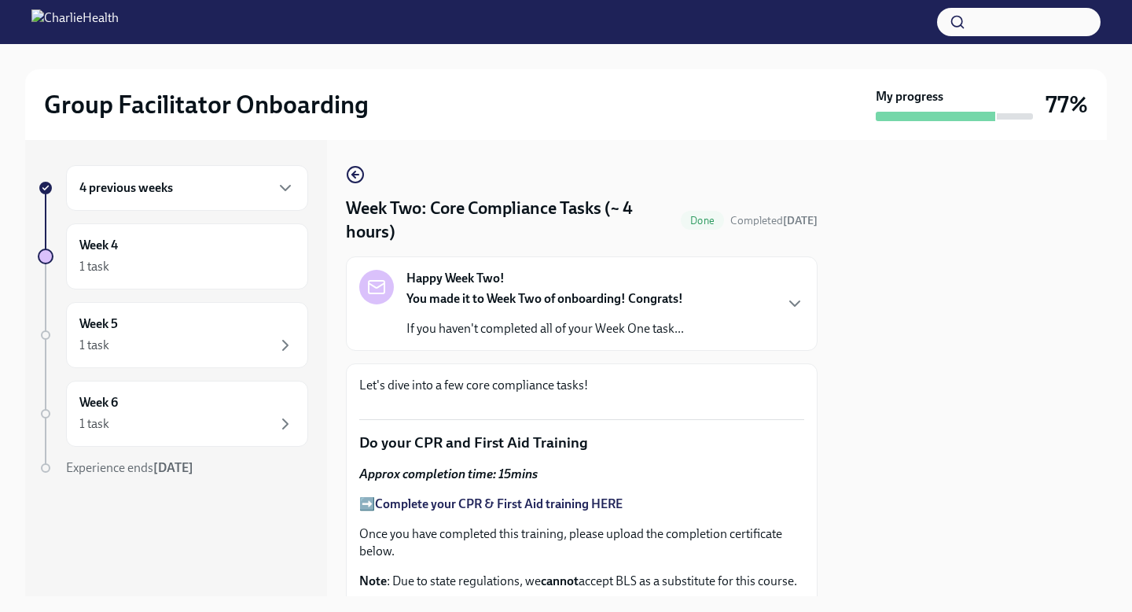
click at [672, 294] on strong "You made it to Week Two of onboarding! Congrats!" at bounding box center [545, 298] width 277 height 15
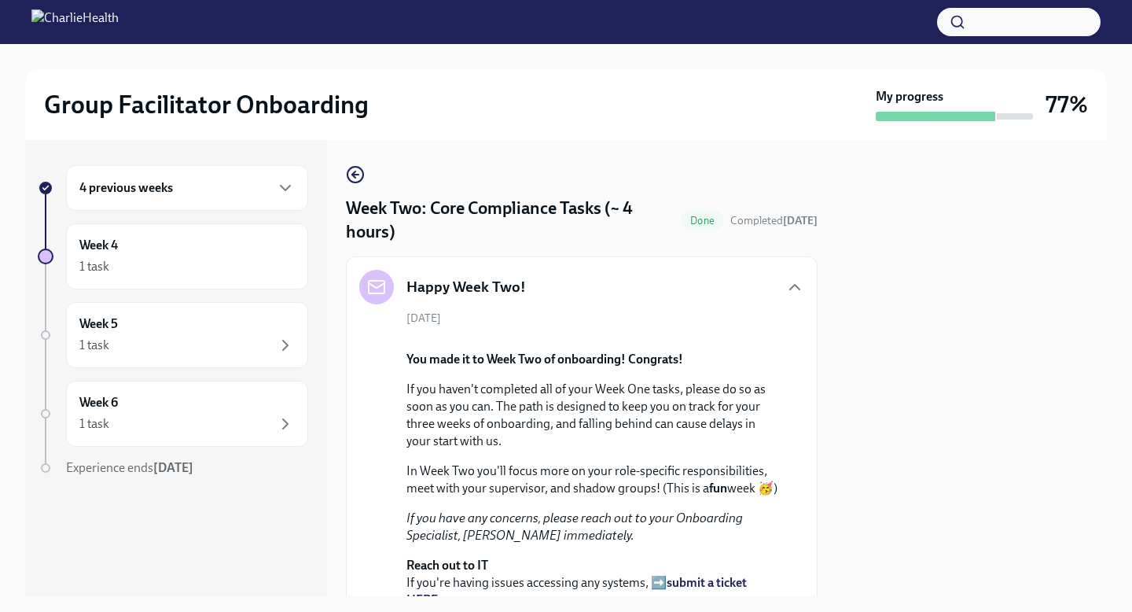
click at [784, 307] on div "Happy Week Two! [DATE] You made it to Week Two of onboarding! Congrats! If you …" at bounding box center [581, 480] width 445 height 421
click at [789, 294] on icon "button" at bounding box center [795, 287] width 19 height 19
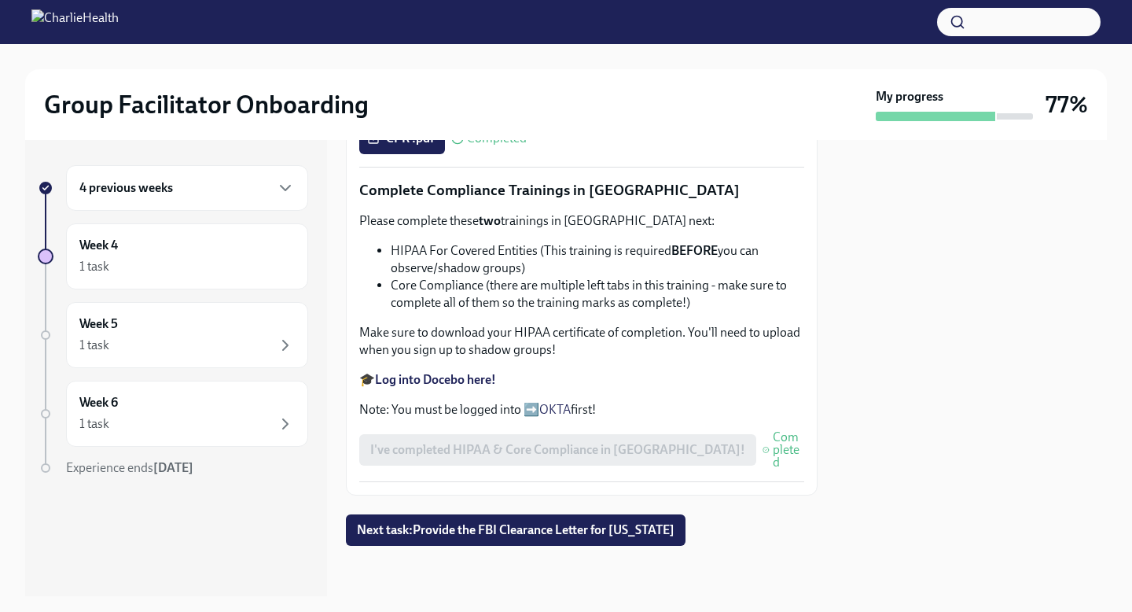
scroll to position [919, 0]
click at [278, 195] on icon "button" at bounding box center [285, 188] width 19 height 19
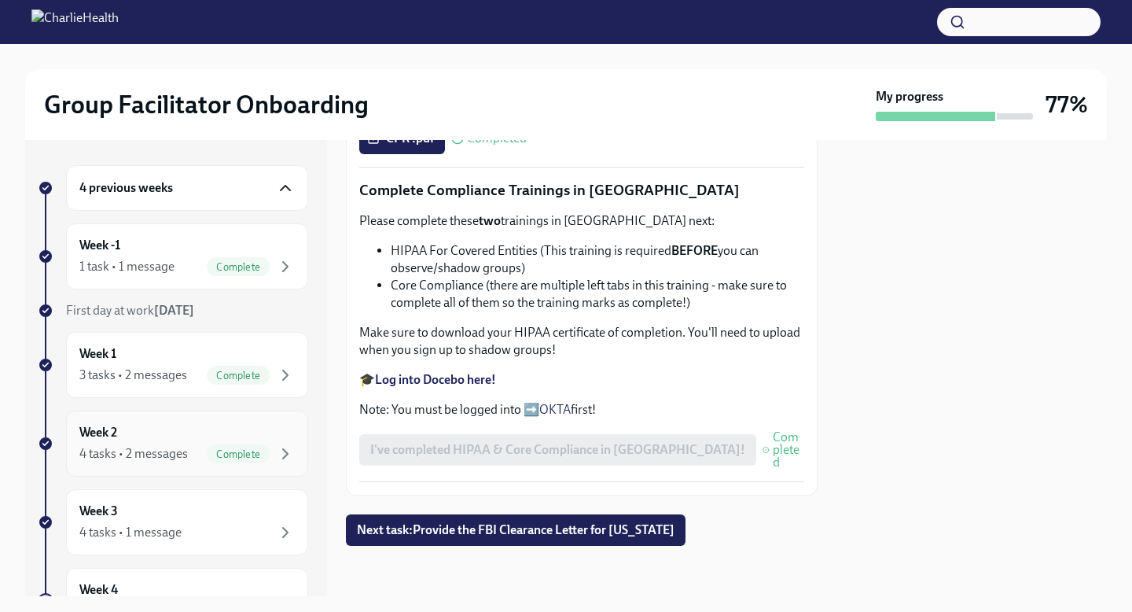
click at [257, 429] on div "Week 2 4 tasks • 2 messages Complete" at bounding box center [186, 443] width 215 height 39
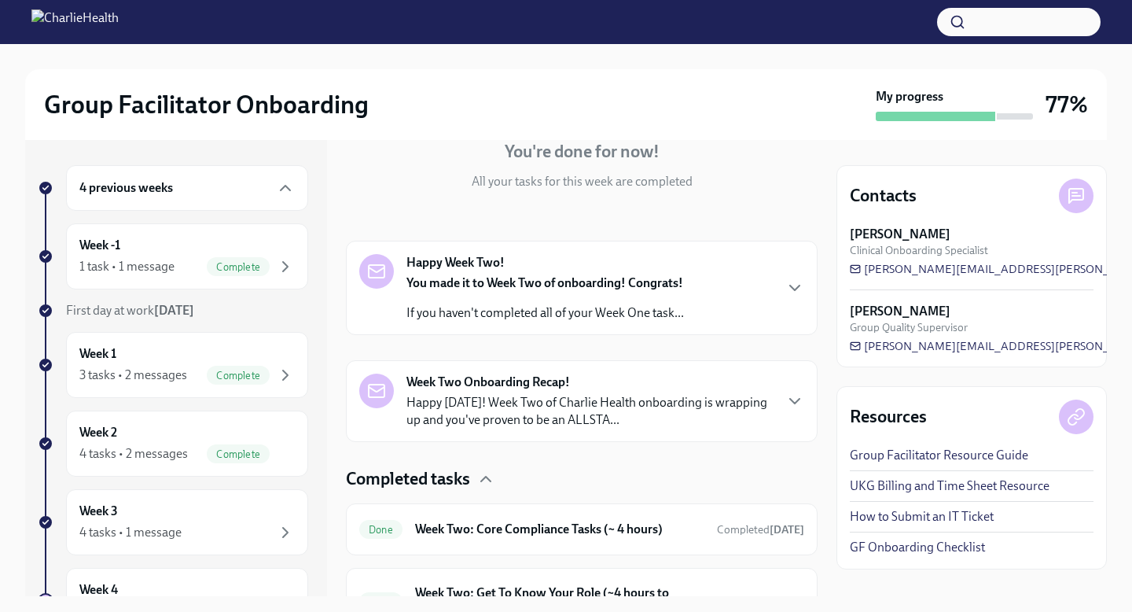
scroll to position [163, 0]
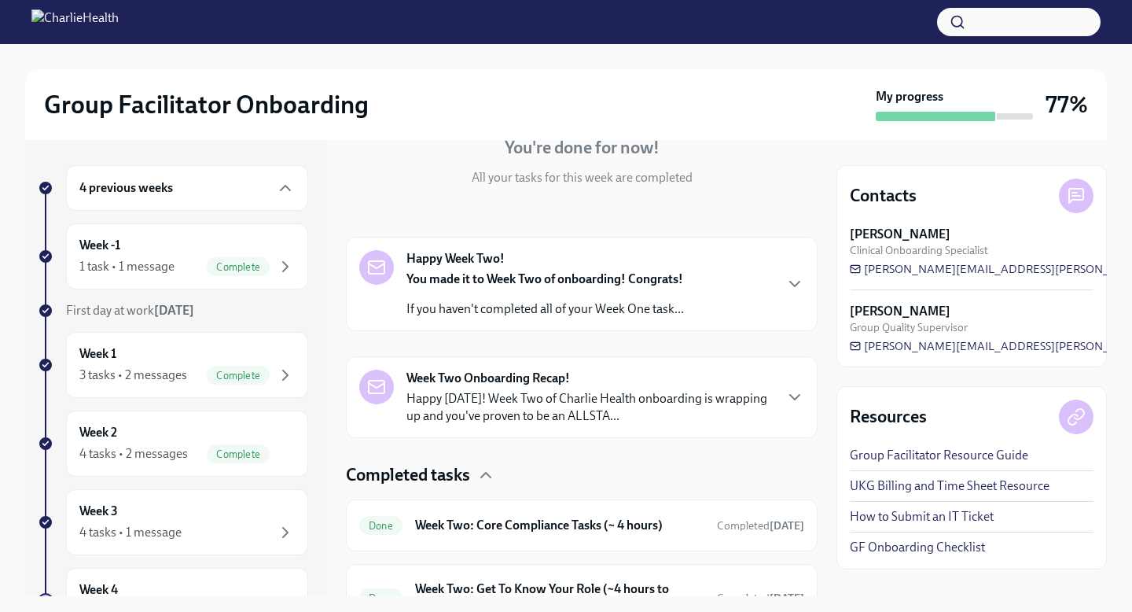
click at [213, 191] on div "4 previous weeks" at bounding box center [186, 188] width 215 height 19
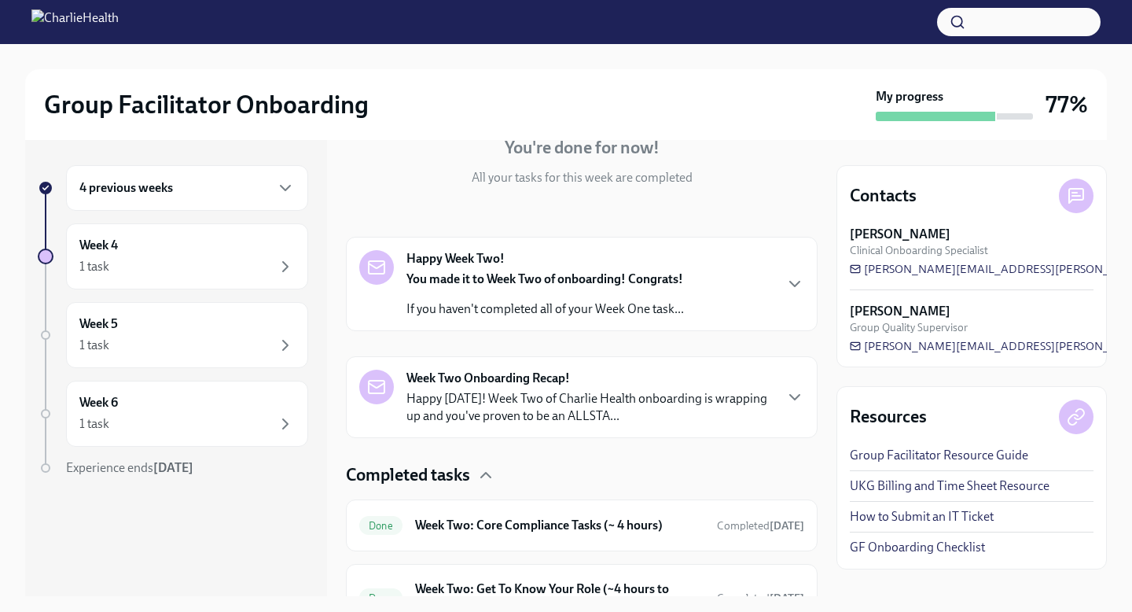
click at [213, 191] on div "4 previous weeks" at bounding box center [186, 188] width 215 height 19
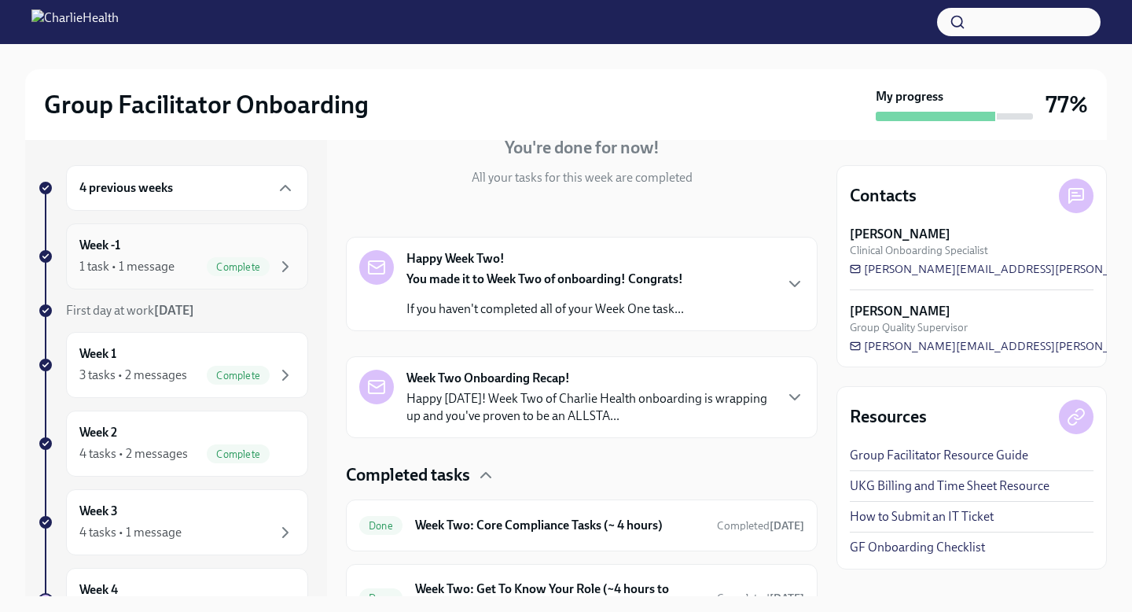
click at [204, 267] on div "1 task • 1 message Complete" at bounding box center [186, 266] width 215 height 19
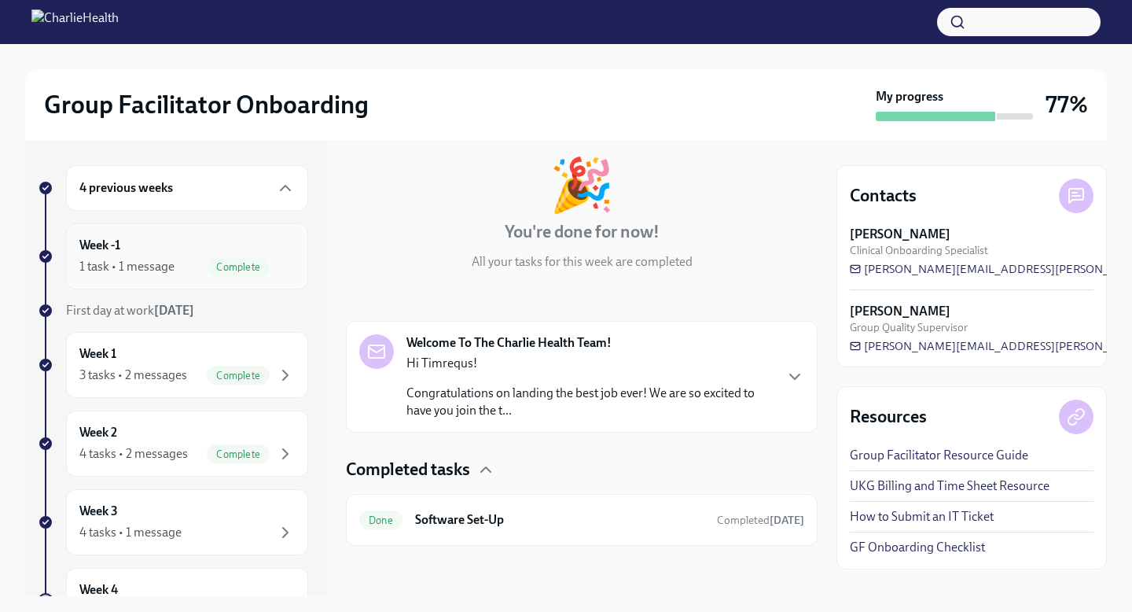
scroll to position [79, 0]
click at [432, 385] on p "Congratulations on landing the best job ever! We are so excited to have you joi…" at bounding box center [590, 402] width 366 height 35
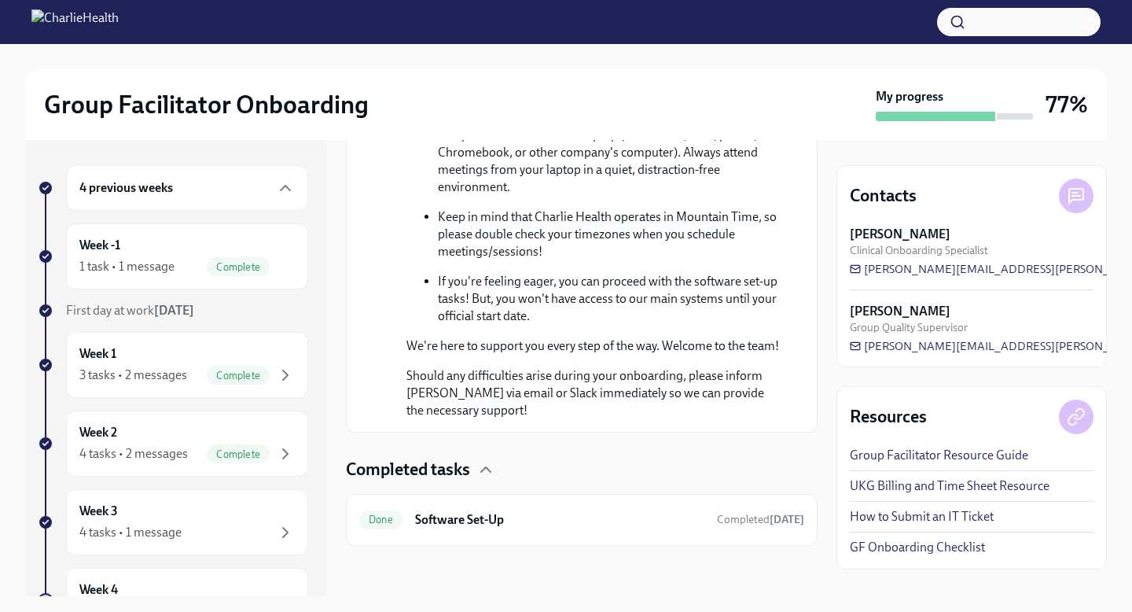
scroll to position [993, 0]
click at [252, 354] on div "Week 1 3 tasks • 2 messages Complete" at bounding box center [186, 364] width 215 height 39
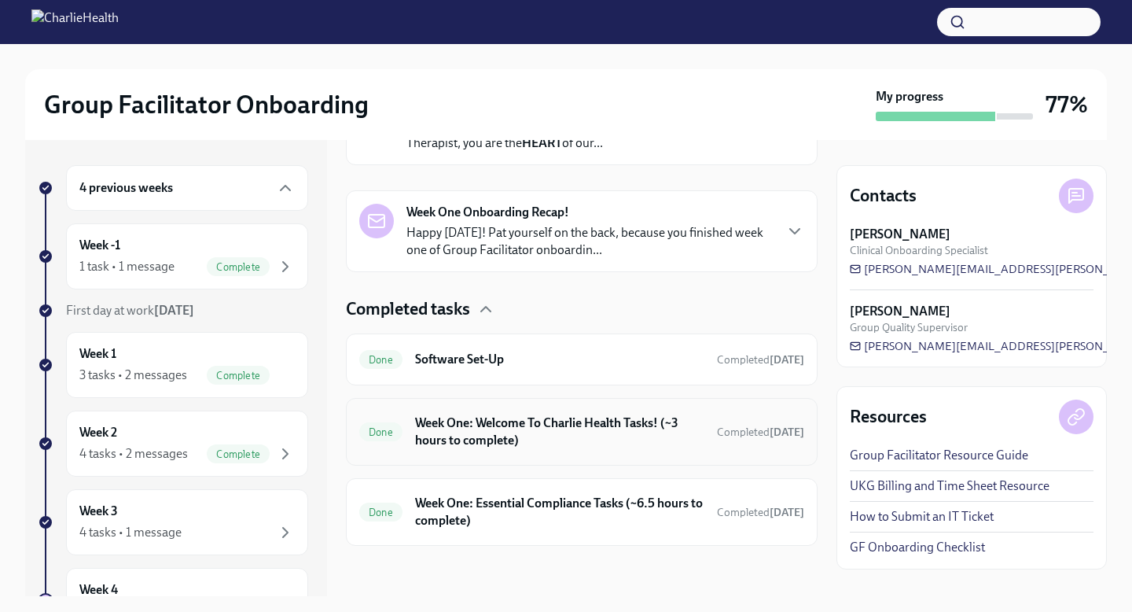
click at [473, 449] on div "Done Week One: Welcome To Charlie Health Tasks! (~3 hours to complete) Complete…" at bounding box center [581, 431] width 445 height 41
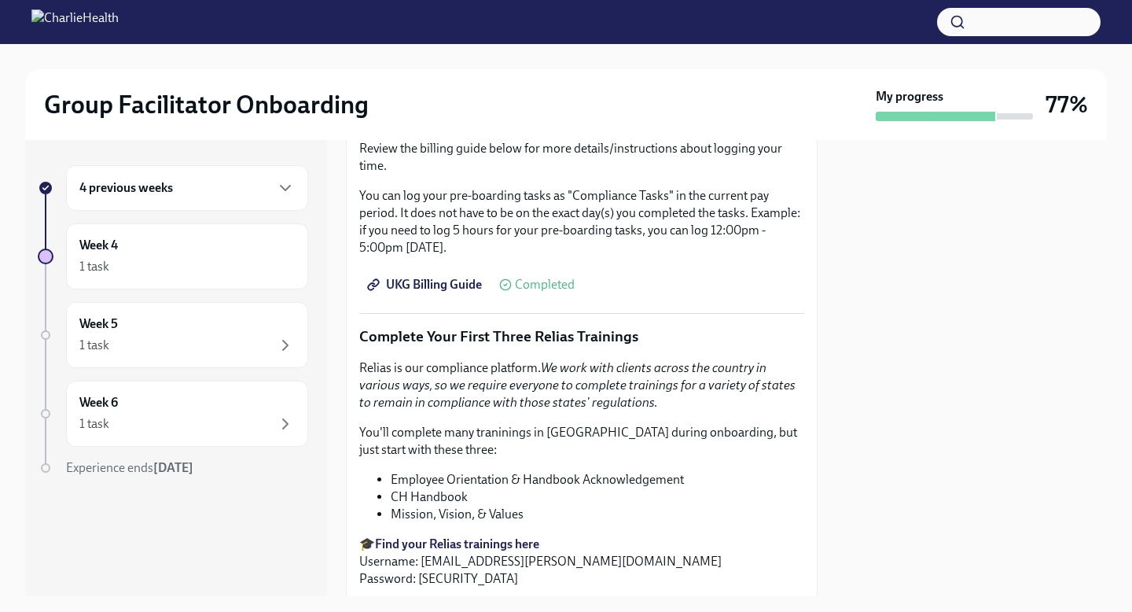
scroll to position [1492, 0]
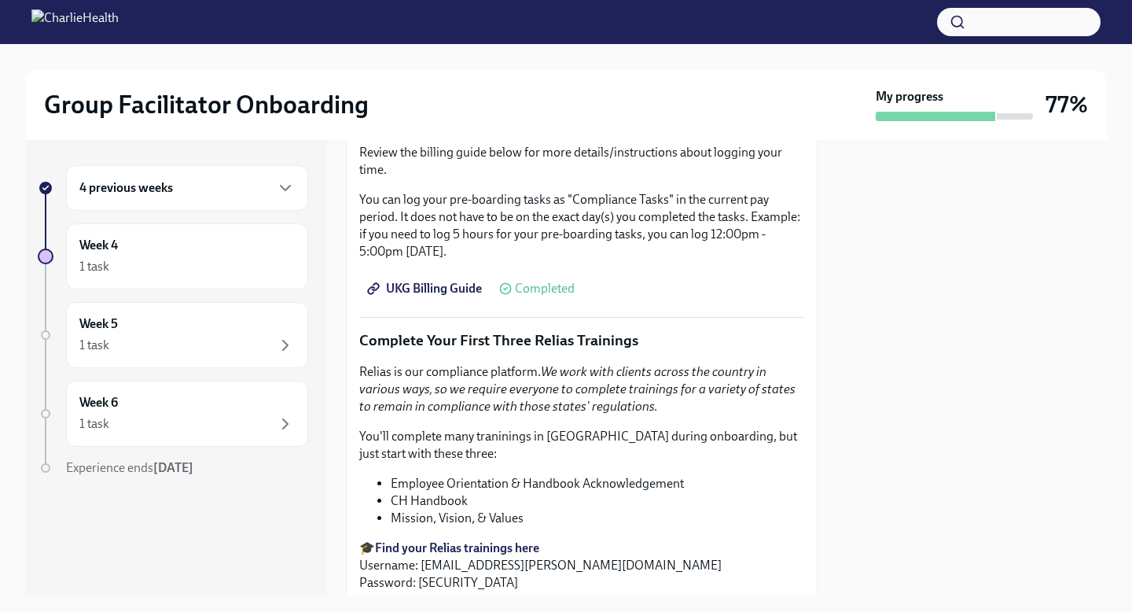
click at [267, 191] on div "4 previous weeks" at bounding box center [186, 188] width 215 height 19
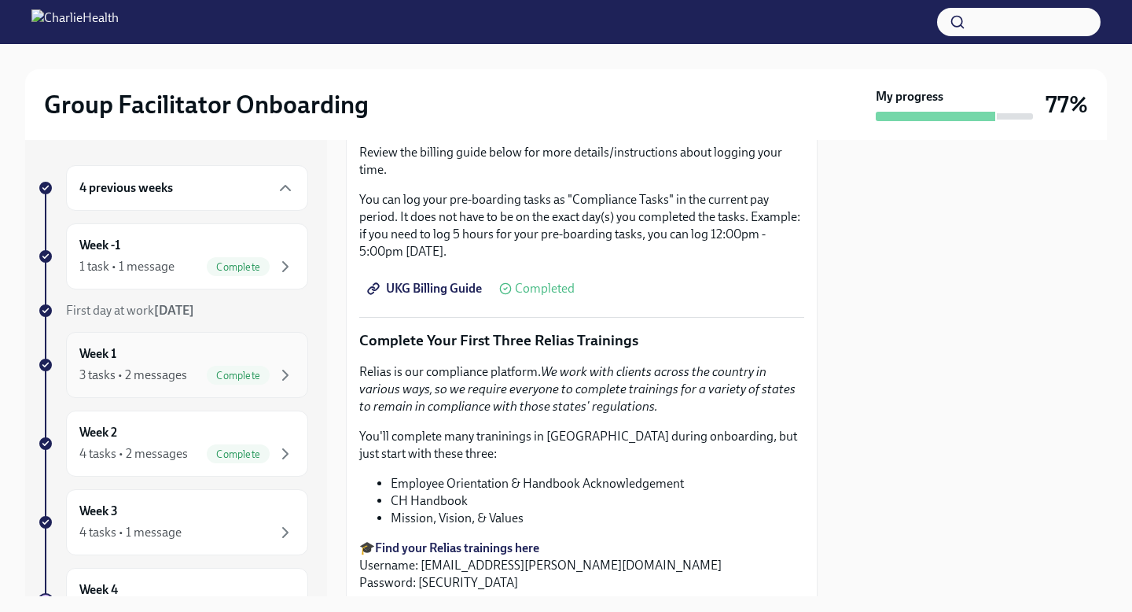
click at [277, 356] on div "Week 1 3 tasks • 2 messages Complete" at bounding box center [186, 364] width 215 height 39
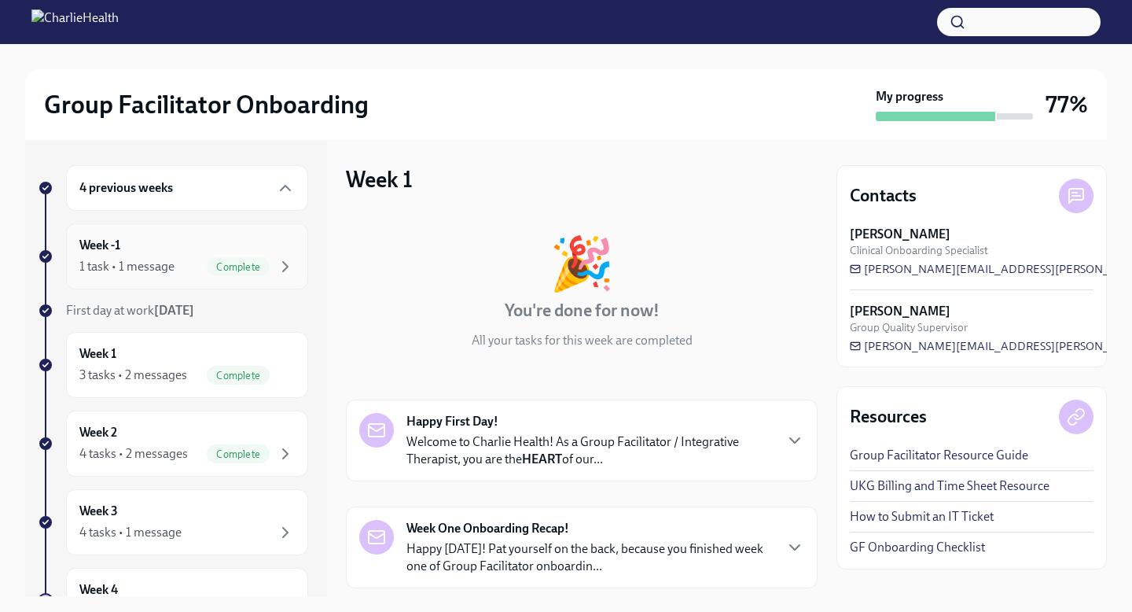
click at [274, 257] on div "Complete" at bounding box center [251, 266] width 88 height 19
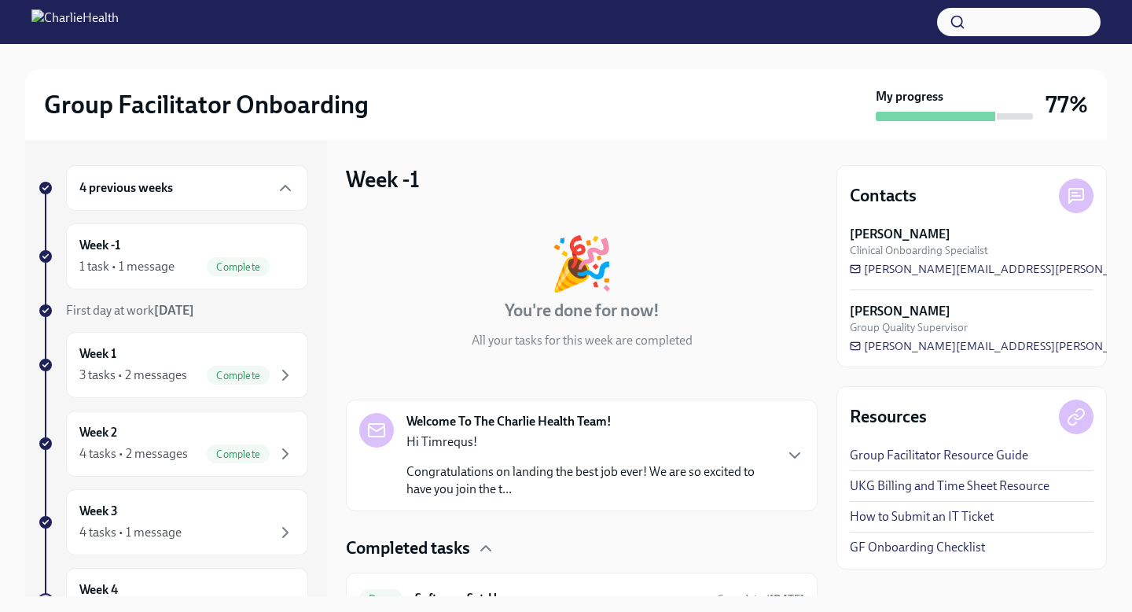
click at [302, 193] on div "4 previous weeks" at bounding box center [187, 188] width 242 height 46
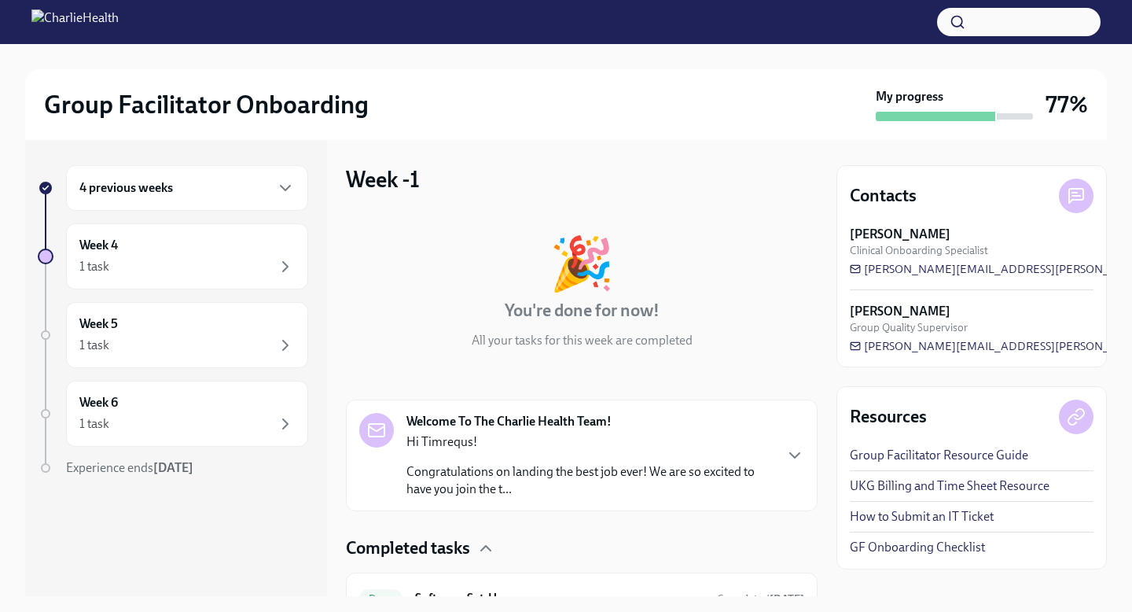
click at [223, 180] on div "4 previous weeks" at bounding box center [186, 188] width 215 height 19
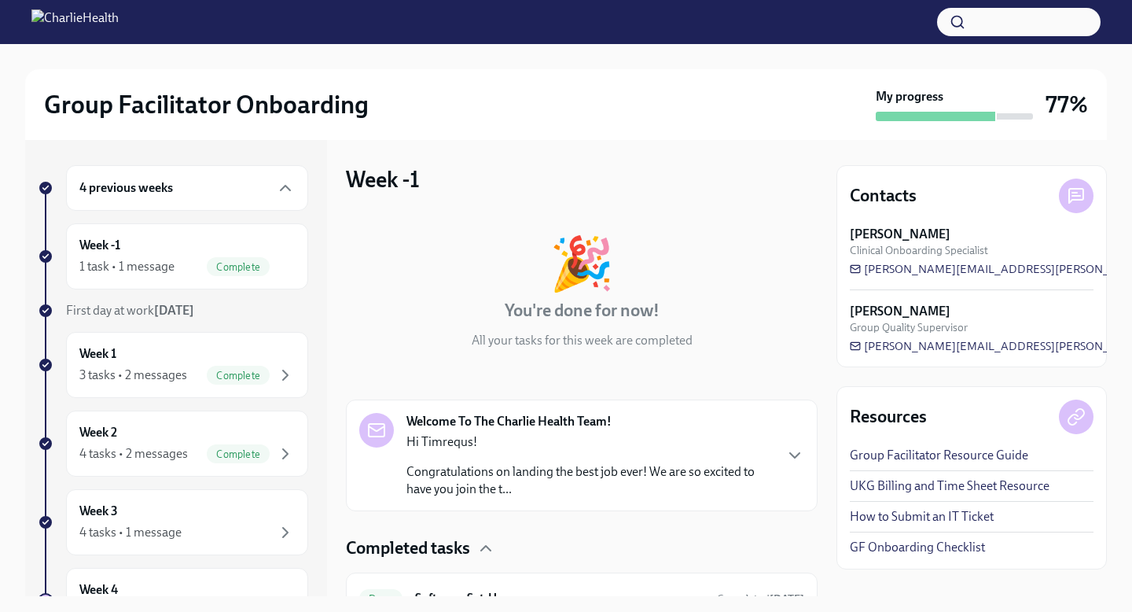
click at [121, 190] on h6 "4 previous weeks" at bounding box center [126, 187] width 94 height 17
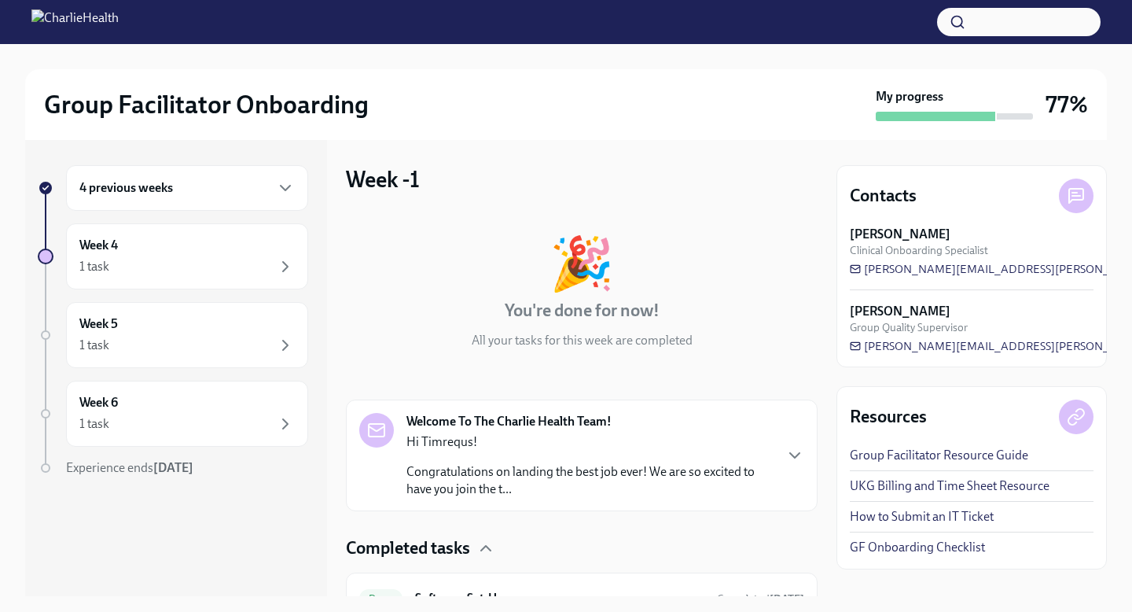
click at [121, 190] on h6 "4 previous weeks" at bounding box center [126, 187] width 94 height 17
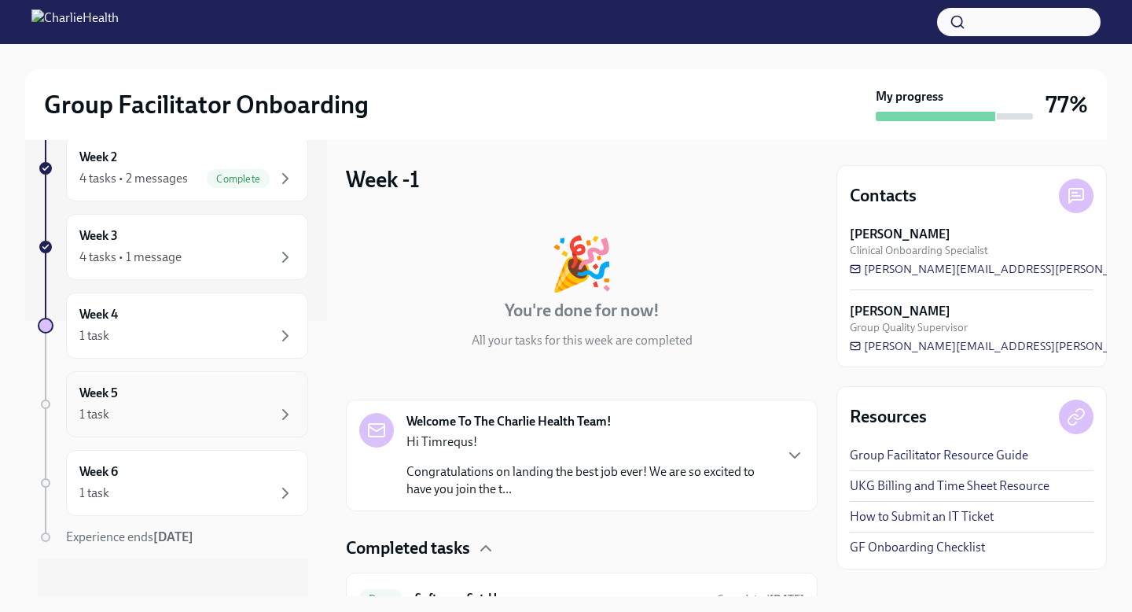
scroll to position [273, 0]
click at [148, 492] on div "1 task" at bounding box center [186, 495] width 215 height 19
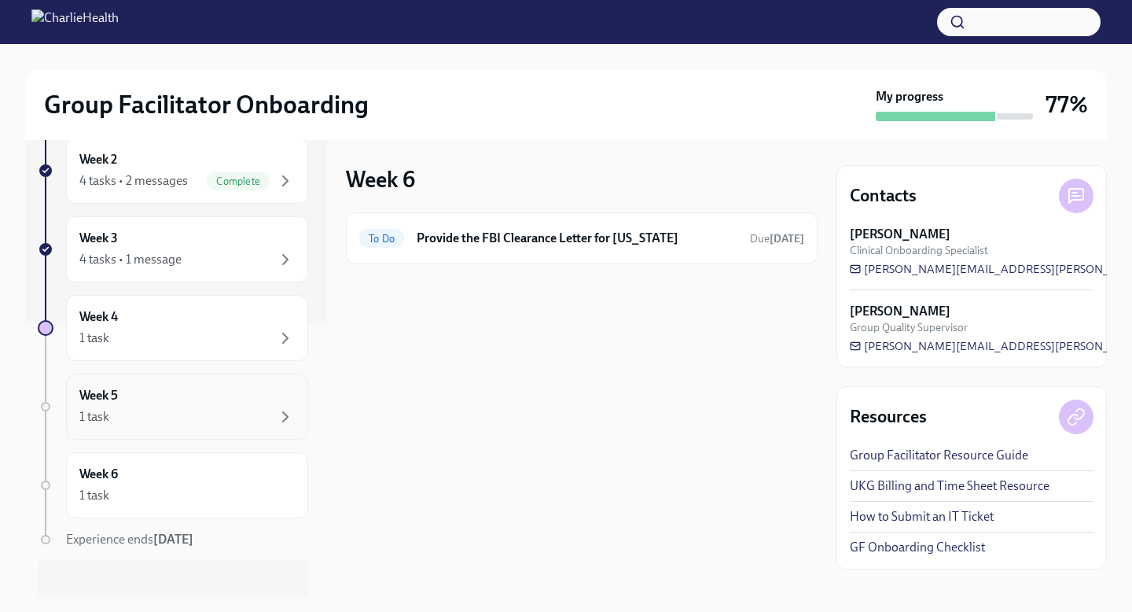
click at [178, 409] on div "1 task" at bounding box center [186, 416] width 215 height 19
click at [209, 316] on div "Week 4 1 task" at bounding box center [186, 327] width 215 height 39
click at [223, 259] on div "4 tasks • 1 message" at bounding box center [186, 259] width 215 height 19
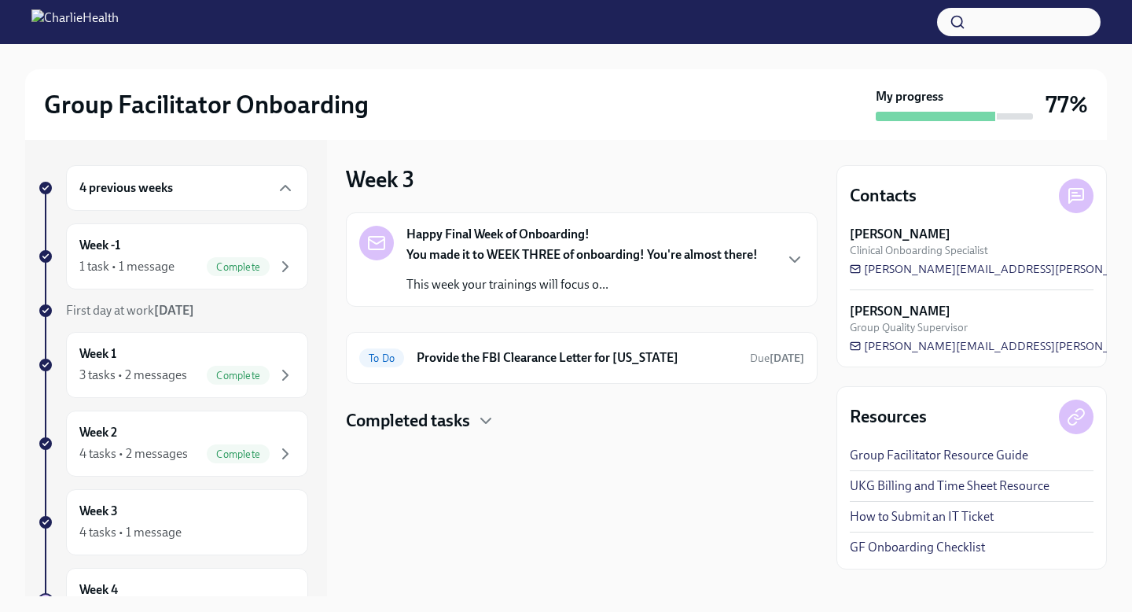
click at [227, 199] on div "4 previous weeks" at bounding box center [187, 188] width 242 height 46
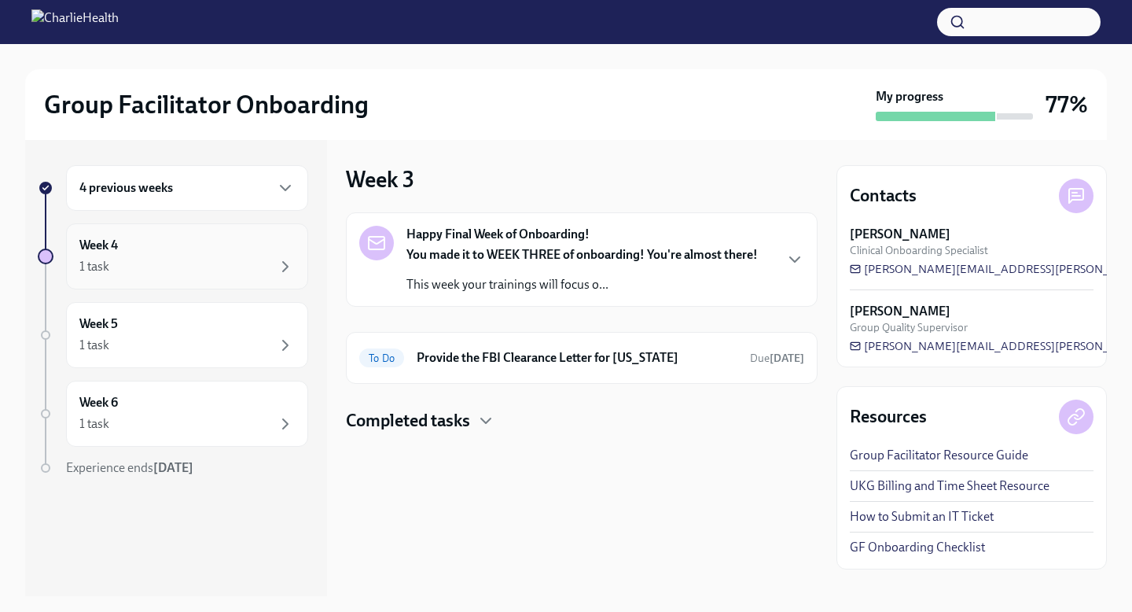
click at [225, 265] on div "1 task" at bounding box center [186, 266] width 215 height 19
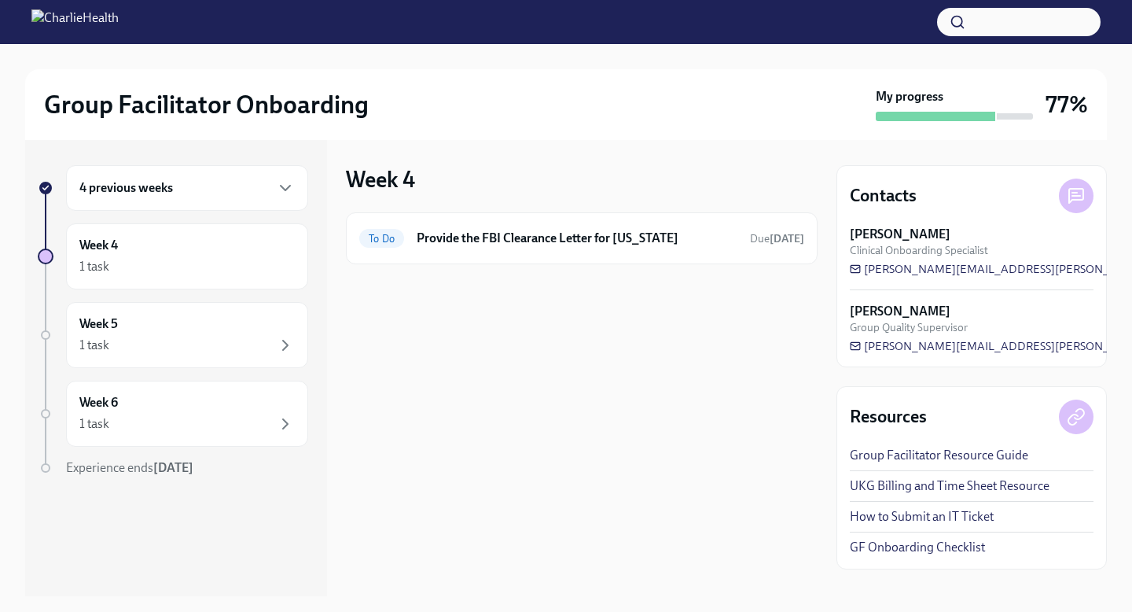
click at [205, 171] on div "4 previous weeks" at bounding box center [187, 188] width 242 height 46
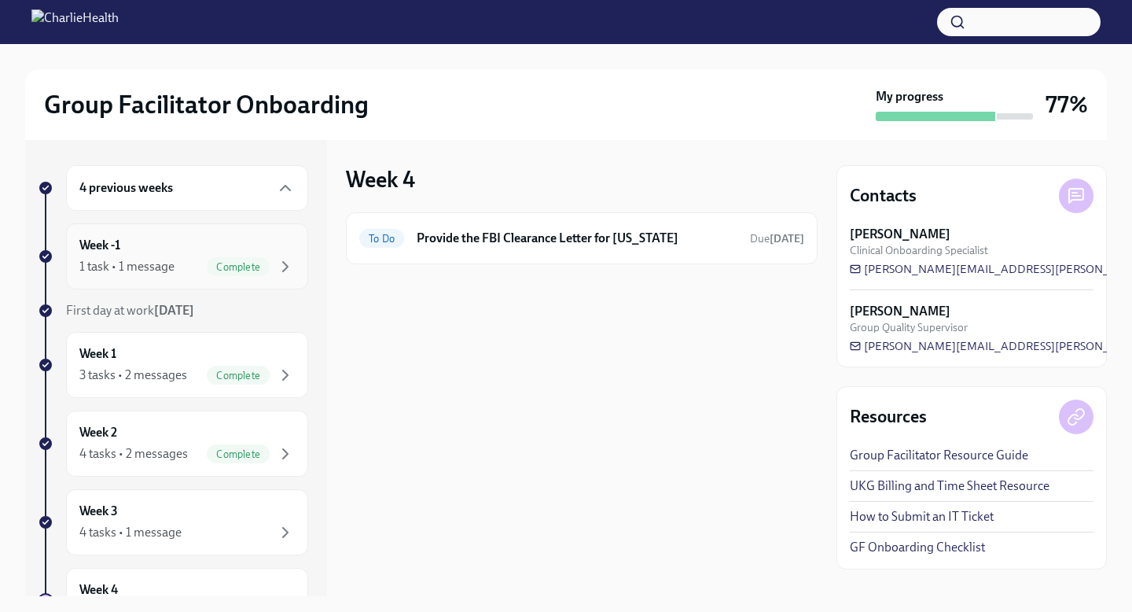
click at [204, 259] on div "1 task • 1 message Complete" at bounding box center [186, 266] width 215 height 19
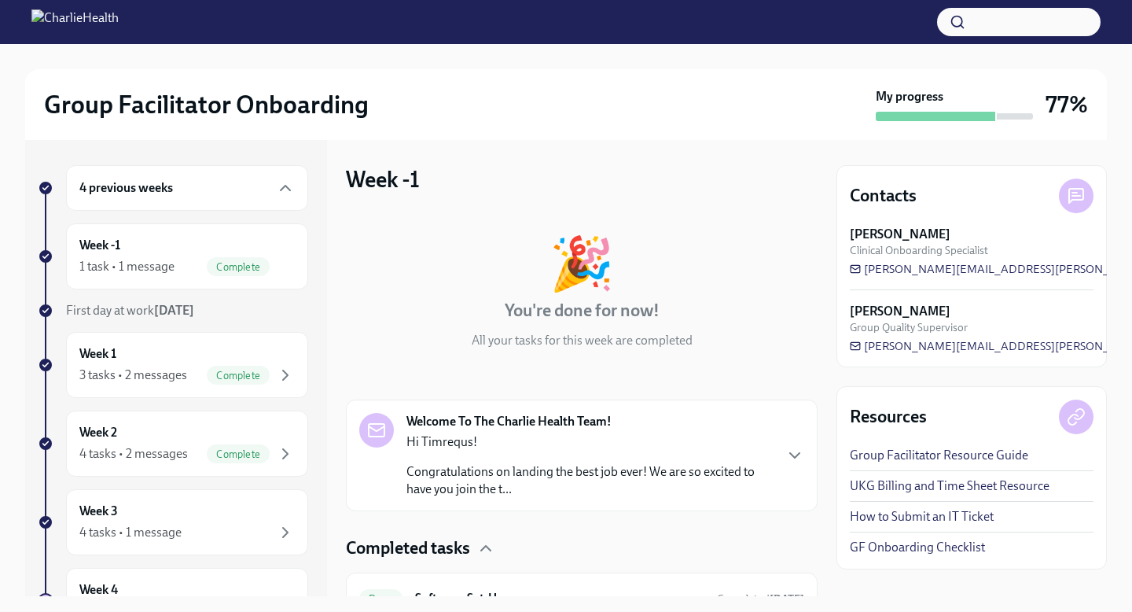
scroll to position [79, 0]
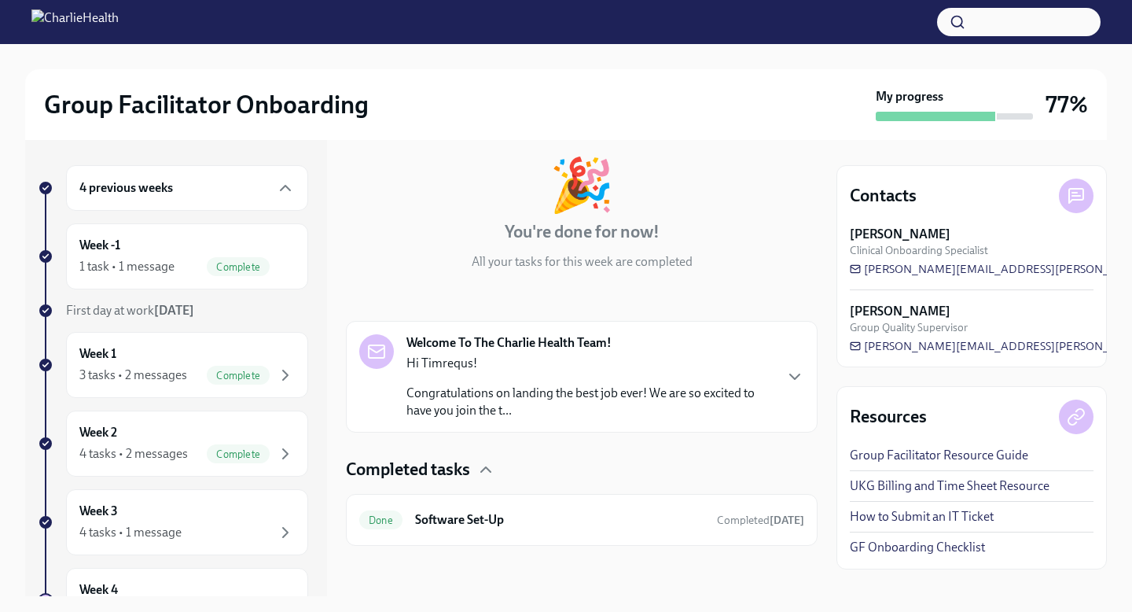
click at [596, 399] on p "Congratulations on landing the best job ever! We are so excited to have you joi…" at bounding box center [590, 402] width 366 height 35
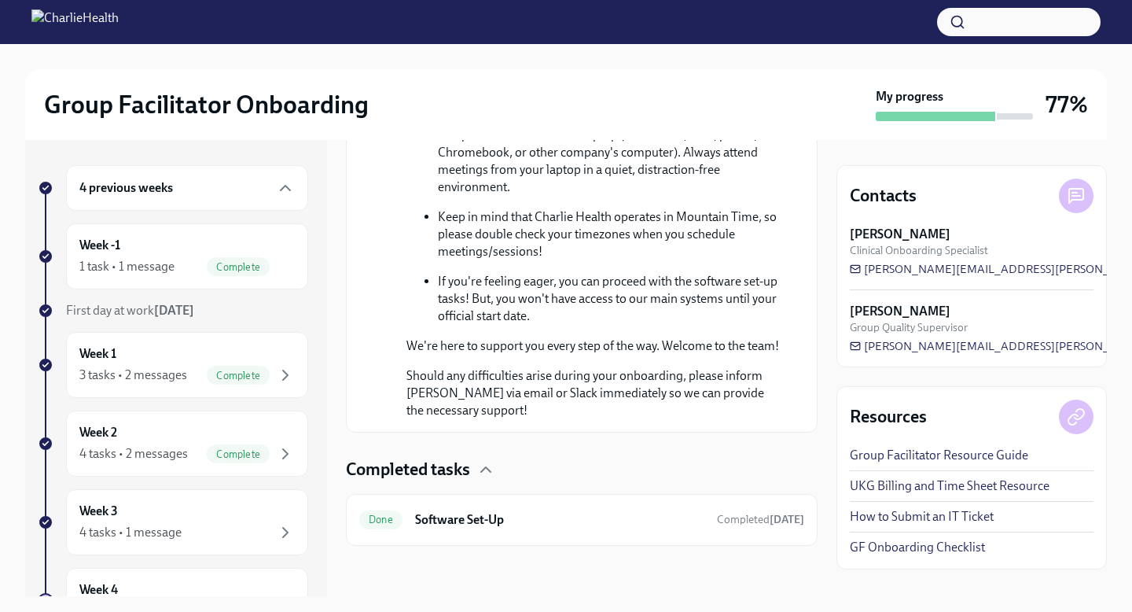
scroll to position [993, 0]
click at [482, 502] on div "Done Software Set-Up Completed [DATE]" at bounding box center [582, 520] width 472 height 52
click at [500, 512] on h6 "Software Set-Up" at bounding box center [559, 519] width 289 height 17
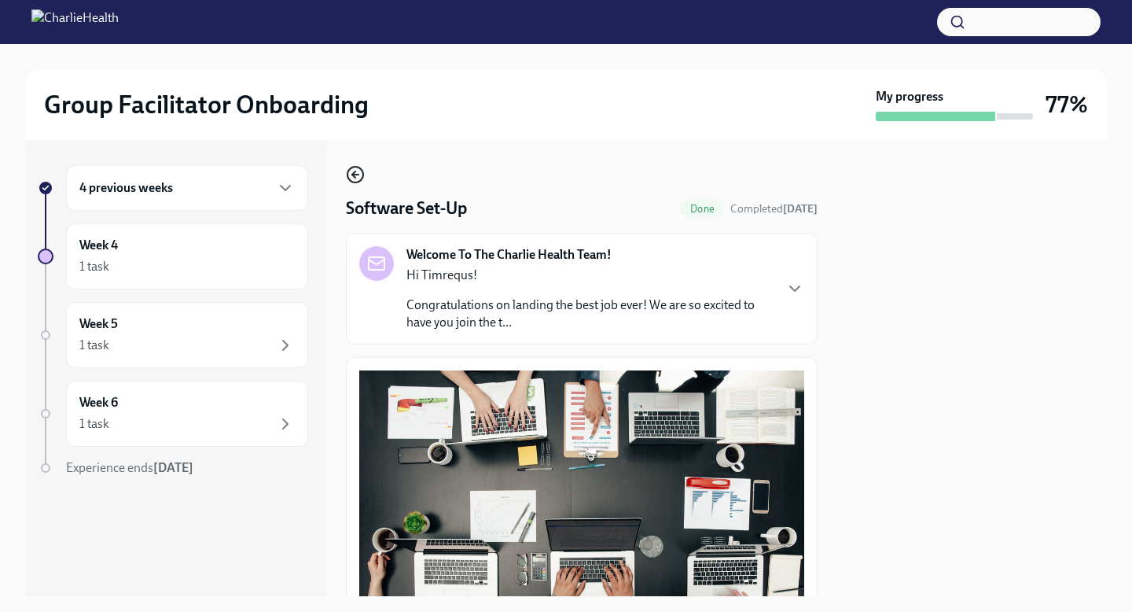
click at [356, 182] on icon "button" at bounding box center [355, 174] width 19 height 19
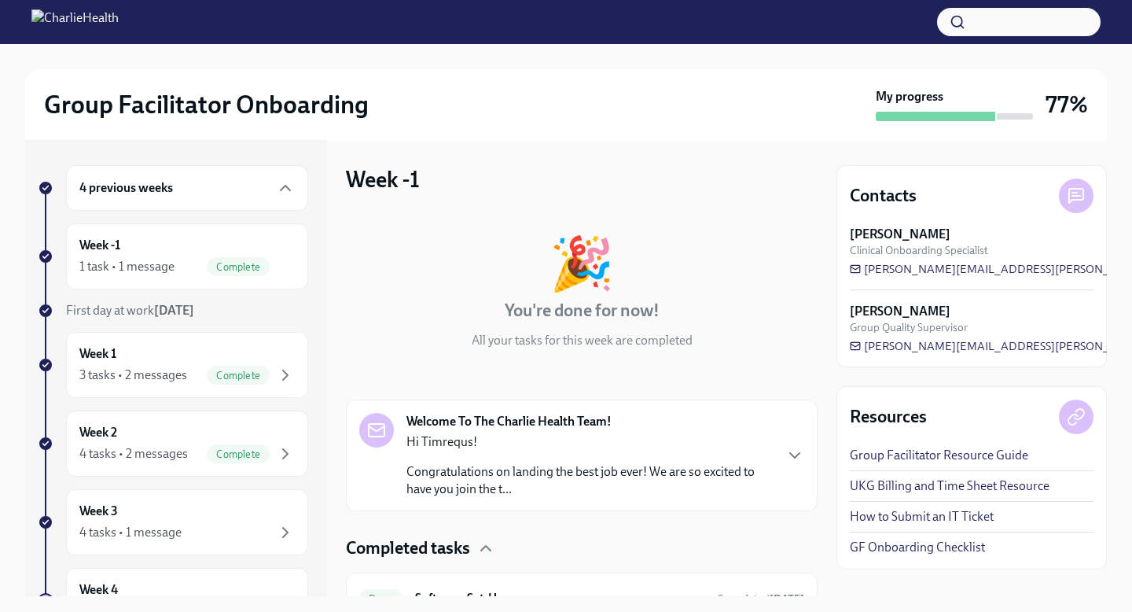
scroll to position [79, 0]
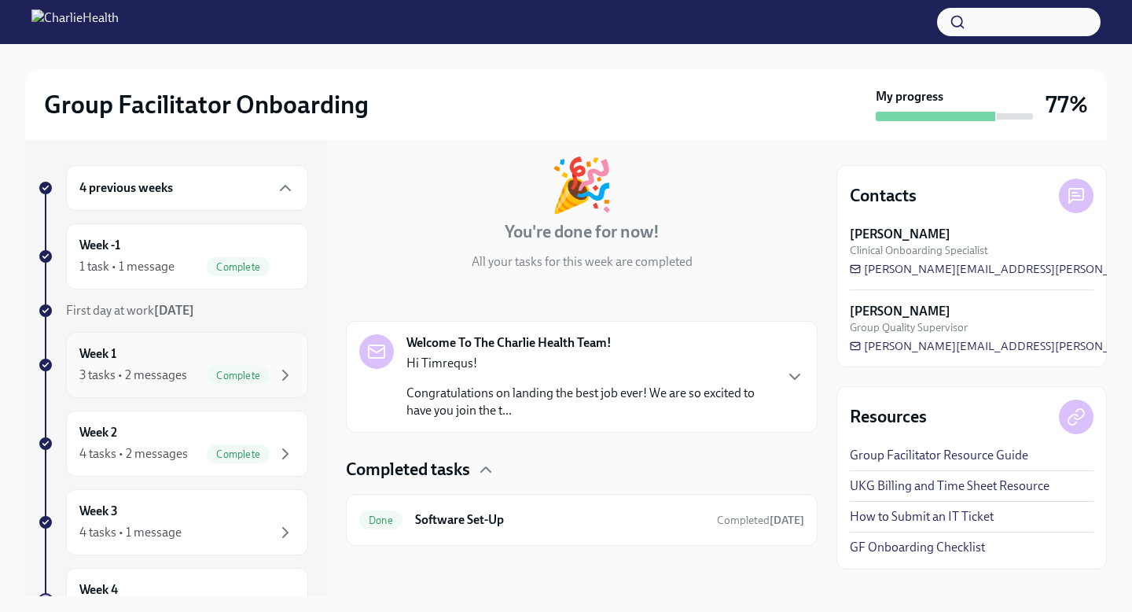
click at [197, 363] on div "Week 1 3 tasks • 2 messages Complete" at bounding box center [186, 364] width 215 height 39
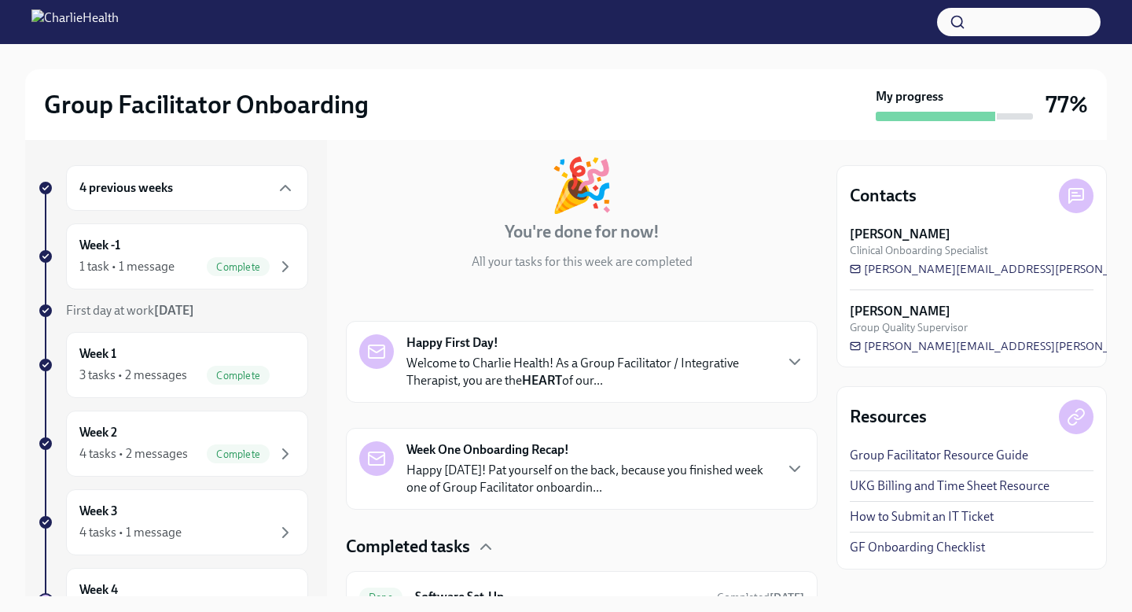
click at [455, 358] on p "Welcome to Charlie Health! As a Group Facilitator / Integrative Therapist, you …" at bounding box center [590, 372] width 366 height 35
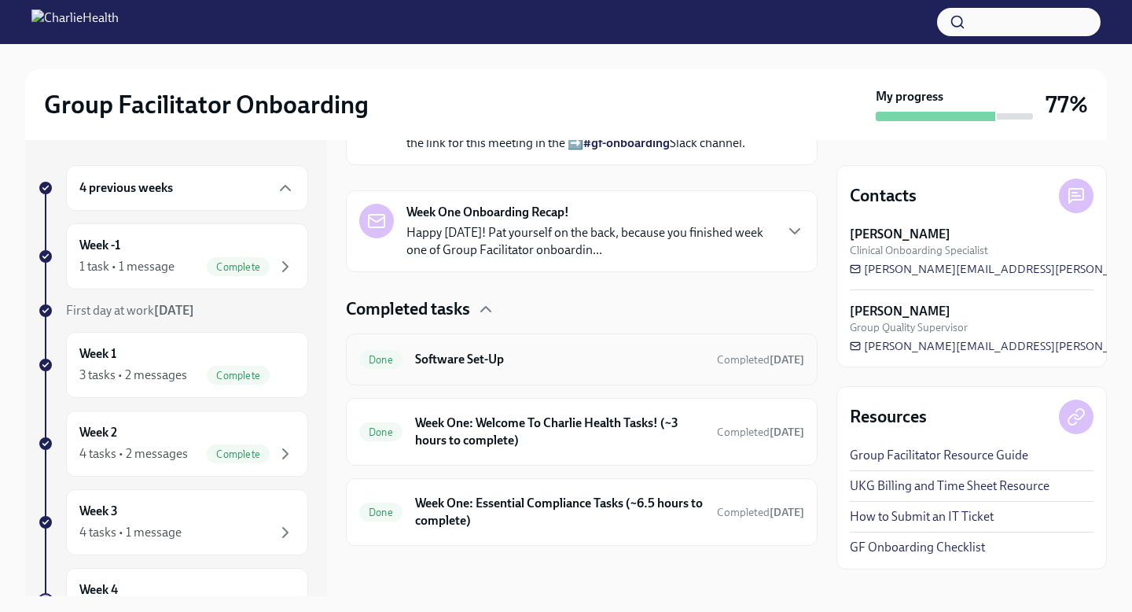
scroll to position [1021, 0]
click at [215, 431] on div "Week 2 4 tasks • 2 messages Complete" at bounding box center [186, 443] width 215 height 39
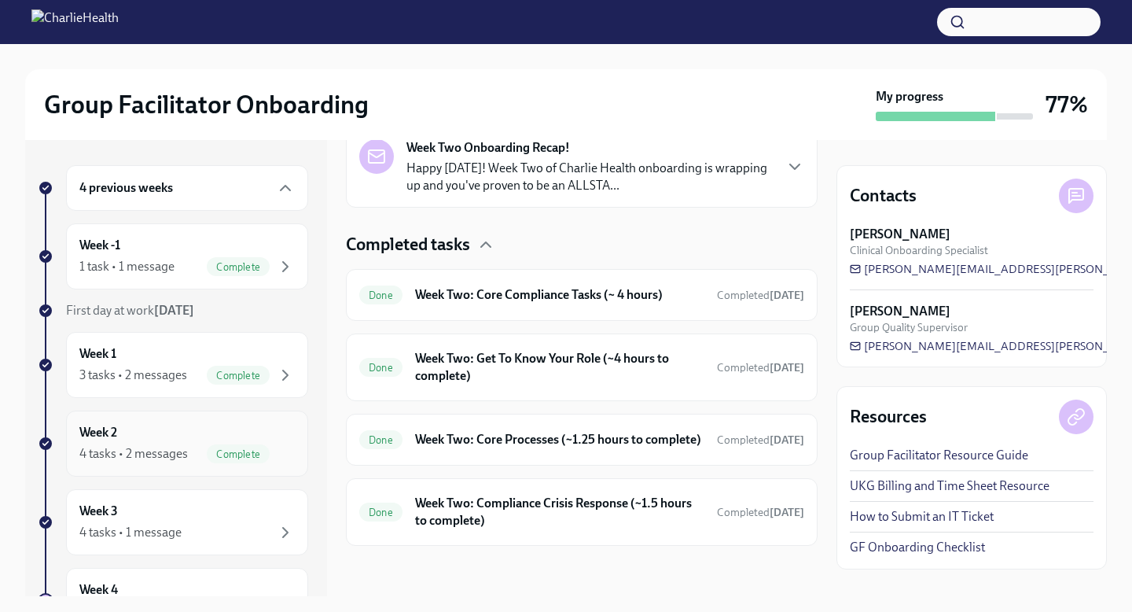
scroll to position [409, 0]
click at [247, 505] on div "Week 3 4 tasks • 1 message" at bounding box center [186, 521] width 215 height 39
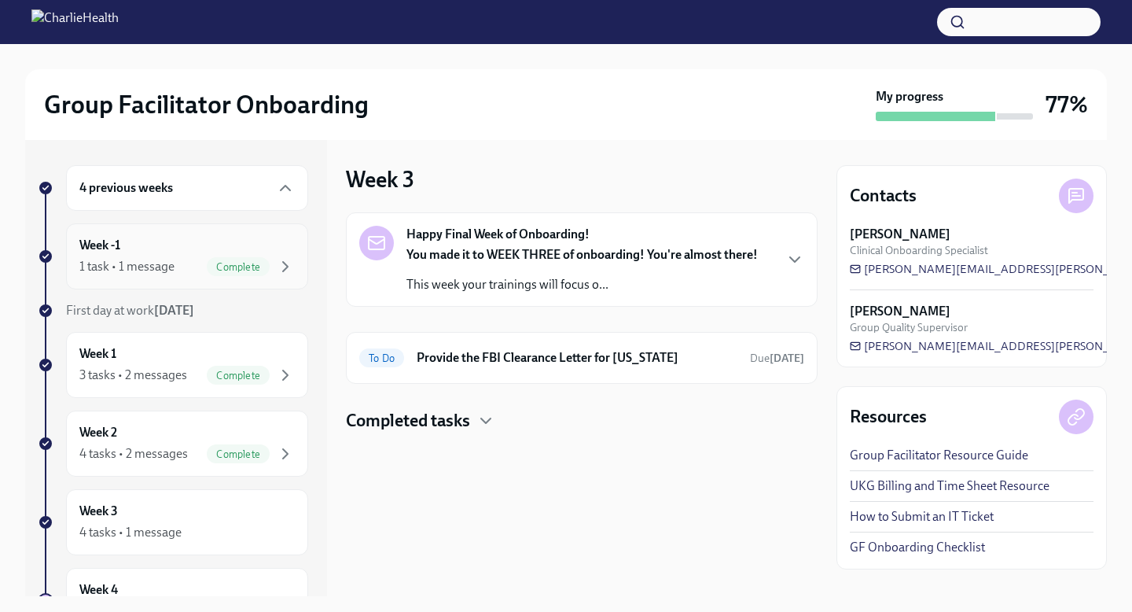
click at [190, 244] on div "Week -1 1 task • 1 message Complete" at bounding box center [186, 256] width 215 height 39
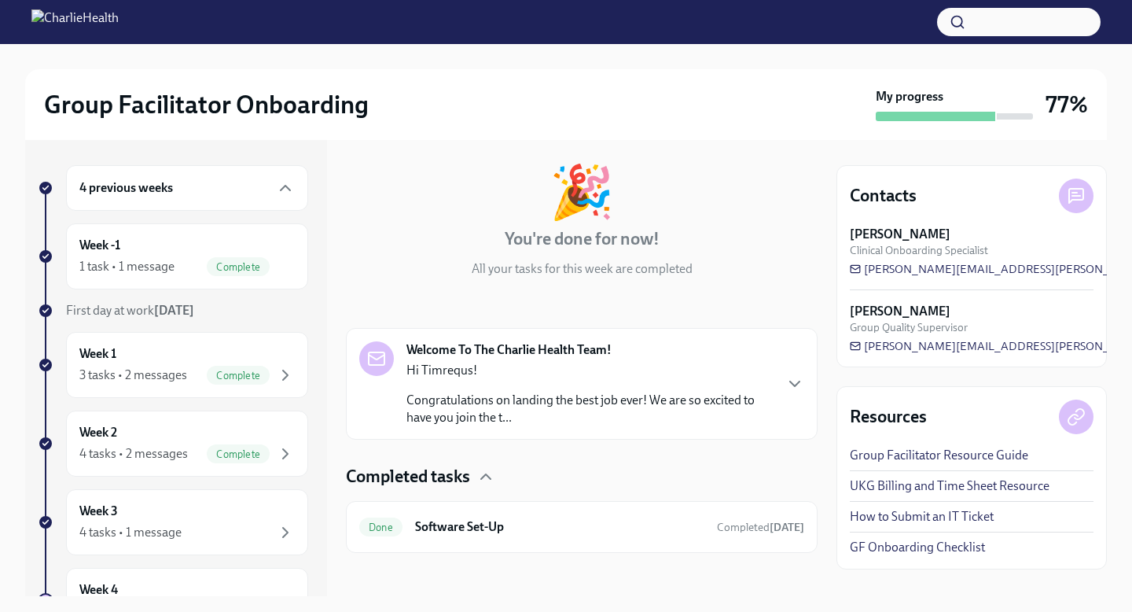
scroll to position [79, 0]
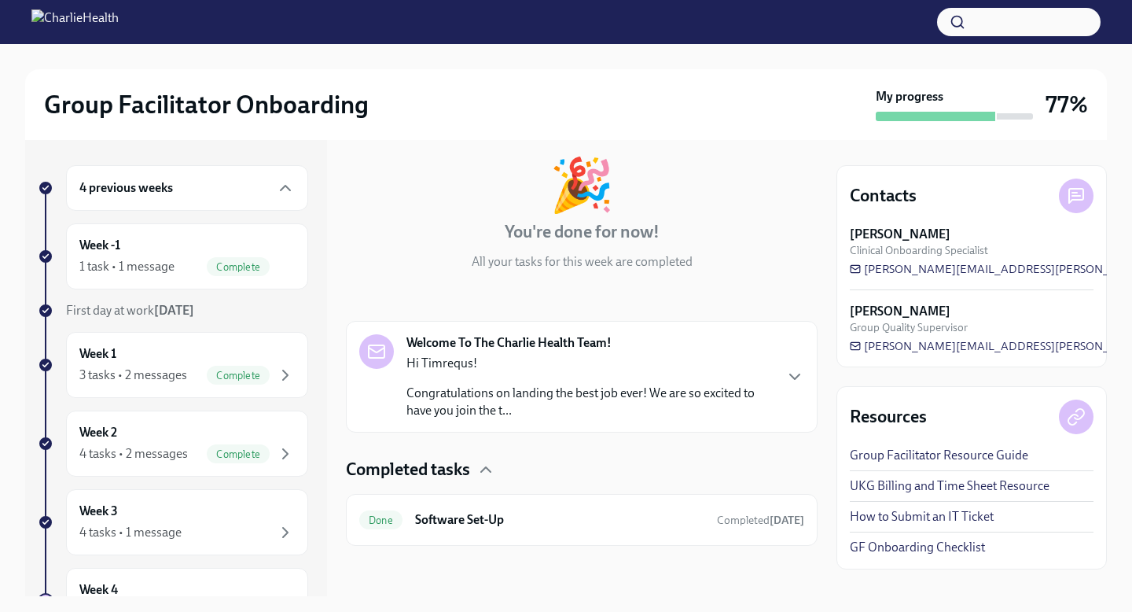
click at [587, 356] on p "Hi Timrequs!" at bounding box center [590, 363] width 366 height 17
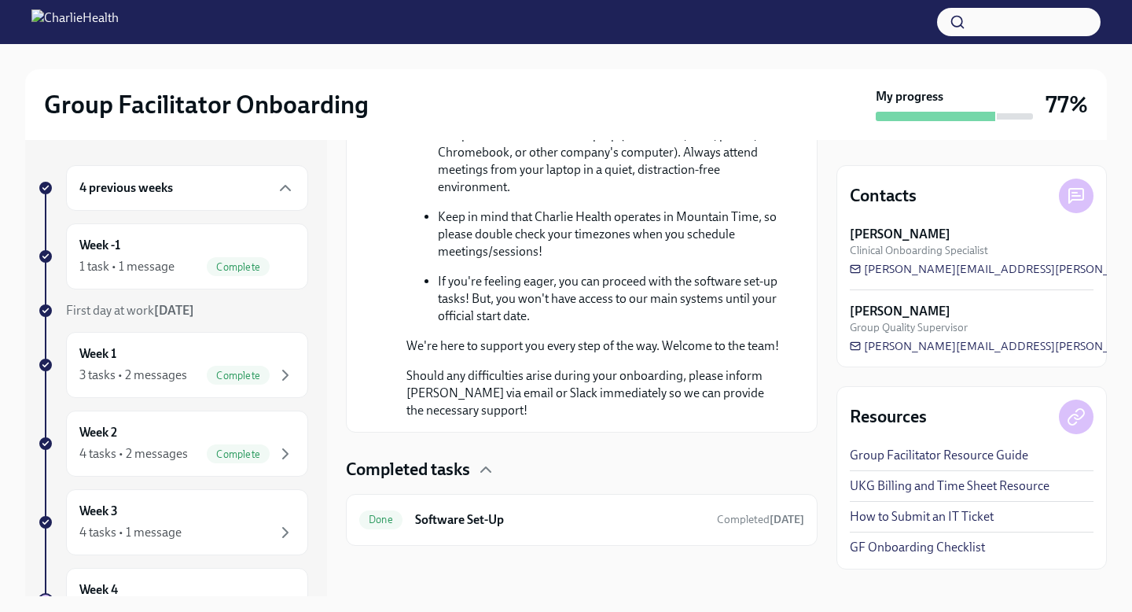
scroll to position [993, 0]
